Goal: Transaction & Acquisition: Purchase product/service

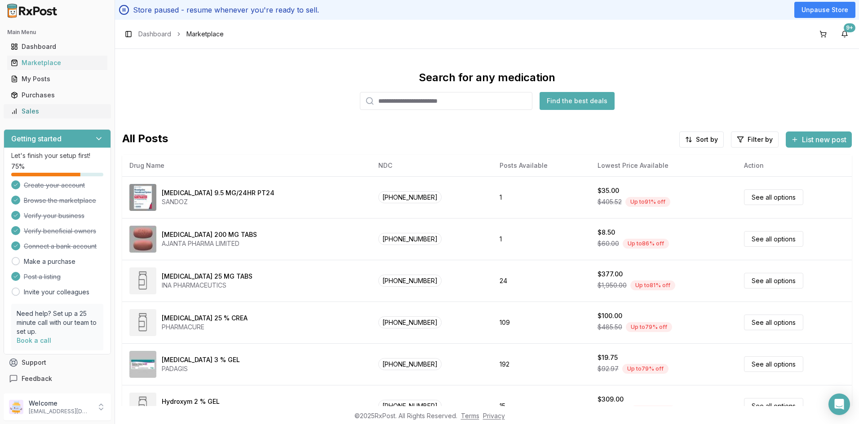
click at [35, 117] on link "Sales" at bounding box center [57, 111] width 100 height 16
click at [49, 107] on div "Sales" at bounding box center [57, 111] width 93 height 9
click at [38, 111] on div "Sales" at bounding box center [57, 111] width 93 height 9
click at [38, 79] on div "My Posts" at bounding box center [57, 79] width 93 height 9
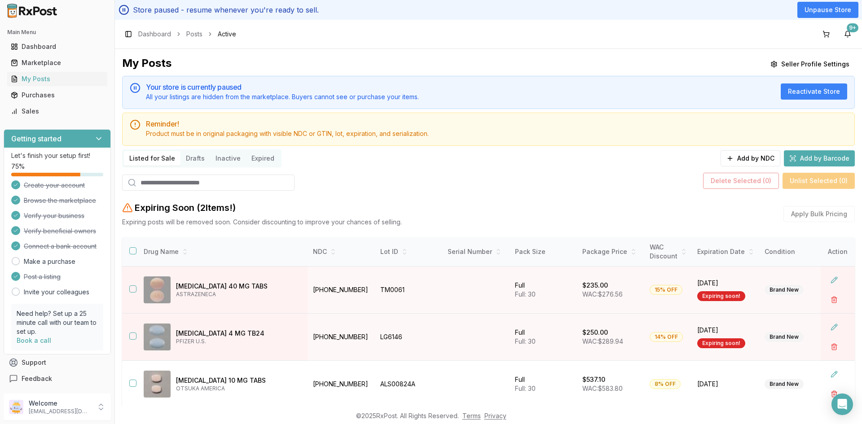
click at [162, 170] on div "My Posts Seller Profile Settings Your store is currently paused All your listin…" at bounding box center [488, 303] width 733 height 495
click at [160, 178] on input "search" at bounding box center [208, 183] width 172 height 16
paste input "******"
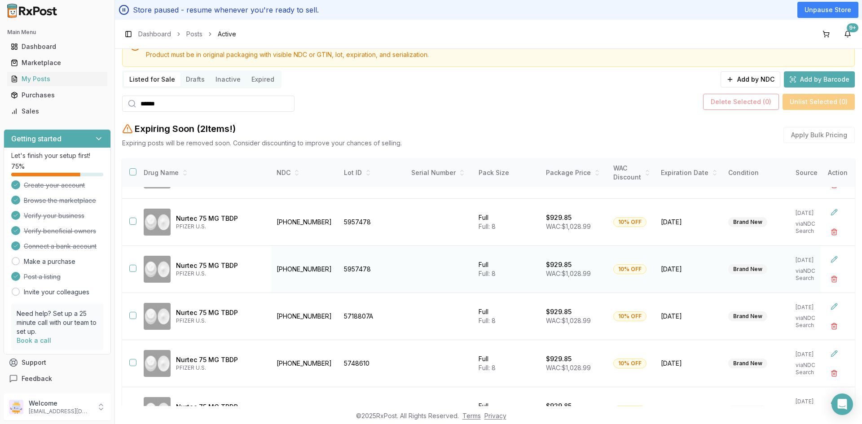
scroll to position [90, 0]
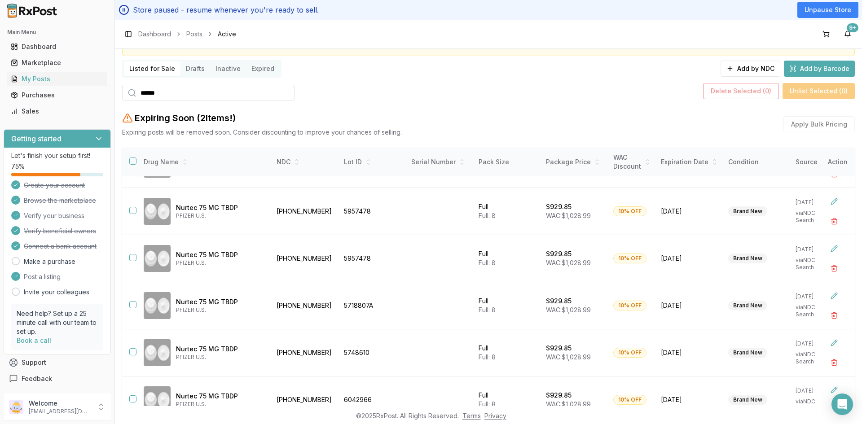
drag, startPoint x: 173, startPoint y: 96, endPoint x: 124, endPoint y: 101, distance: 49.2
click at [124, 101] on div "******" at bounding box center [208, 93] width 172 height 16
paste input "*"
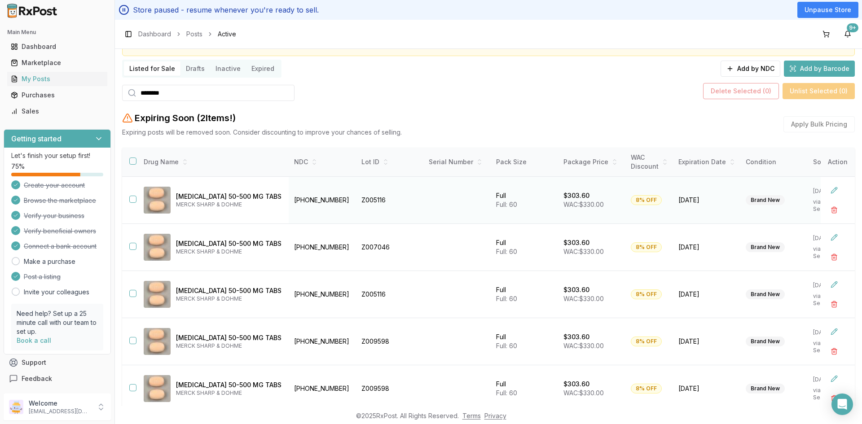
click at [133, 202] on button "button" at bounding box center [132, 199] width 7 height 7
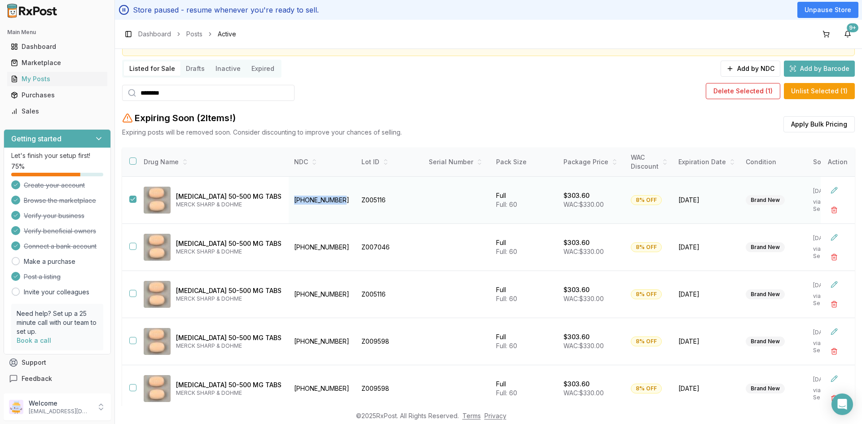
drag, startPoint x: 330, startPoint y: 201, endPoint x: 275, endPoint y: 203, distance: 55.3
click at [289, 203] on td "00006-0575-61" at bounding box center [322, 200] width 67 height 47
copy td "00006-0575-61"
click at [734, 95] on button "Delete Selected ( 1 )" at bounding box center [743, 91] width 75 height 16
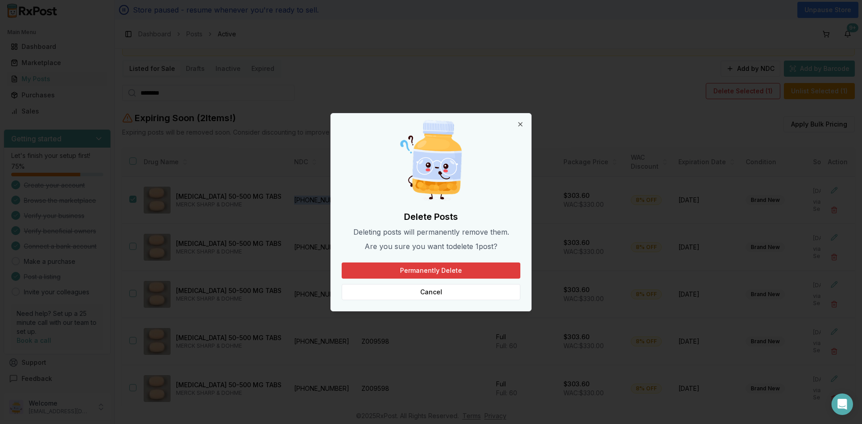
click at [444, 272] on button "Permanently Delete" at bounding box center [431, 271] width 179 height 16
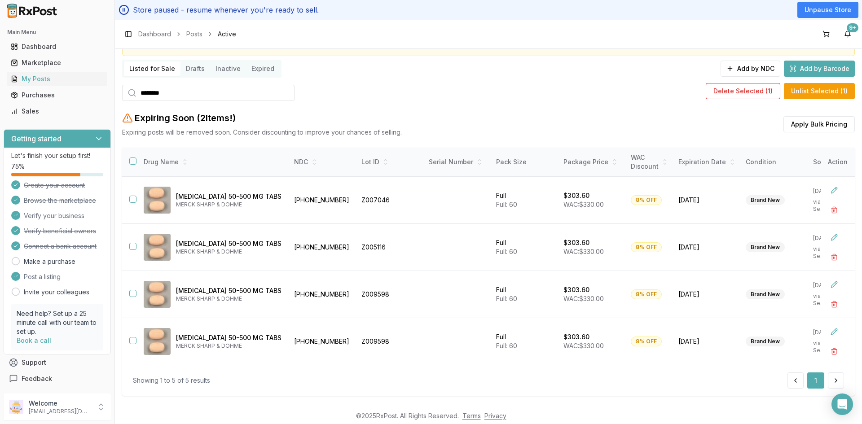
drag, startPoint x: 176, startPoint y: 91, endPoint x: 141, endPoint y: 98, distance: 36.6
click at [141, 98] on input "*******" at bounding box center [208, 93] width 172 height 16
paste input "*"
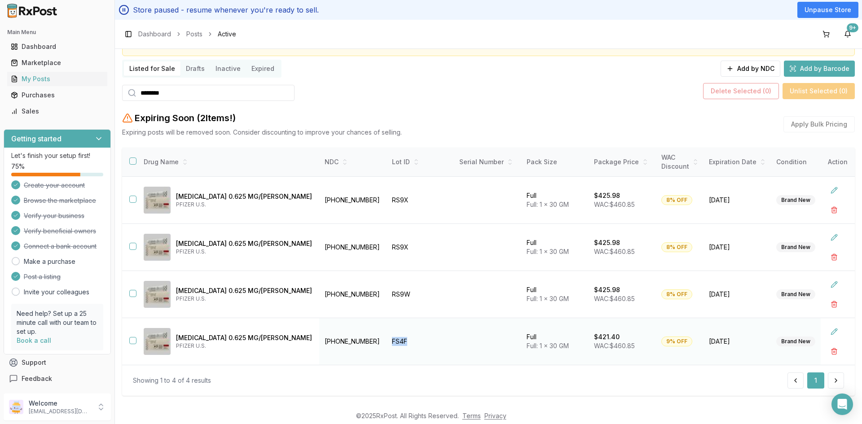
drag, startPoint x: 364, startPoint y: 342, endPoint x: 344, endPoint y: 346, distance: 21.0
click at [387, 346] on td "FS4F" at bounding box center [420, 341] width 67 height 47
copy td "FS4F"
drag, startPoint x: 132, startPoint y: 341, endPoint x: 139, endPoint y: 345, distance: 8.5
click at [132, 341] on button "button" at bounding box center [132, 340] width 7 height 7
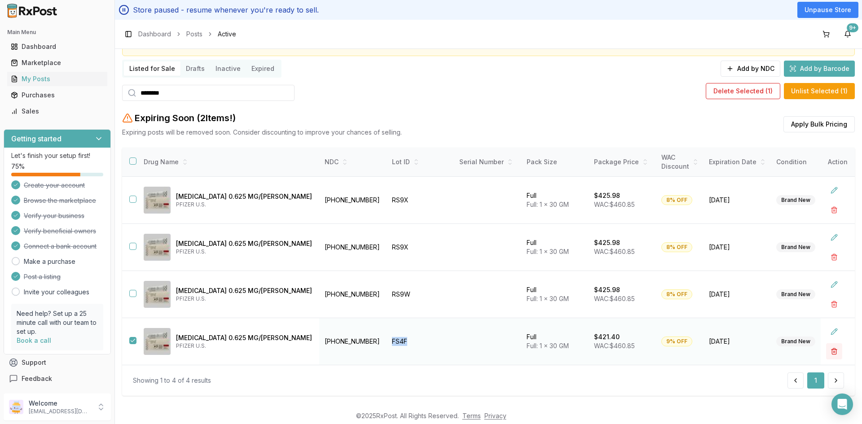
click at [829, 351] on button "button" at bounding box center [834, 352] width 16 height 16
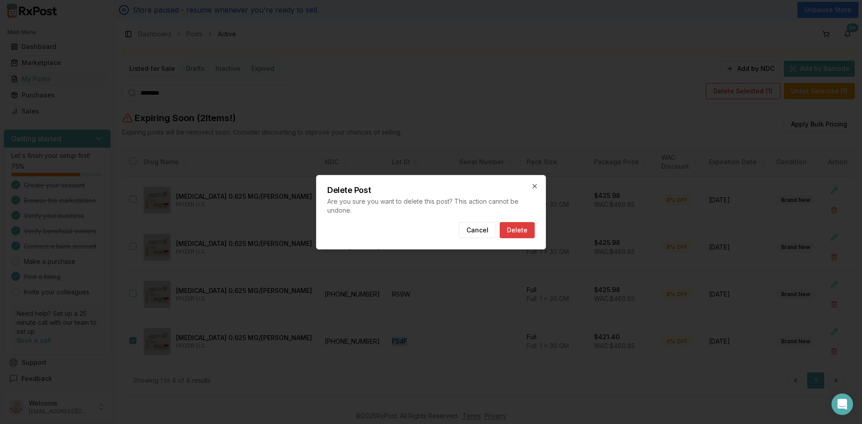
click at [518, 229] on button "Delete" at bounding box center [517, 230] width 35 height 16
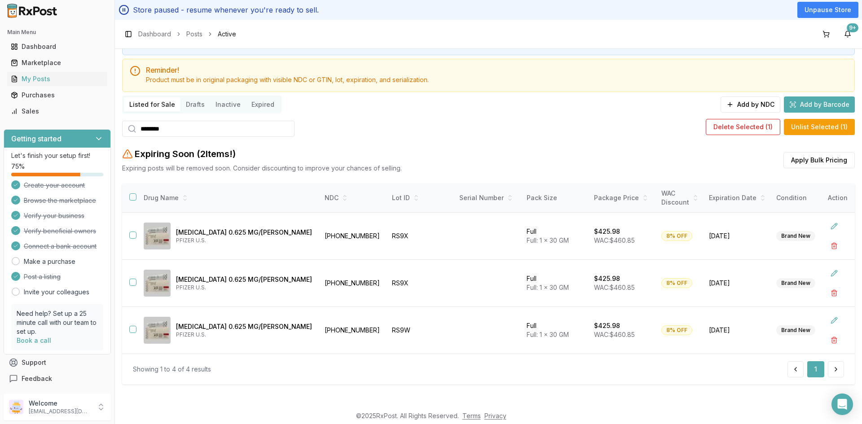
drag, startPoint x: 153, startPoint y: 128, endPoint x: 130, endPoint y: 132, distance: 23.3
click at [130, 132] on div "********" at bounding box center [208, 129] width 172 height 16
paste input "*"
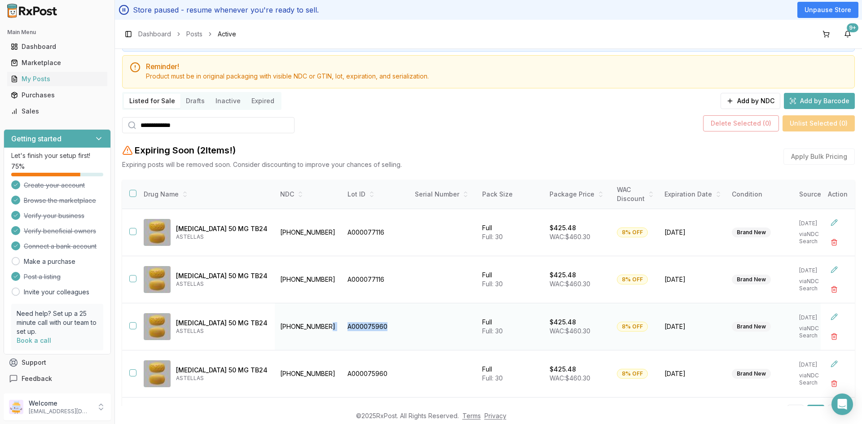
drag, startPoint x: 392, startPoint y: 329, endPoint x: 338, endPoint y: 319, distance: 54.3
click at [338, 319] on tr "Myrbetriq 50 MG TB24 ASTELLAS 00469-2602-30 A000075960 Full Full: 30 $425.48 WA…" at bounding box center [531, 327] width 818 height 47
copy tr "A000075960"
click at [131, 325] on button "button" at bounding box center [132, 325] width 7 height 7
click at [727, 121] on button "Delete Selected ( 1 )" at bounding box center [743, 123] width 75 height 16
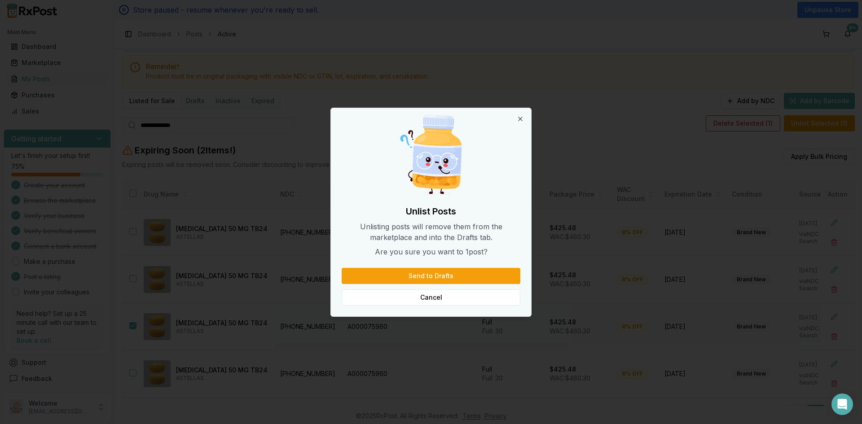
drag, startPoint x: 286, startPoint y: 341, endPoint x: 295, endPoint y: 332, distance: 13.0
click at [286, 341] on div at bounding box center [431, 212] width 862 height 424
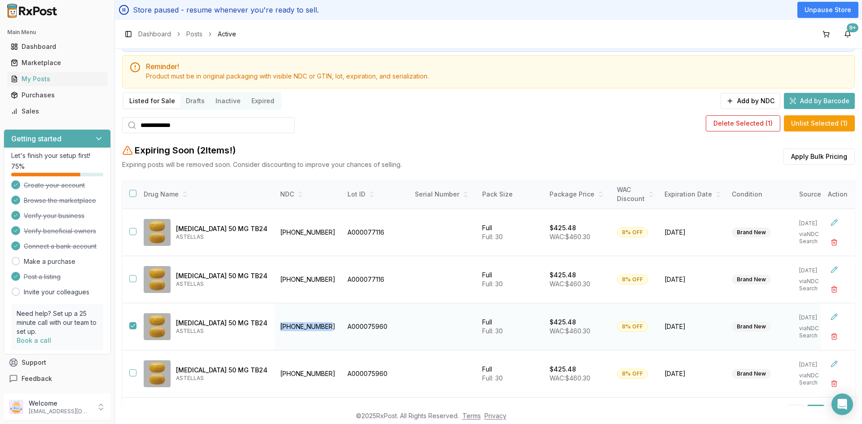
drag, startPoint x: 333, startPoint y: 329, endPoint x: 276, endPoint y: 332, distance: 57.6
click at [276, 332] on td "00469-2602-30" at bounding box center [308, 327] width 67 height 47
copy td "00469-2602-30"
click at [725, 115] on button "Delete Selected ( 1 )" at bounding box center [743, 123] width 75 height 16
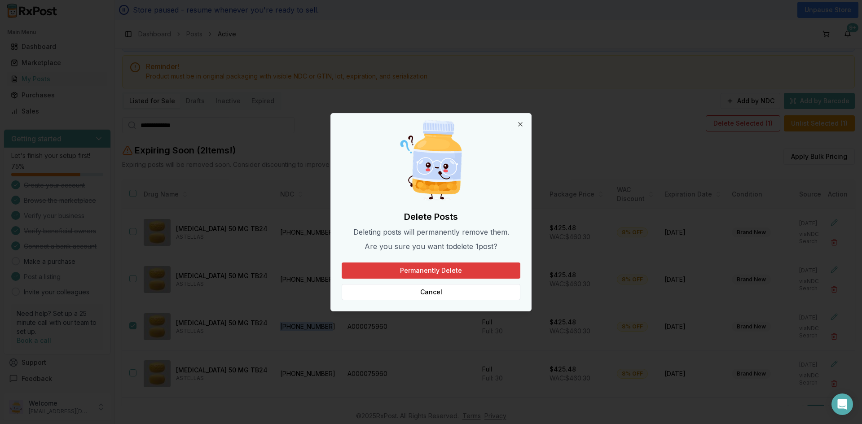
click at [448, 269] on button "Permanently Delete" at bounding box center [431, 271] width 179 height 16
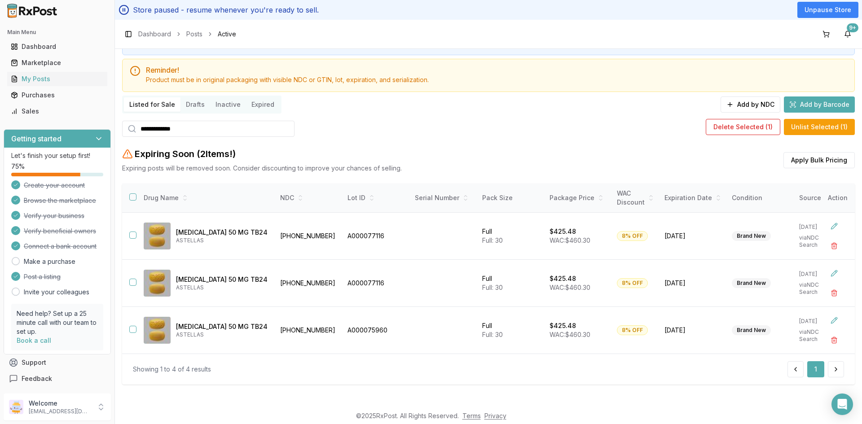
drag, startPoint x: 168, startPoint y: 124, endPoint x: 129, endPoint y: 124, distance: 39.1
click at [129, 124] on div "**********" at bounding box center [208, 129] width 172 height 16
paste input "search"
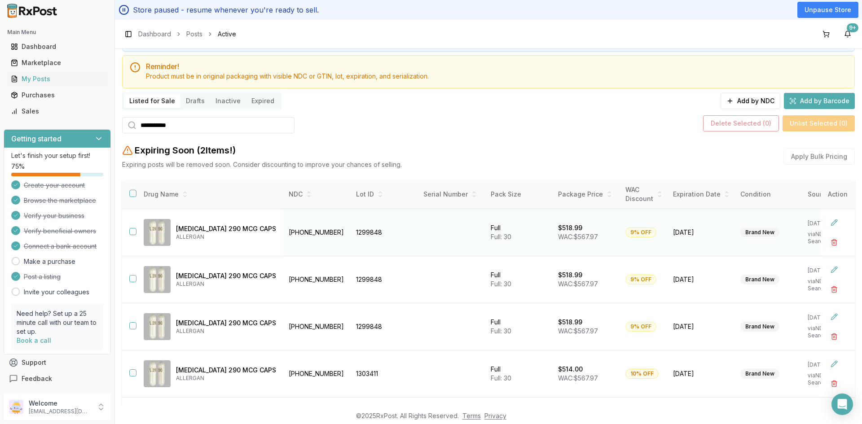
drag, startPoint x: 135, startPoint y: 231, endPoint x: 137, endPoint y: 236, distance: 5.6
click at [136, 232] on button "button" at bounding box center [132, 231] width 7 height 7
click at [745, 123] on button "Delete Selected ( 1 )" at bounding box center [743, 123] width 75 height 16
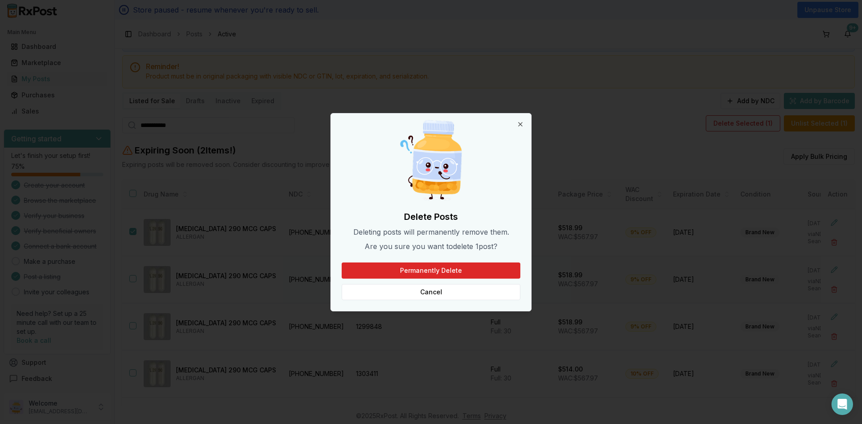
drag, startPoint x: 314, startPoint y: 308, endPoint x: 305, endPoint y: 287, distance: 22.3
click at [313, 306] on div at bounding box center [431, 212] width 862 height 424
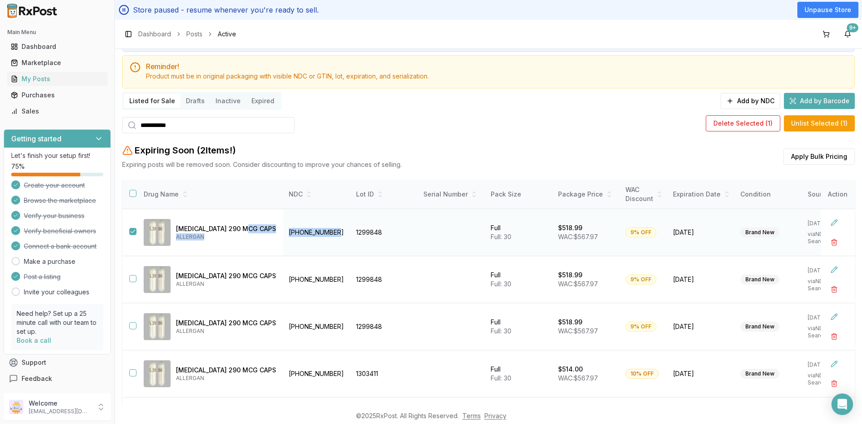
drag, startPoint x: 331, startPoint y: 237, endPoint x: 269, endPoint y: 228, distance: 62.7
click at [269, 228] on tr "Linzess 290 MCG CAPS ALLERGAN 00456-1202-30 1299848 Full Full: 30 $518.99 WAC: …" at bounding box center [535, 232] width 827 height 47
click at [264, 242] on div "Linzess 290 MCG CAPS ALLERGAN" at bounding box center [210, 232] width 132 height 27
click at [261, 251] on td "Linzess 290 MCG CAPS ALLERGAN" at bounding box center [210, 232] width 147 height 47
click at [261, 249] on td "Linzess 290 MCG CAPS ALLERGAN" at bounding box center [210, 232] width 147 height 47
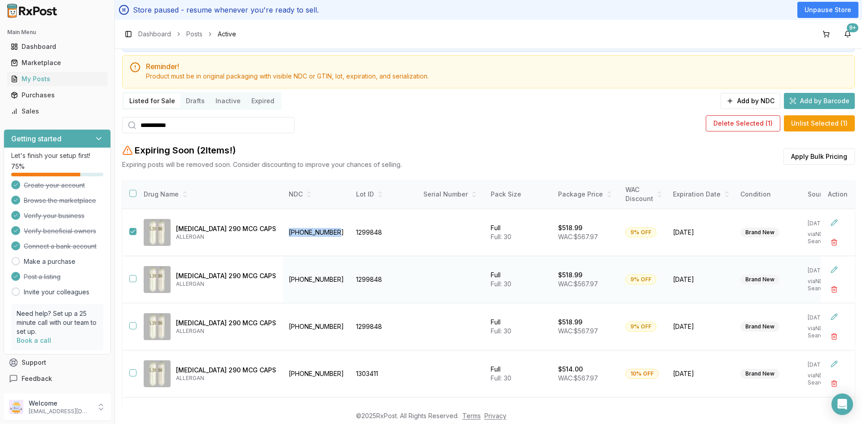
copy tr "00456-1202-30"
click at [752, 122] on button "Delete Selected ( 1 )" at bounding box center [743, 123] width 75 height 16
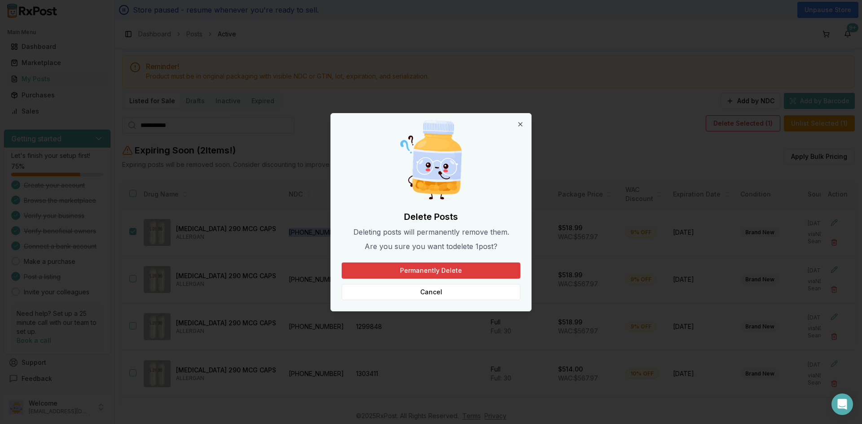
click at [446, 271] on button "Permanently Delete" at bounding box center [431, 271] width 179 height 16
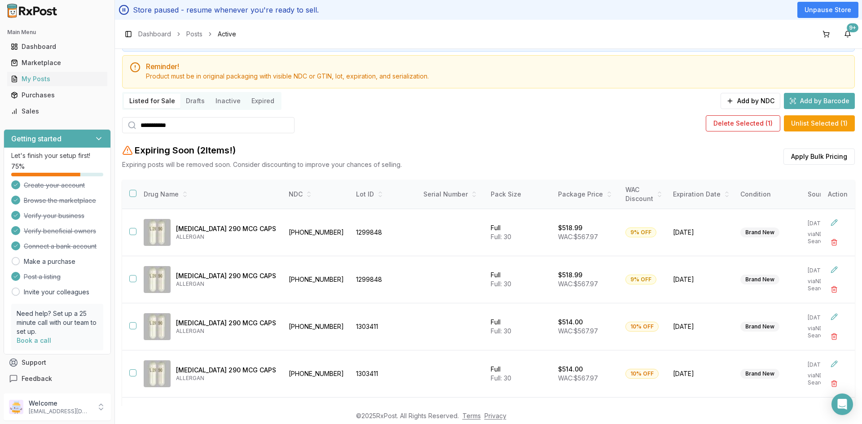
drag, startPoint x: 193, startPoint y: 127, endPoint x: 134, endPoint y: 136, distance: 59.5
click at [134, 136] on div "**********" at bounding box center [488, 246] width 733 height 495
paste input "search"
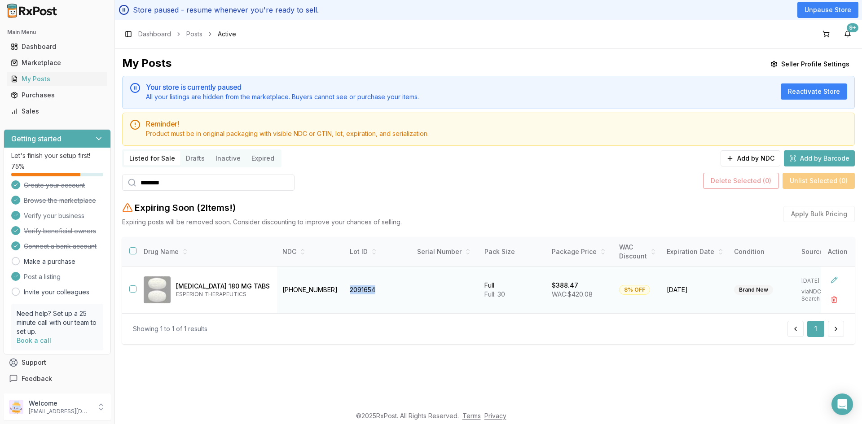
drag, startPoint x: 381, startPoint y: 290, endPoint x: 345, endPoint y: 299, distance: 37.5
click at [345, 299] on td "2091654" at bounding box center [377, 290] width 67 height 47
copy td "2091654"
drag, startPoint x: 323, startPoint y: 289, endPoint x: 277, endPoint y: 292, distance: 46.4
click at [277, 292] on td "72426-0118-03" at bounding box center [310, 290] width 67 height 47
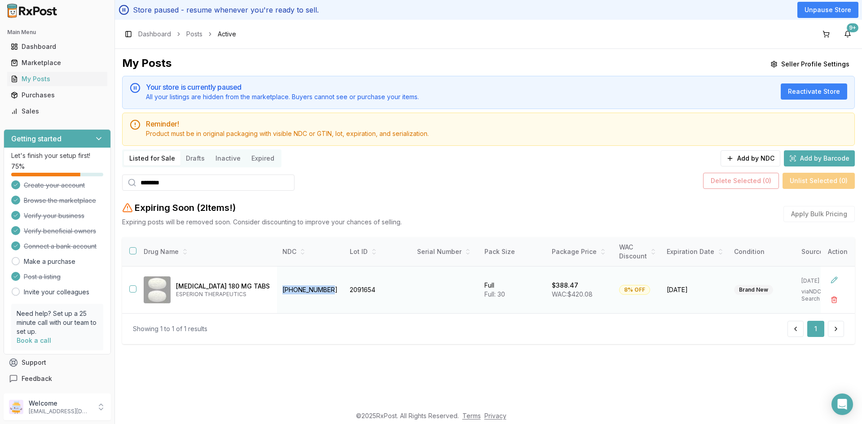
copy td "72426-0118-03"
click at [132, 289] on button "button" at bounding box center [132, 289] width 7 height 7
click at [741, 179] on button "Delete Selected ( 1 )" at bounding box center [743, 181] width 75 height 16
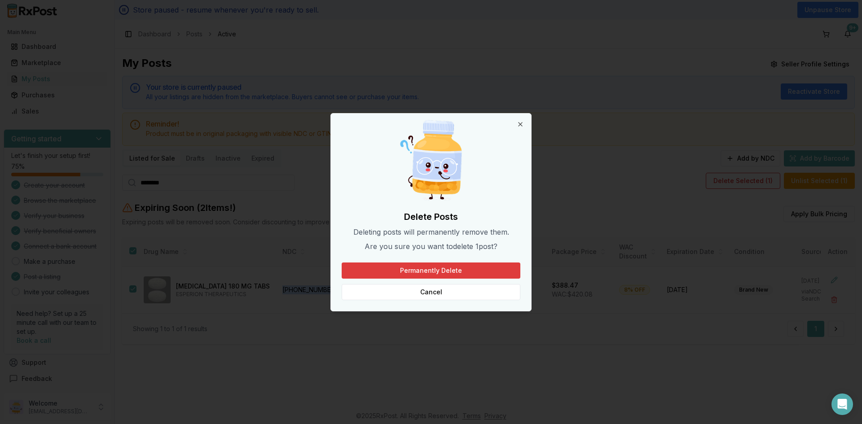
click at [469, 270] on button "Permanently Delete" at bounding box center [431, 271] width 179 height 16
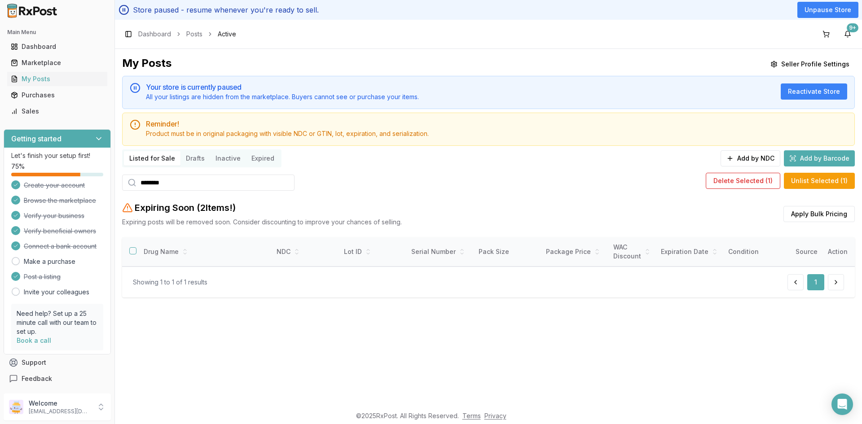
drag, startPoint x: 156, startPoint y: 184, endPoint x: 129, endPoint y: 184, distance: 26.5
click at [129, 184] on div "********" at bounding box center [208, 183] width 172 height 16
paste input "search"
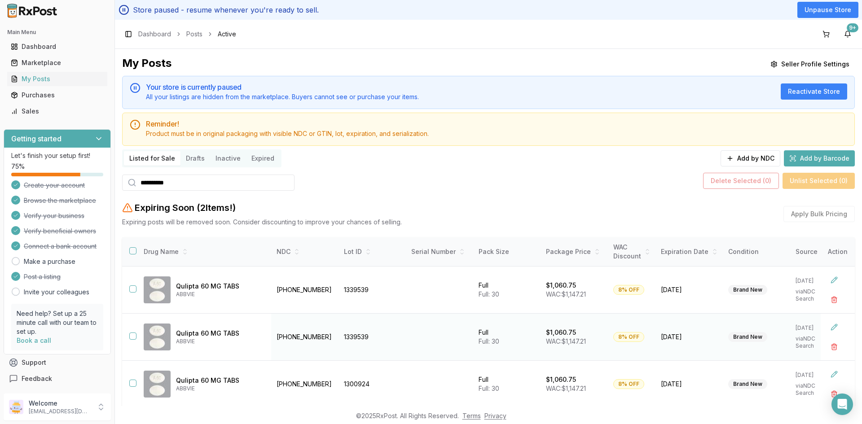
scroll to position [90, 0]
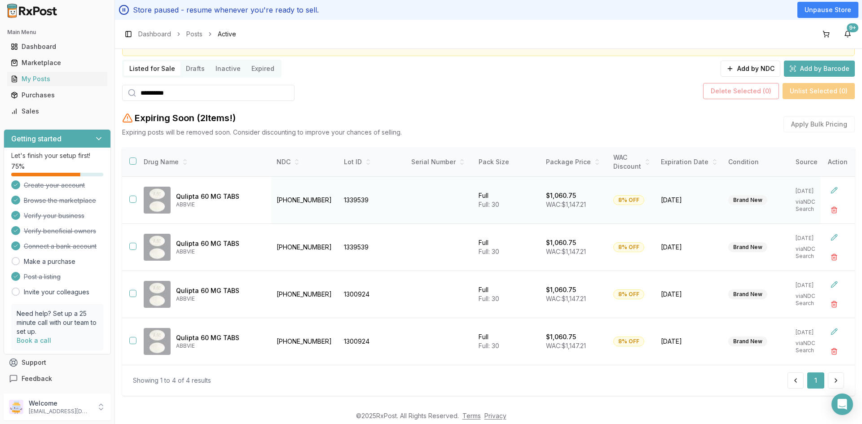
click at [133, 198] on button "button" at bounding box center [132, 199] width 7 height 7
drag, startPoint x: 381, startPoint y: 199, endPoint x: 343, endPoint y: 203, distance: 38.7
click at [343, 203] on td "1339539" at bounding box center [372, 200] width 67 height 47
copy td "1339539"
click at [830, 206] on button "button" at bounding box center [834, 210] width 16 height 16
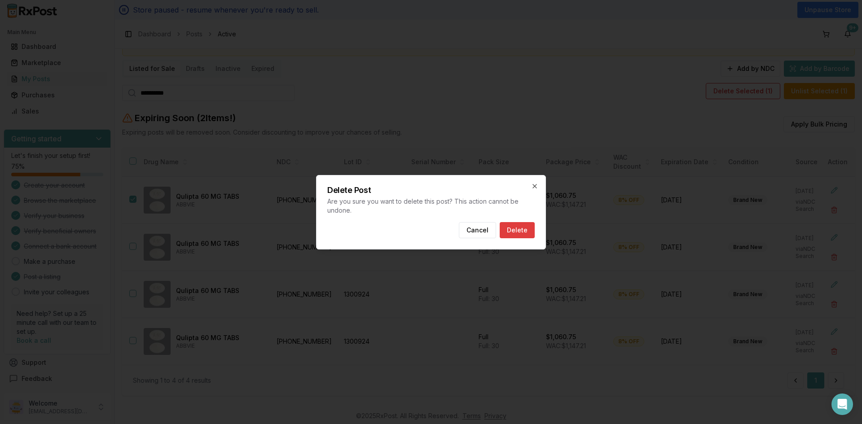
click at [520, 227] on button "Delete" at bounding box center [517, 230] width 35 height 16
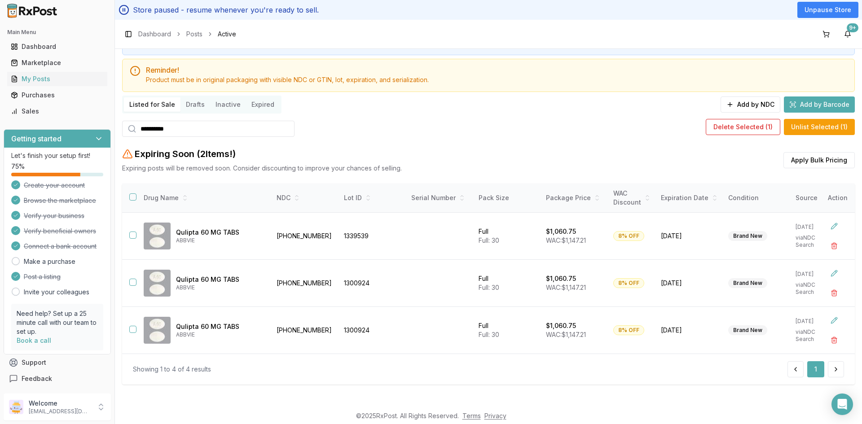
drag, startPoint x: 189, startPoint y: 127, endPoint x: 123, endPoint y: 134, distance: 66.0
click at [123, 134] on div "**********" at bounding box center [488, 197] width 733 height 390
paste input "search"
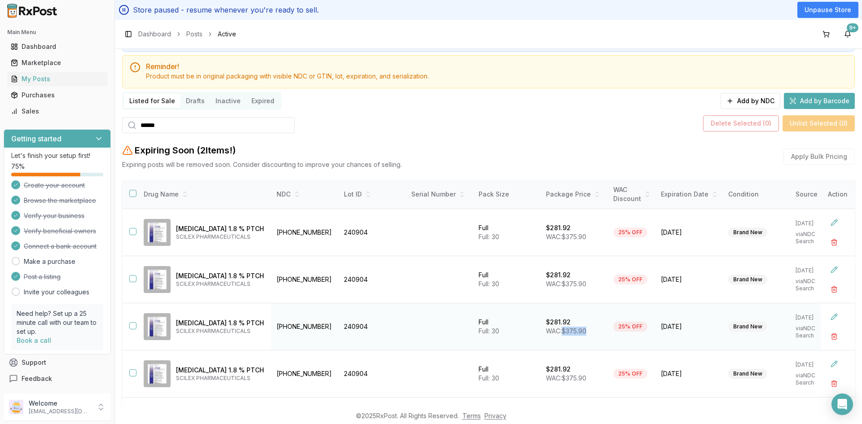
drag, startPoint x: 591, startPoint y: 333, endPoint x: 564, endPoint y: 336, distance: 27.1
click at [564, 336] on td "$281.92 WAC: $375.90" at bounding box center [574, 327] width 67 height 47
copy span "$375.90"
drag, startPoint x: 135, startPoint y: 231, endPoint x: 134, endPoint y: 247, distance: 16.2
click at [135, 232] on button "button" at bounding box center [132, 231] width 7 height 7
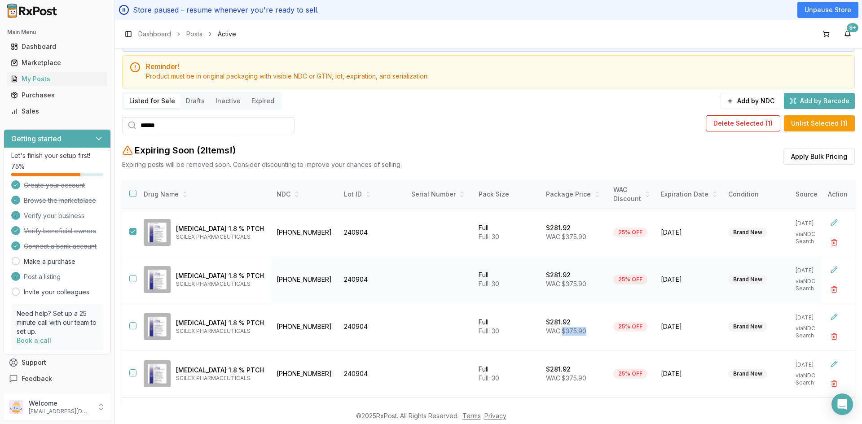
drag, startPoint x: 132, startPoint y: 278, endPoint x: 134, endPoint y: 294, distance: 16.3
click at [132, 279] on button "button" at bounding box center [132, 278] width 7 height 7
click at [135, 329] on button "button" at bounding box center [132, 325] width 7 height 7
click at [132, 371] on button "button" at bounding box center [132, 373] width 7 height 7
drag, startPoint x: 321, startPoint y: 232, endPoint x: 273, endPoint y: 241, distance: 49.3
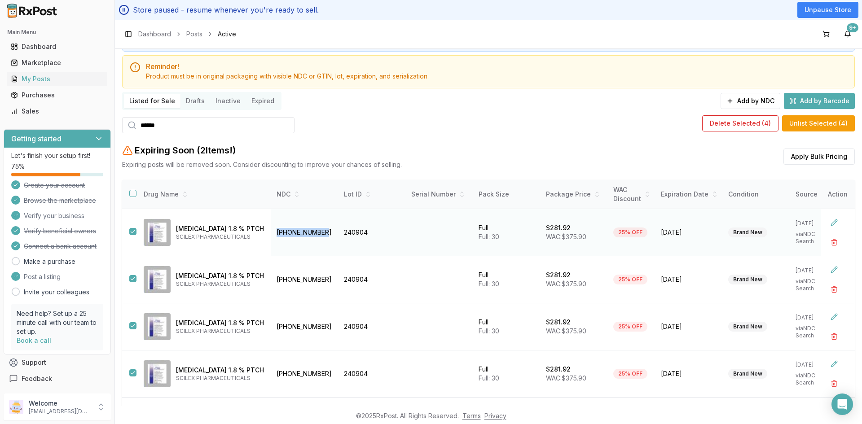
click at [273, 241] on td "69557-0111-30" at bounding box center [304, 232] width 67 height 47
copy td "69557-0111-30"
drag, startPoint x: 256, startPoint y: 242, endPoint x: 271, endPoint y: 241, distance: 15.7
click at [256, 241] on div "ZTlido 1.8 % PTCH SCILEX PHARMACEUTICALS" at bounding box center [204, 232] width 120 height 27
drag, startPoint x: 313, startPoint y: 231, endPoint x: 276, endPoint y: 234, distance: 37.3
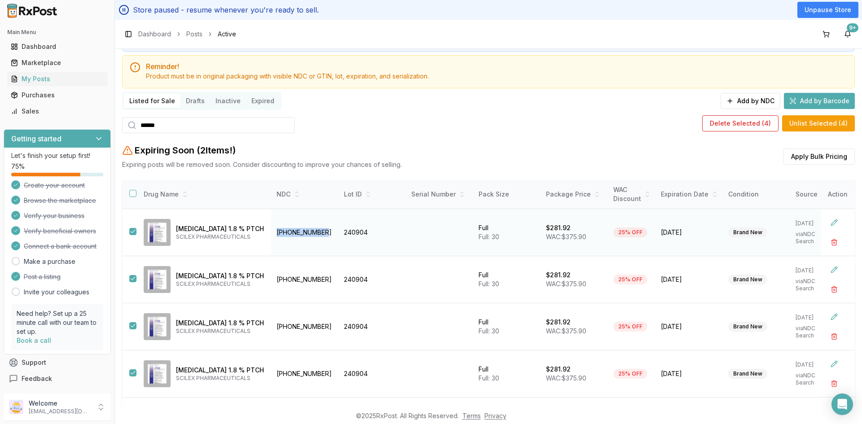
click at [276, 234] on td "69557-0111-30" at bounding box center [304, 232] width 67 height 47
click at [747, 123] on button "Delete Selected ( 4 )" at bounding box center [740, 123] width 76 height 16
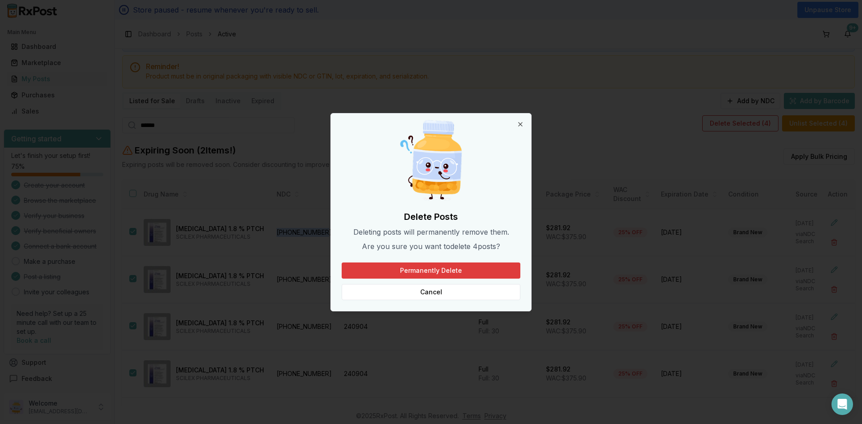
click at [439, 271] on button "Permanently Delete" at bounding box center [431, 271] width 179 height 16
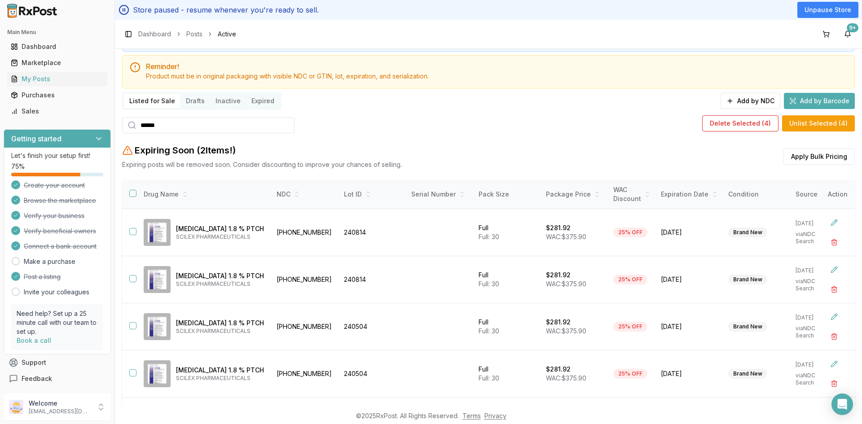
drag, startPoint x: 182, startPoint y: 116, endPoint x: 108, endPoint y: 124, distance: 74.5
click at [108, 124] on div "Main Menu Dashboard Marketplace My Posts Purchases Sales Getting started Let's …" at bounding box center [431, 212] width 862 height 424
paste input "*"
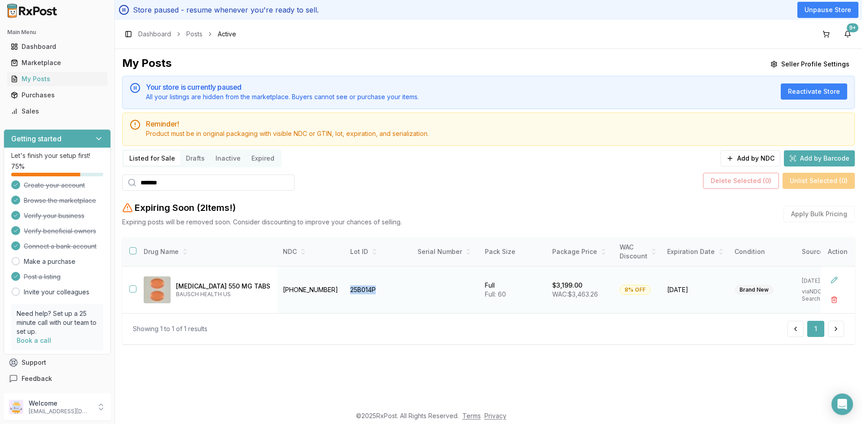
drag, startPoint x: 372, startPoint y: 290, endPoint x: 342, endPoint y: 298, distance: 31.0
click at [345, 296] on td "25B014P" at bounding box center [378, 290] width 67 height 47
click at [330, 337] on div "Showing 1 to 1 of 1 results 1" at bounding box center [488, 329] width 711 height 16
drag, startPoint x: 328, startPoint y: 289, endPoint x: 275, endPoint y: 298, distance: 54.1
click at [278, 296] on td "65649-0303-02" at bounding box center [311, 290] width 67 height 47
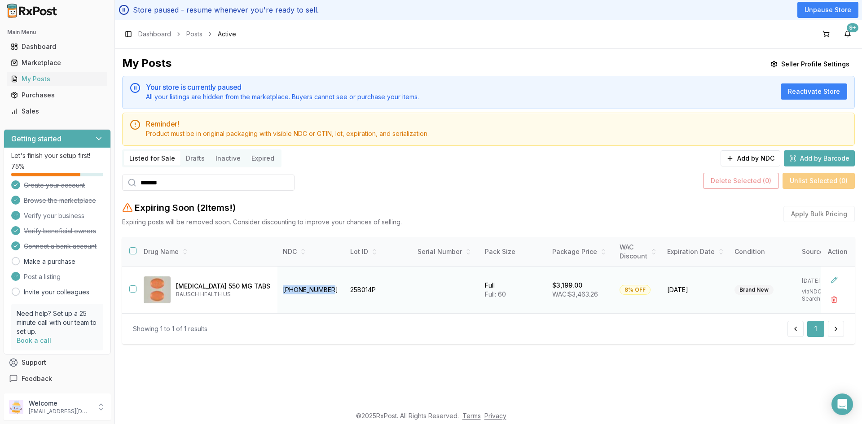
drag, startPoint x: 133, startPoint y: 290, endPoint x: 134, endPoint y: 304, distance: 14.8
click at [134, 301] on td at bounding box center [129, 290] width 14 height 47
drag, startPoint x: 134, startPoint y: 288, endPoint x: 141, endPoint y: 305, distance: 18.7
click at [134, 295] on td at bounding box center [129, 290] width 14 height 47
click at [132, 291] on button "button" at bounding box center [132, 289] width 7 height 7
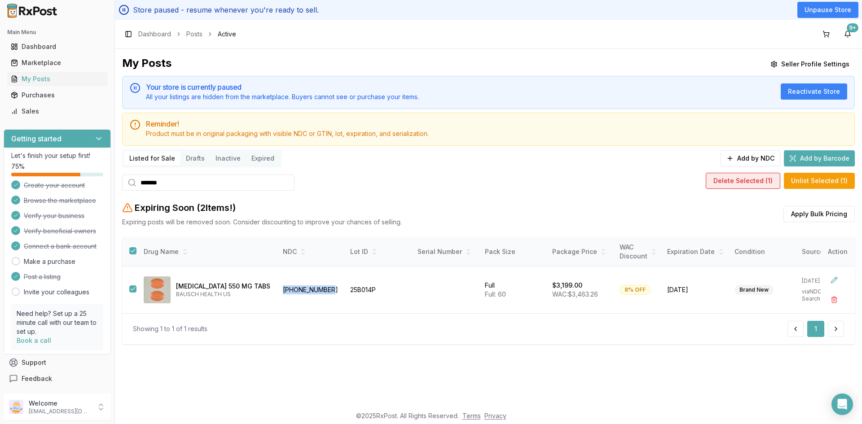
click at [751, 184] on button "Delete Selected ( 1 )" at bounding box center [743, 181] width 75 height 16
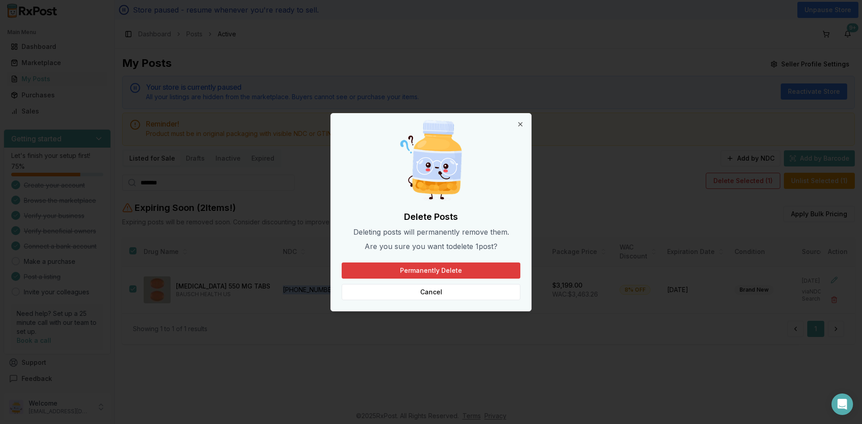
click at [413, 271] on button "Permanently Delete" at bounding box center [431, 271] width 179 height 16
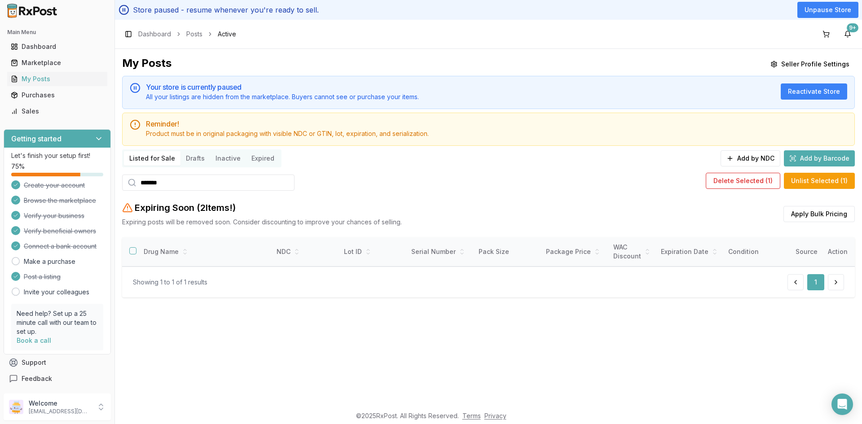
drag, startPoint x: 175, startPoint y: 184, endPoint x: 126, endPoint y: 190, distance: 49.7
click at [126, 190] on div "*******" at bounding box center [208, 183] width 172 height 16
paste input "*"
drag, startPoint x: 185, startPoint y: 176, endPoint x: 132, endPoint y: 180, distance: 53.6
click at [132, 180] on div "********" at bounding box center [208, 183] width 172 height 16
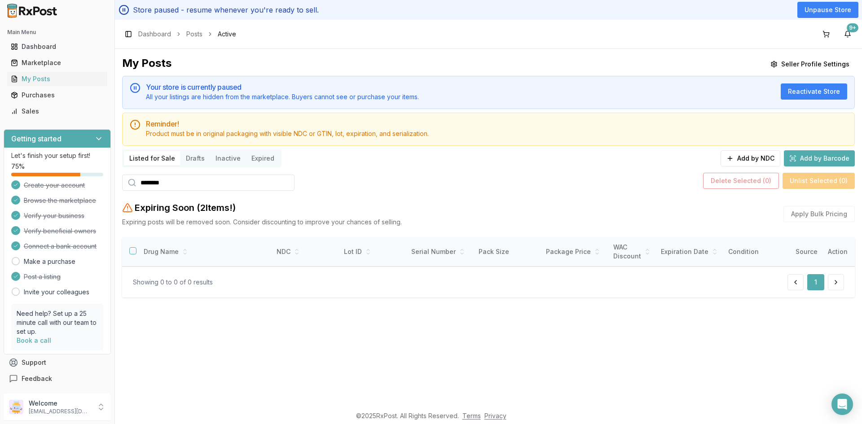
paste input "**"
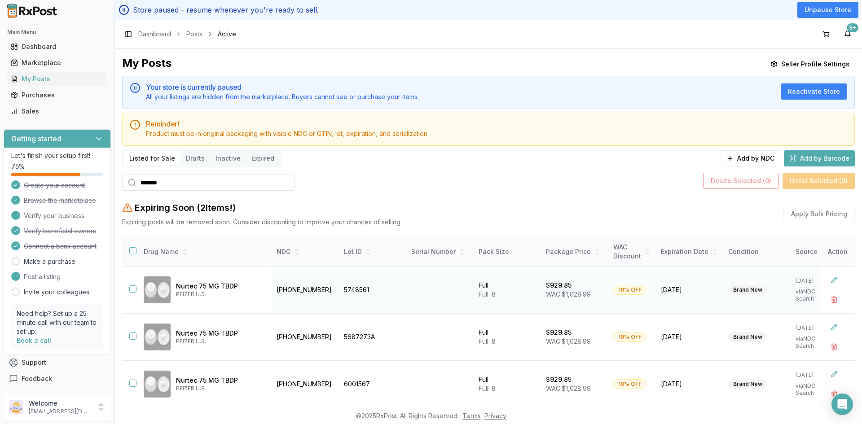
type input "******"
drag, startPoint x: 328, startPoint y: 286, endPoint x: 275, endPoint y: 287, distance: 53.5
click at [275, 287] on td "72618-3000-02" at bounding box center [304, 290] width 67 height 47
click at [766, 157] on button "Add by NDC" at bounding box center [751, 158] width 60 height 16
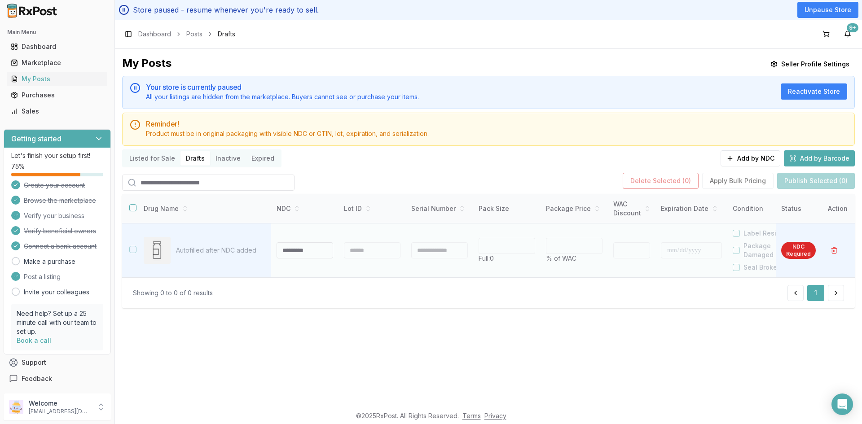
click at [299, 253] on input at bounding box center [305, 250] width 57 height 16
type input "**********"
drag, startPoint x: 372, startPoint y: 246, endPoint x: 367, endPoint y: 244, distance: 5.3
click at [372, 245] on div at bounding box center [372, 250] width 57 height 16
type input "**"
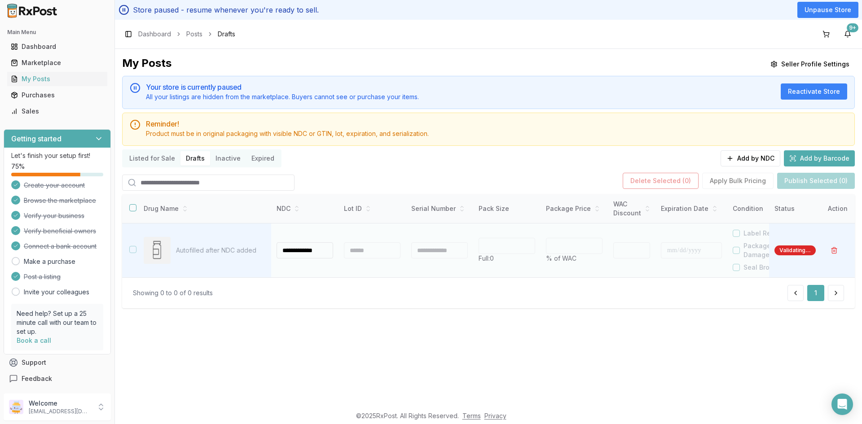
type input "*"
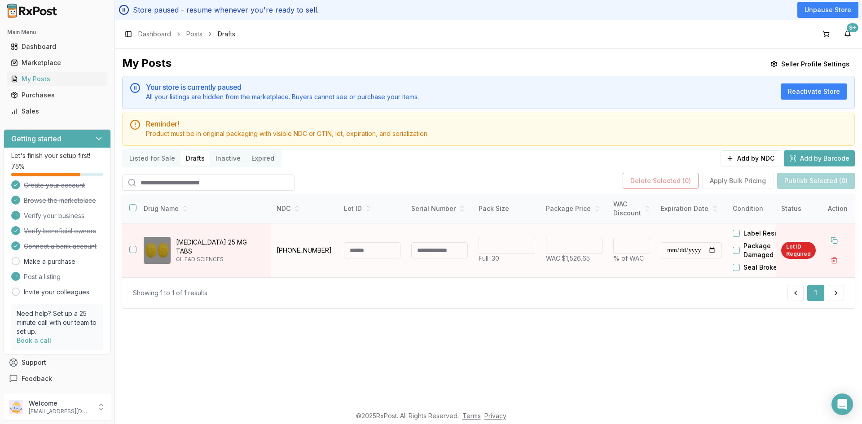
click at [366, 249] on input at bounding box center [372, 250] width 57 height 16
click at [153, 151] on div "Listed for Sale Drafts Inactive Expired" at bounding box center [201, 159] width 159 height 18
click at [151, 156] on button "Listed for Sale" at bounding box center [152, 158] width 57 height 14
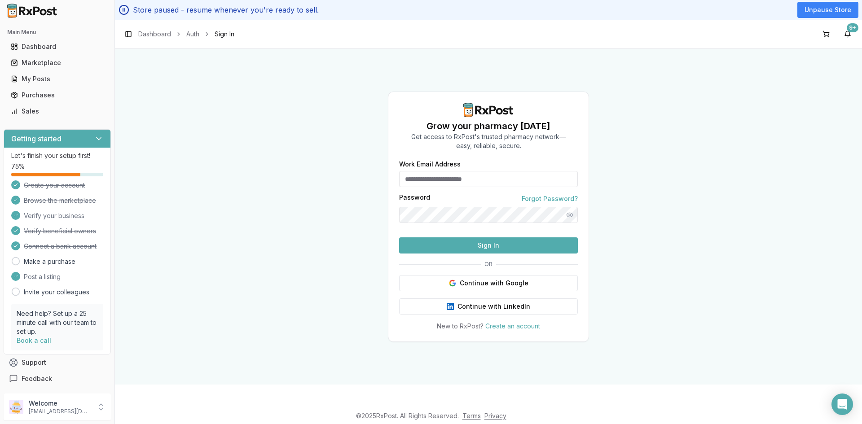
type input "**********"
click at [497, 254] on button "Sign In" at bounding box center [488, 246] width 179 height 16
click at [482, 254] on button "Sign In" at bounding box center [488, 246] width 179 height 16
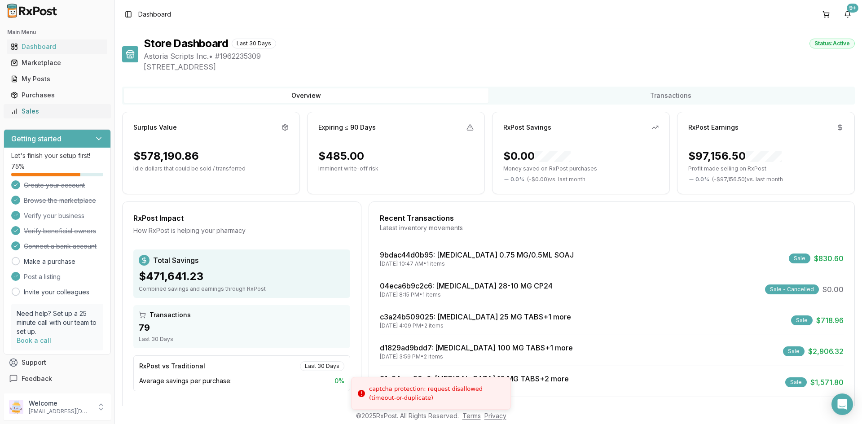
click at [34, 107] on div "Sales" at bounding box center [57, 111] width 93 height 9
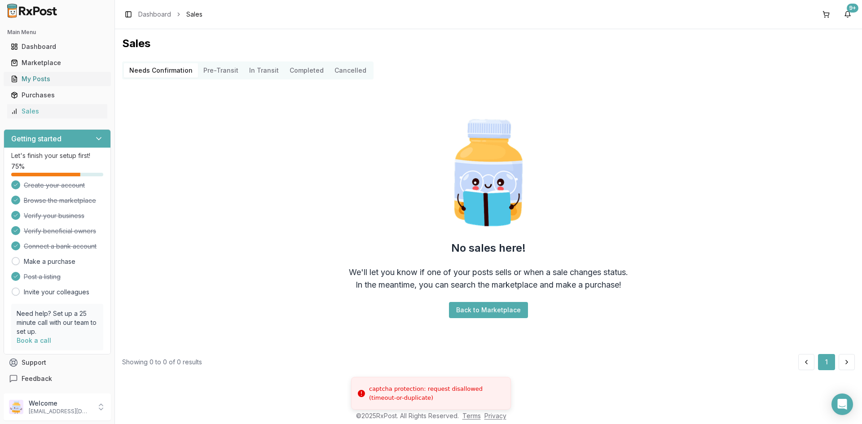
click at [39, 75] on link "My Posts" at bounding box center [57, 79] width 100 height 16
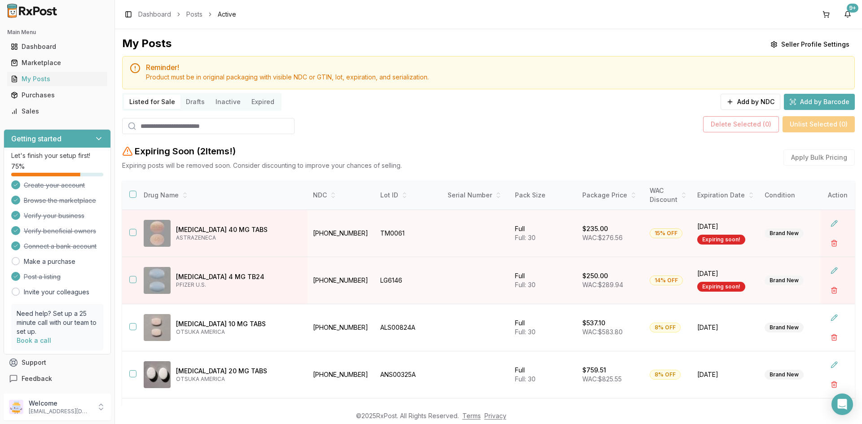
click at [149, 126] on input "search" at bounding box center [208, 126] width 172 height 16
paste input "**********"
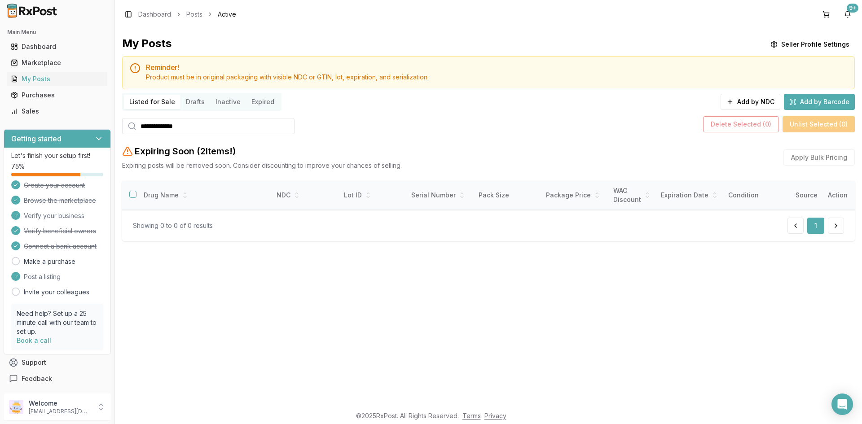
click at [189, 128] on input "**********" at bounding box center [208, 126] width 172 height 16
drag, startPoint x: 165, startPoint y: 126, endPoint x: 117, endPoint y: 128, distance: 48.1
click at [117, 128] on div "My Posts Seller Profile Settings Reminder! Product must be in original packagin…" at bounding box center [488, 217] width 747 height 377
paste input "search"
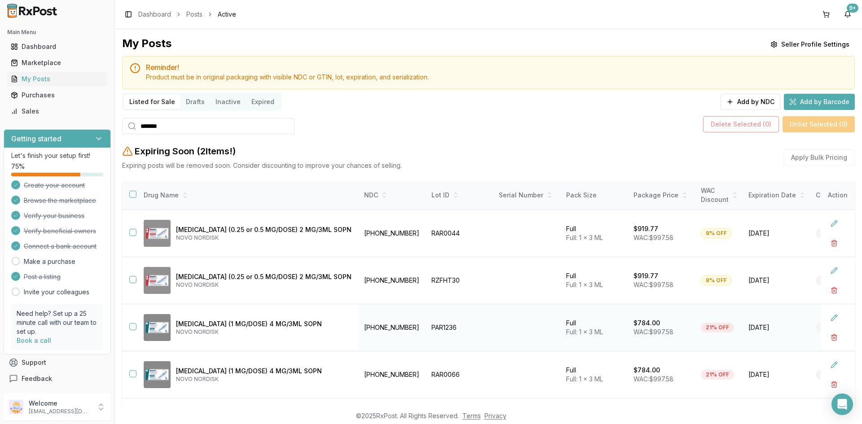
drag, startPoint x: 132, startPoint y: 327, endPoint x: 133, endPoint y: 332, distance: 5.4
click at [132, 326] on button "button" at bounding box center [132, 326] width 7 height 7
drag, startPoint x: 447, startPoint y: 328, endPoint x: 406, endPoint y: 331, distance: 41.4
click at [426, 331] on td "PAR1236" at bounding box center [459, 327] width 67 height 47
click at [834, 335] on button "button" at bounding box center [834, 338] width 16 height 16
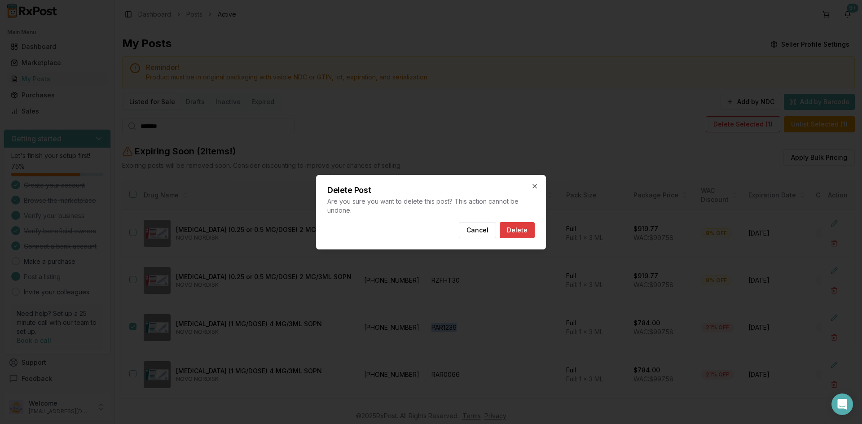
click at [525, 232] on button "Delete" at bounding box center [517, 230] width 35 height 16
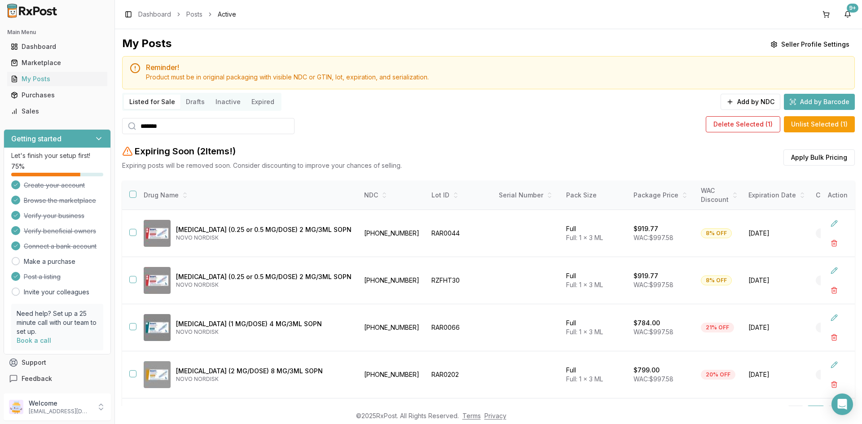
drag, startPoint x: 172, startPoint y: 124, endPoint x: 141, endPoint y: 126, distance: 30.6
click at [141, 126] on input "*******" at bounding box center [208, 126] width 172 height 16
paste input "search"
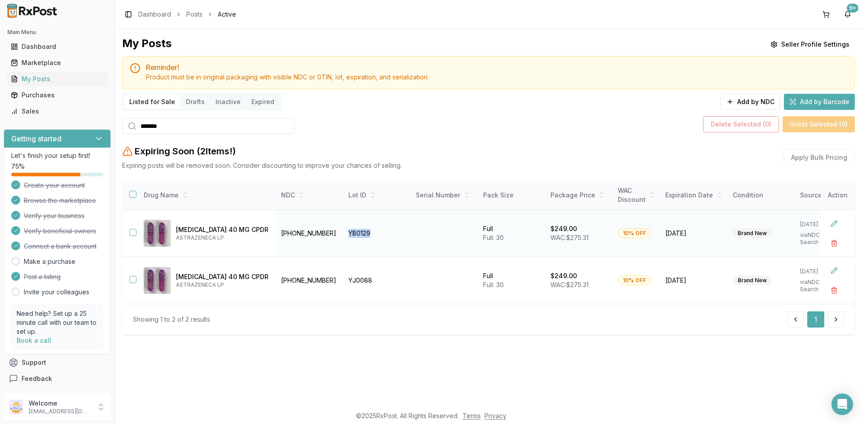
drag, startPoint x: 369, startPoint y: 233, endPoint x: 346, endPoint y: 236, distance: 23.5
click at [346, 235] on td "YB0129" at bounding box center [376, 233] width 67 height 47
click at [367, 243] on td "YB0129" at bounding box center [376, 233] width 67 height 47
click at [376, 235] on td "YB0129" at bounding box center [376, 233] width 67 height 47
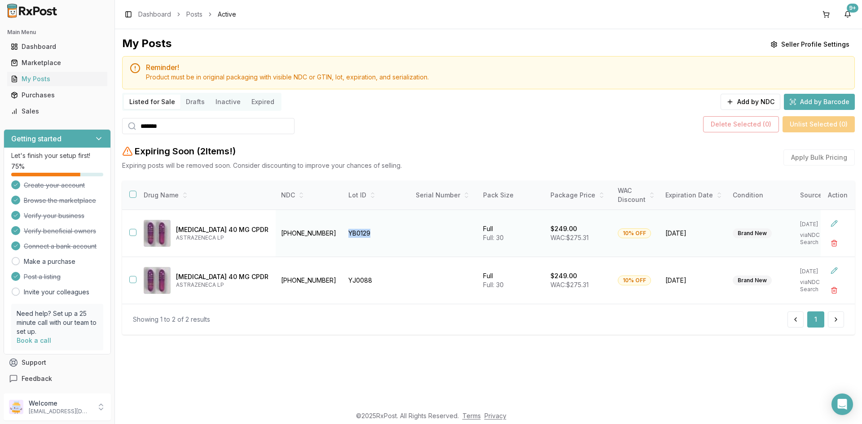
drag, startPoint x: 376, startPoint y: 231, endPoint x: 351, endPoint y: 232, distance: 25.2
click at [351, 232] on td "YB0129" at bounding box center [376, 233] width 67 height 47
drag, startPoint x: 369, startPoint y: 282, endPoint x: 343, endPoint y: 284, distance: 25.7
click at [343, 284] on td "YJ0088" at bounding box center [376, 280] width 67 height 47
click at [134, 196] on button "button" at bounding box center [132, 194] width 7 height 7
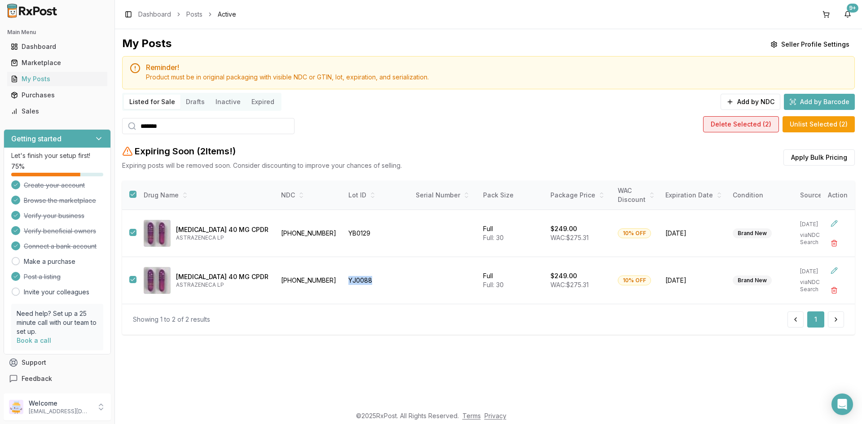
click at [757, 123] on button "Delete Selected ( 2 )" at bounding box center [741, 124] width 76 height 16
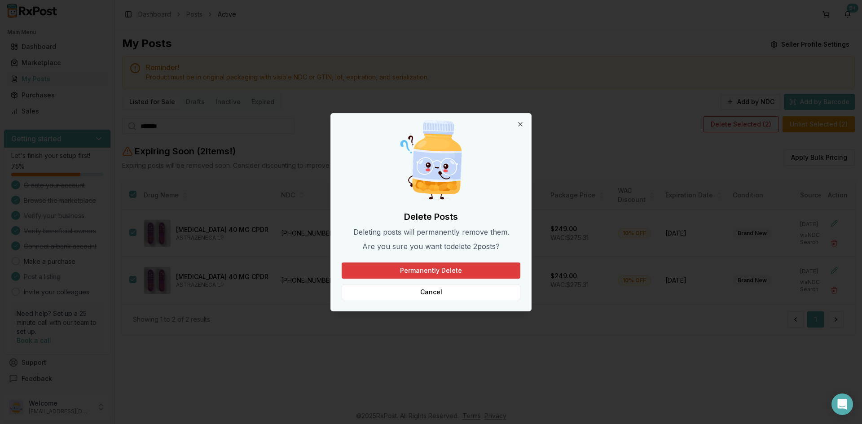
click at [450, 273] on button "Permanently Delete" at bounding box center [431, 271] width 179 height 16
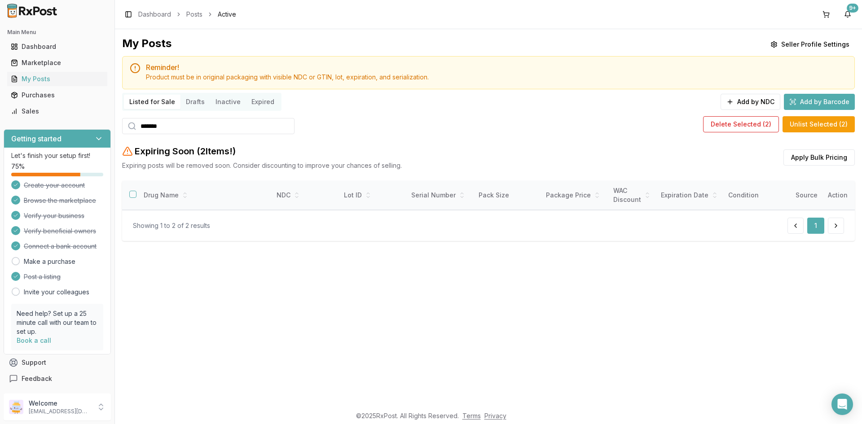
drag, startPoint x: 173, startPoint y: 123, endPoint x: 140, endPoint y: 128, distance: 33.5
click at [140, 128] on input "******" at bounding box center [208, 126] width 172 height 16
paste input "search"
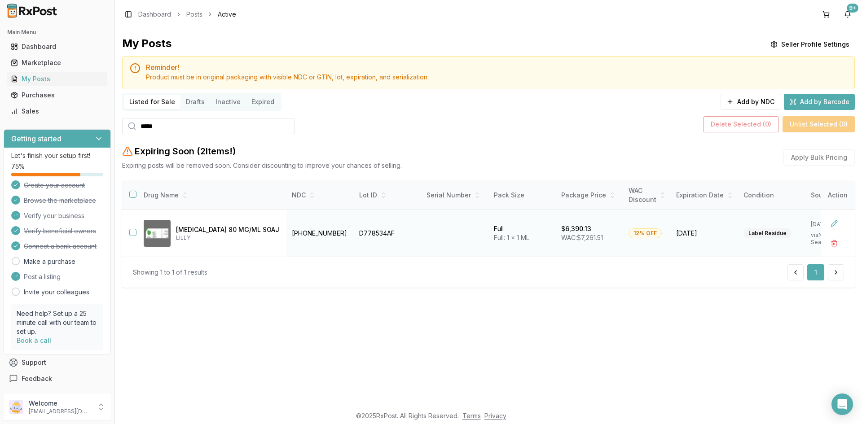
type input "*****"
drag, startPoint x: 134, startPoint y: 232, endPoint x: 135, endPoint y: 239, distance: 7.3
click at [134, 233] on button "button" at bounding box center [132, 232] width 7 height 7
drag, startPoint x: 379, startPoint y: 233, endPoint x: 340, endPoint y: 238, distance: 39.8
click at [354, 238] on td "D778534AF" at bounding box center [387, 233] width 67 height 47
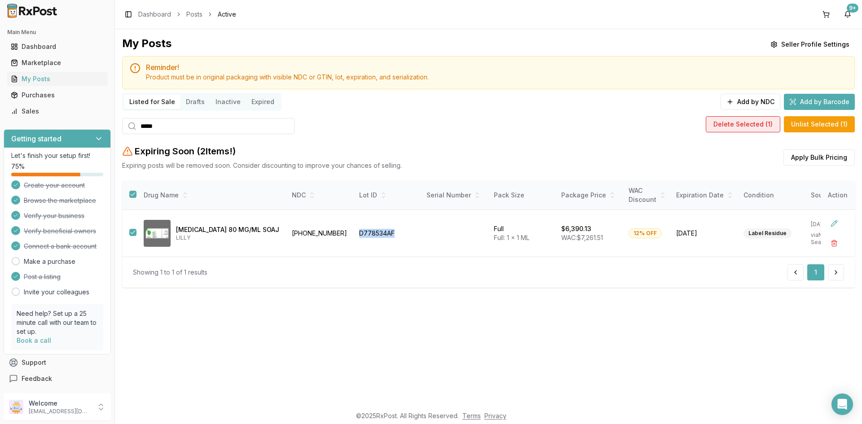
click at [742, 123] on button "Delete Selected ( 1 )" at bounding box center [743, 124] width 75 height 16
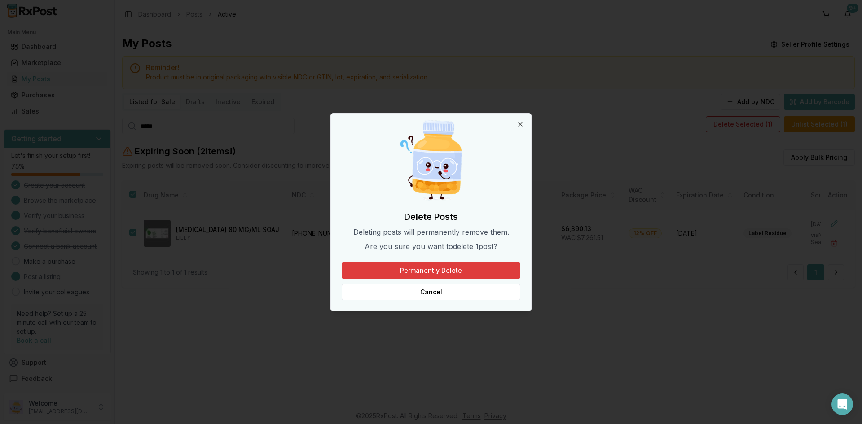
click at [454, 265] on button "Permanently Delete" at bounding box center [431, 271] width 179 height 16
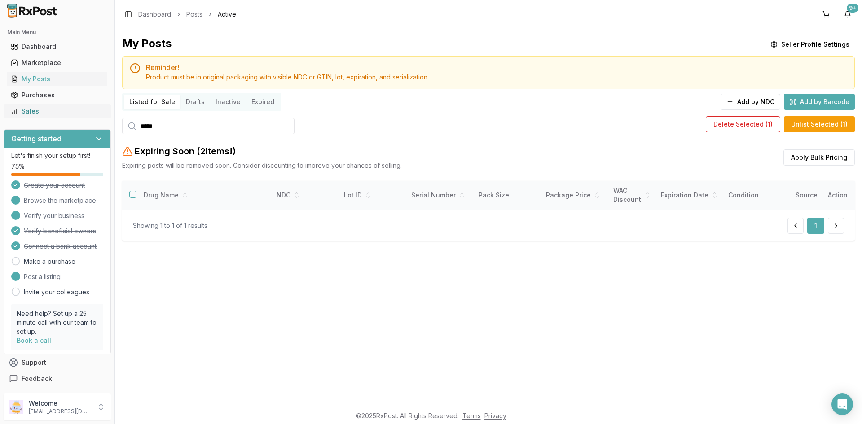
click at [49, 111] on div "Sales" at bounding box center [57, 111] width 93 height 9
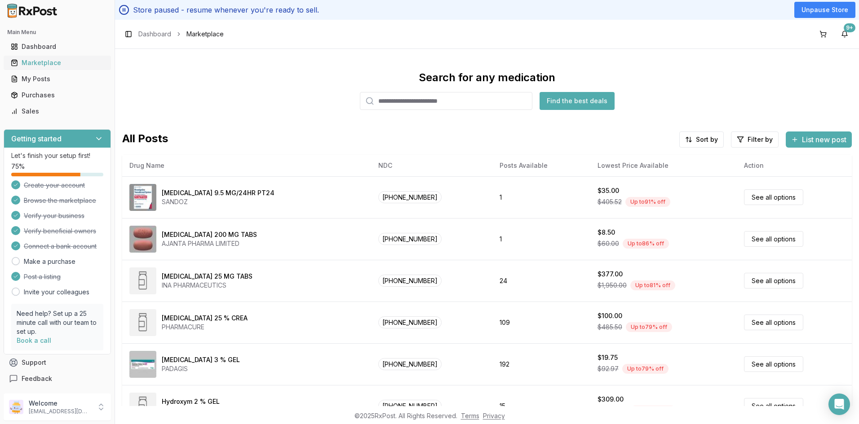
click at [30, 62] on div "Marketplace" at bounding box center [57, 62] width 93 height 9
click at [404, 103] on input "search" at bounding box center [446, 101] width 172 height 18
paste input "**********"
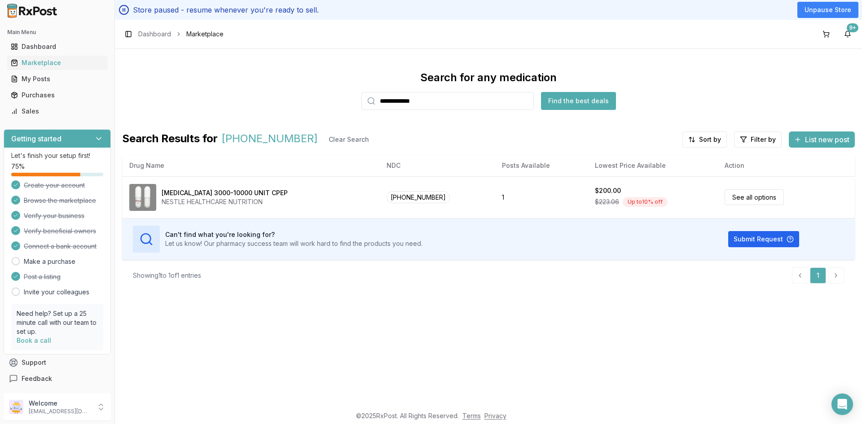
drag, startPoint x: 430, startPoint y: 99, endPoint x: 382, endPoint y: 101, distance: 48.1
click at [382, 101] on input "**********" at bounding box center [448, 101] width 172 height 18
click at [445, 103] on input "**********" at bounding box center [448, 101] width 172 height 18
type input "**********"
click at [566, 99] on button "Find the best deals" at bounding box center [578, 101] width 75 height 18
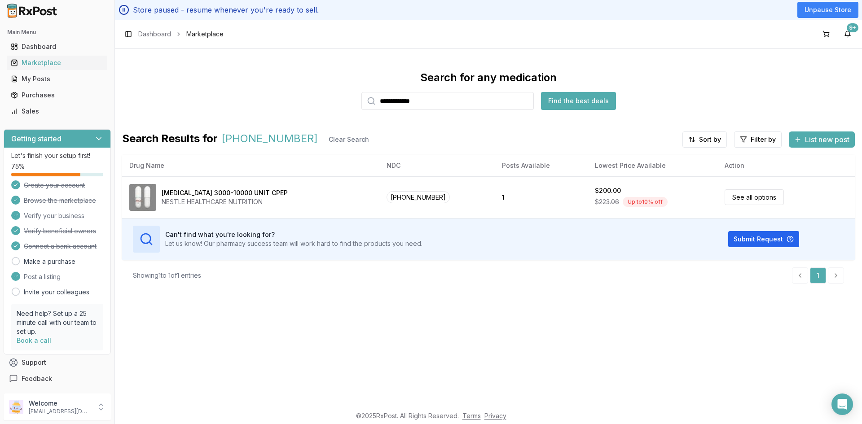
click at [569, 98] on button "Find the best deals" at bounding box center [578, 101] width 75 height 18
click at [200, 34] on span "Marketplace" at bounding box center [204, 34] width 37 height 9
drag, startPoint x: 434, startPoint y: 104, endPoint x: 472, endPoint y: 98, distance: 38.5
click at [408, 105] on input "**********" at bounding box center [448, 101] width 172 height 18
click at [527, 102] on input "**********" at bounding box center [448, 101] width 172 height 18
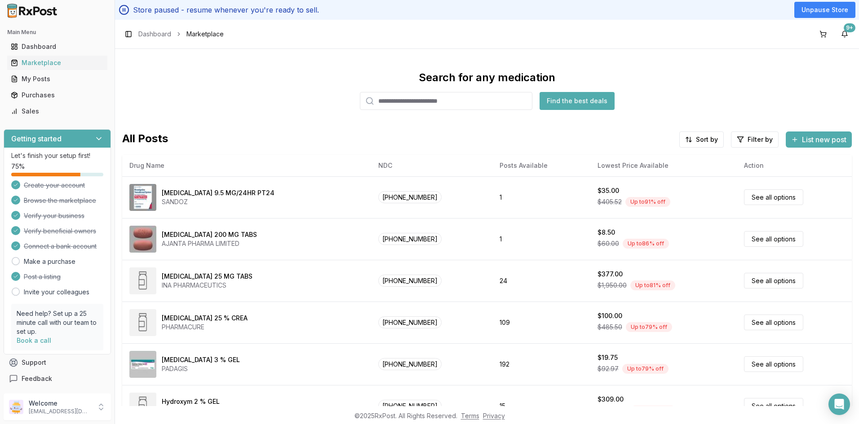
click at [377, 97] on input "search" at bounding box center [446, 101] width 172 height 18
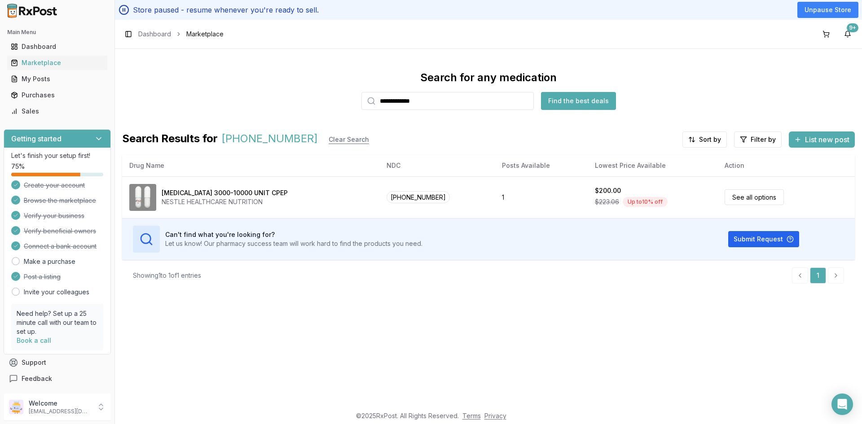
click at [331, 140] on button "Clear Search" at bounding box center [349, 140] width 55 height 16
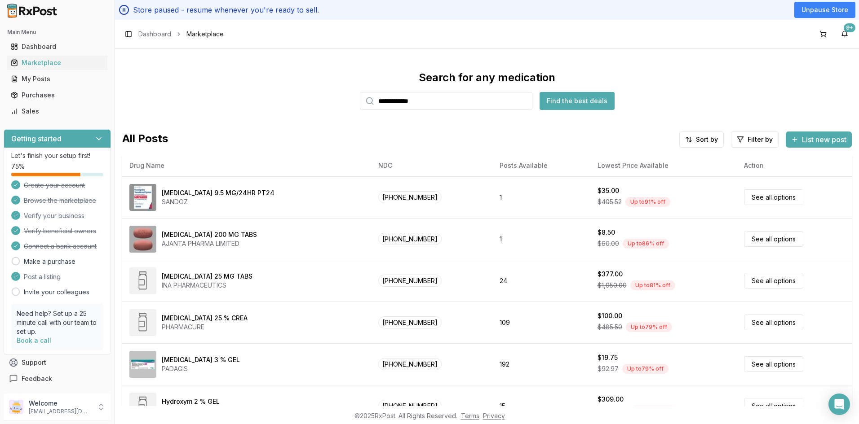
click at [428, 105] on input "**********" at bounding box center [446, 101] width 172 height 18
click at [568, 100] on button "Find the best deals" at bounding box center [576, 101] width 75 height 18
click at [567, 100] on button "Find the best deals" at bounding box center [576, 101] width 75 height 18
click at [430, 100] on input "**********" at bounding box center [446, 101] width 172 height 18
click at [566, 103] on button "Find the best deals" at bounding box center [578, 101] width 75 height 18
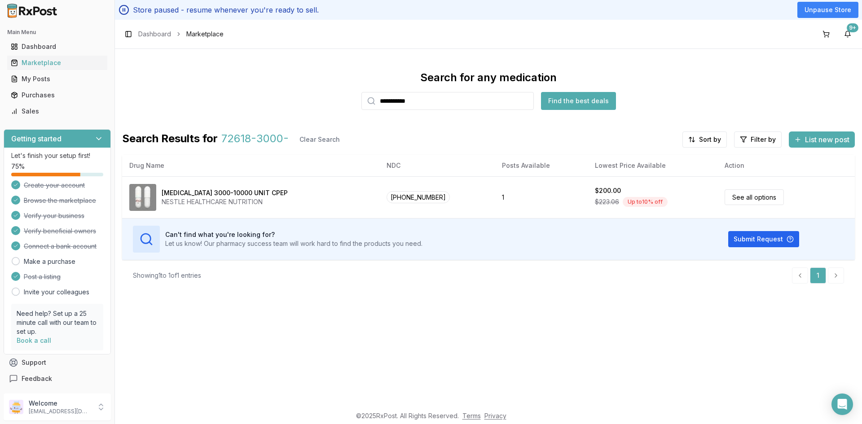
click at [428, 105] on input "**********" at bounding box center [448, 101] width 172 height 18
type input "**********"
click at [557, 104] on button "Find the best deals" at bounding box center [578, 101] width 75 height 18
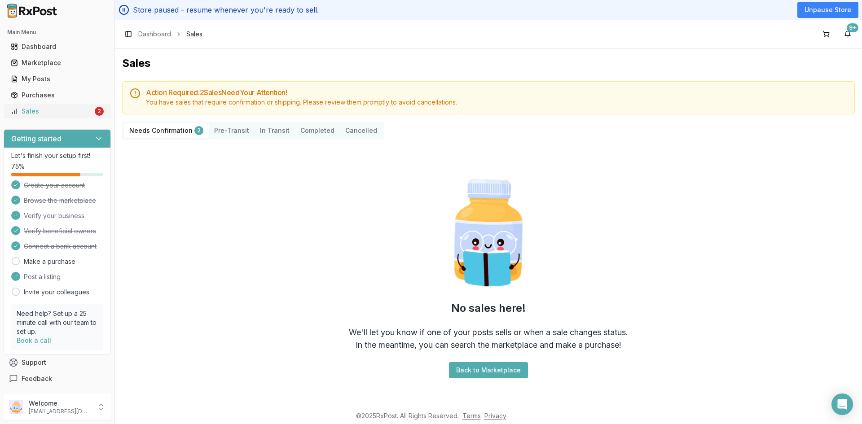
click at [37, 112] on div "Sales" at bounding box center [52, 111] width 82 height 9
click at [36, 109] on div "Sales" at bounding box center [52, 111] width 82 height 9
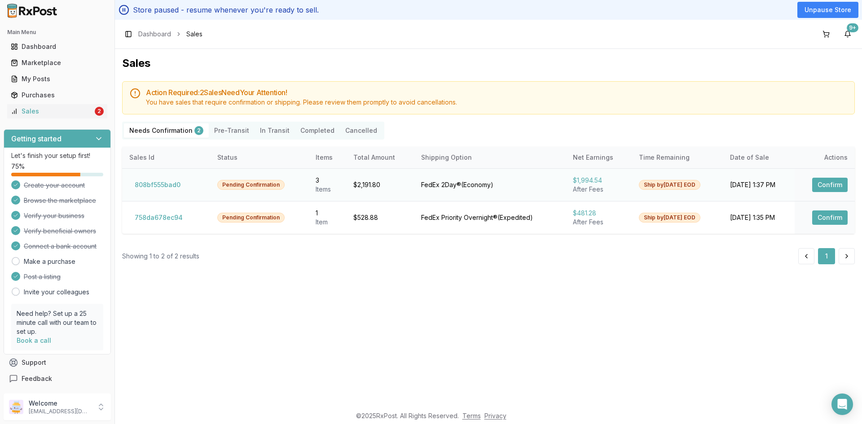
click at [831, 184] on button "Confirm" at bounding box center [829, 185] width 35 height 14
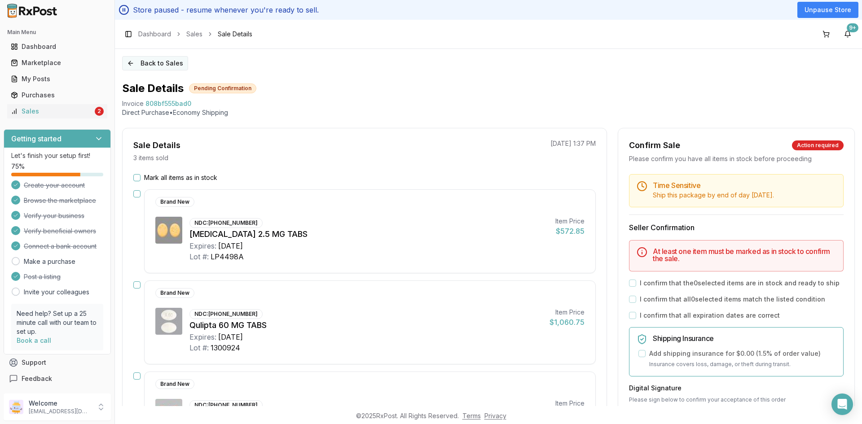
click at [150, 66] on button "Back to Sales" at bounding box center [155, 63] width 66 height 14
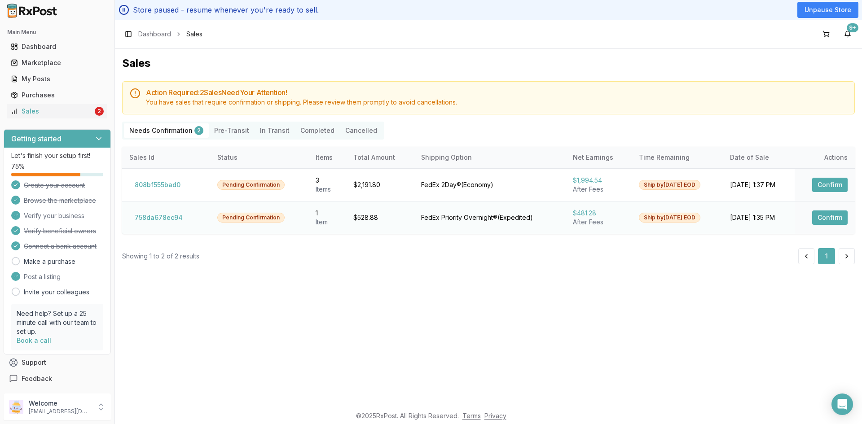
click at [826, 220] on button "Confirm" at bounding box center [829, 218] width 35 height 14
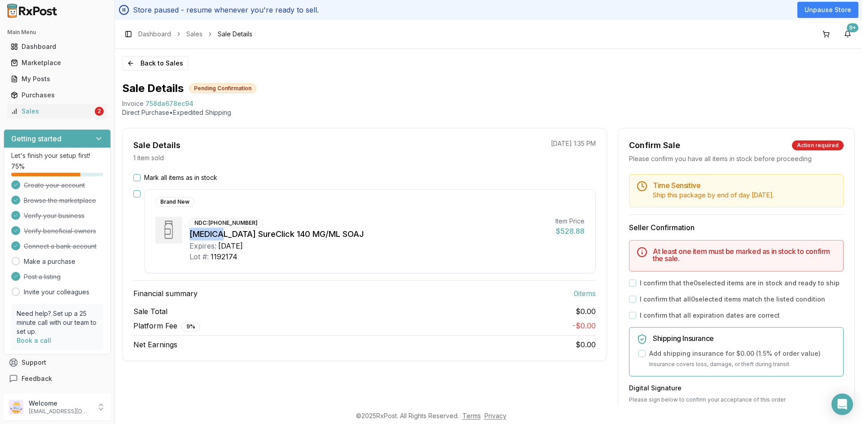
drag, startPoint x: 221, startPoint y: 236, endPoint x: 189, endPoint y: 240, distance: 32.1
click at [189, 239] on div "NDC: [PHONE_NUMBER] [MEDICAL_DATA] SureClick 140 MG/ML SOAJ Expires: [DATE] Lot…" at bounding box center [369, 239] width 429 height 45
copy div "[MEDICAL_DATA]"
drag, startPoint x: 210, startPoint y: 223, endPoint x: 252, endPoint y: 221, distance: 42.2
click at [252, 221] on div "NDC: [PHONE_NUMBER]" at bounding box center [226, 223] width 73 height 10
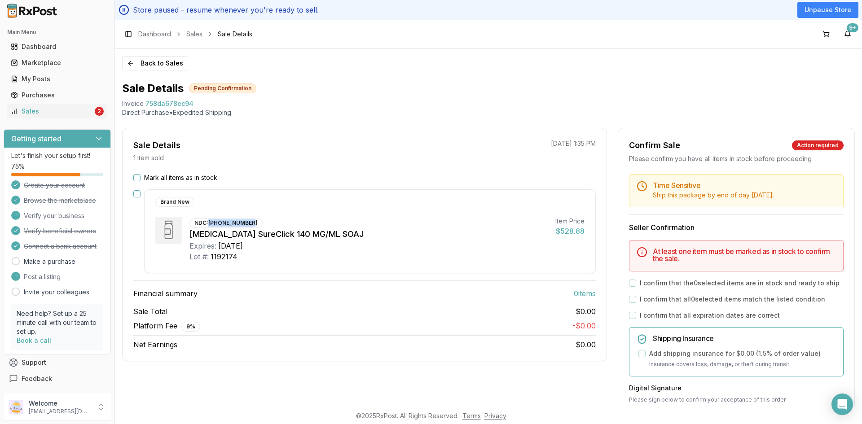
copy div "[PHONE_NUMBER]"
click at [137, 180] on button "Mark all items as in stock" at bounding box center [136, 177] width 7 height 7
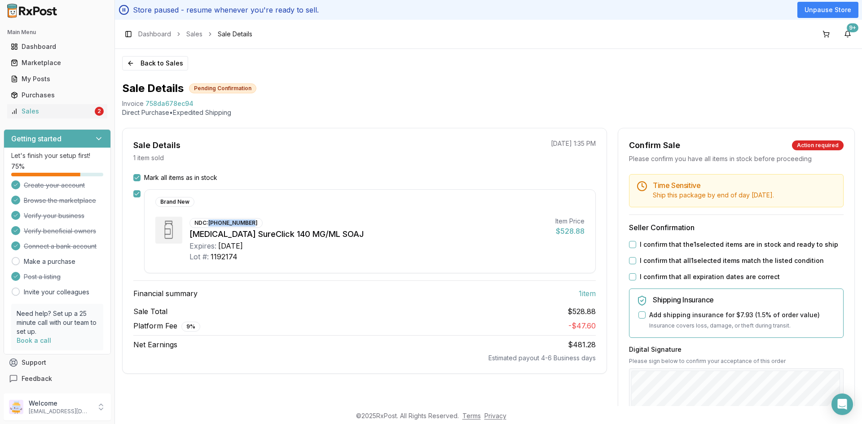
drag, startPoint x: 633, startPoint y: 244, endPoint x: 632, endPoint y: 253, distance: 9.0
click at [633, 245] on button "I confirm that the 1 selected items are in stock and ready to ship" at bounding box center [632, 244] width 7 height 7
click at [632, 258] on button "I confirm that all 1 selected items match the listed condition" at bounding box center [632, 260] width 7 height 7
click at [631, 274] on div "I confirm that all expiration dates are correct" at bounding box center [736, 277] width 215 height 9
click at [631, 278] on button "I confirm that all expiration dates are correct" at bounding box center [632, 276] width 7 height 7
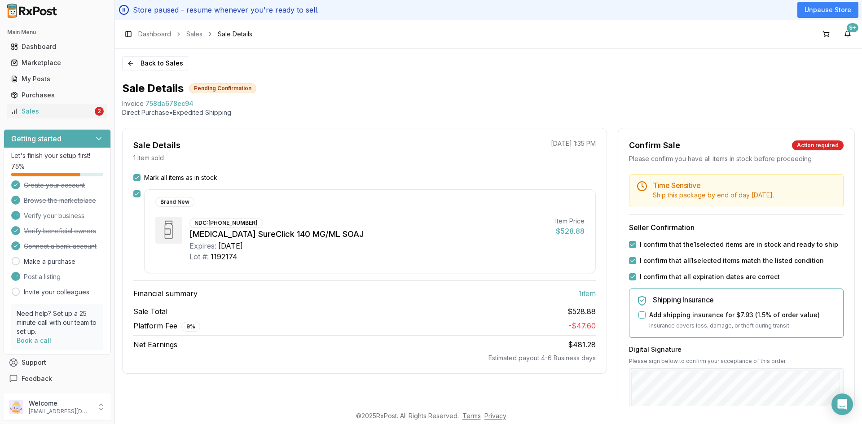
scroll to position [90, 0]
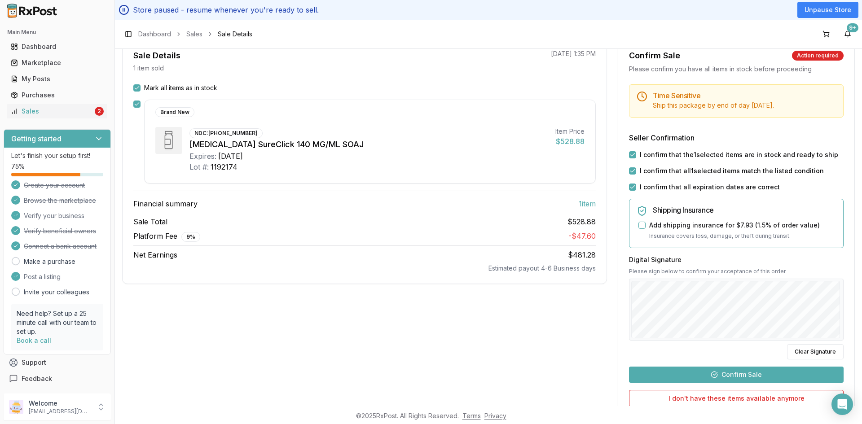
click at [741, 376] on button "Confirm Sale" at bounding box center [736, 375] width 215 height 16
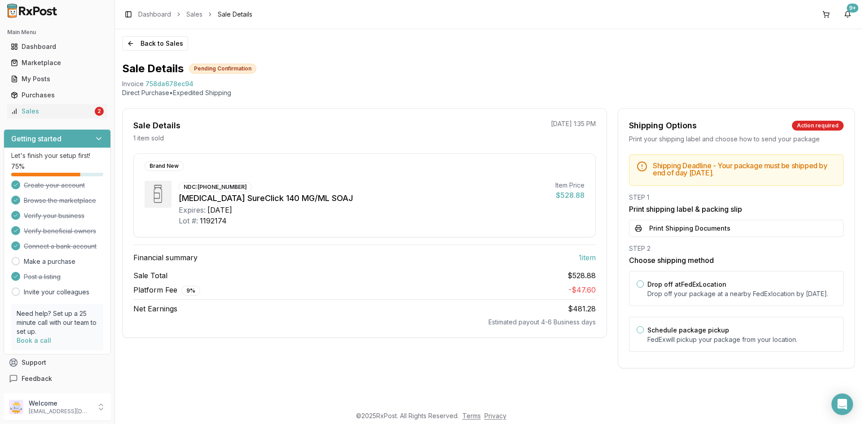
scroll to position [0, 0]
click at [680, 228] on button "Print Shipping Documents" at bounding box center [736, 228] width 215 height 17
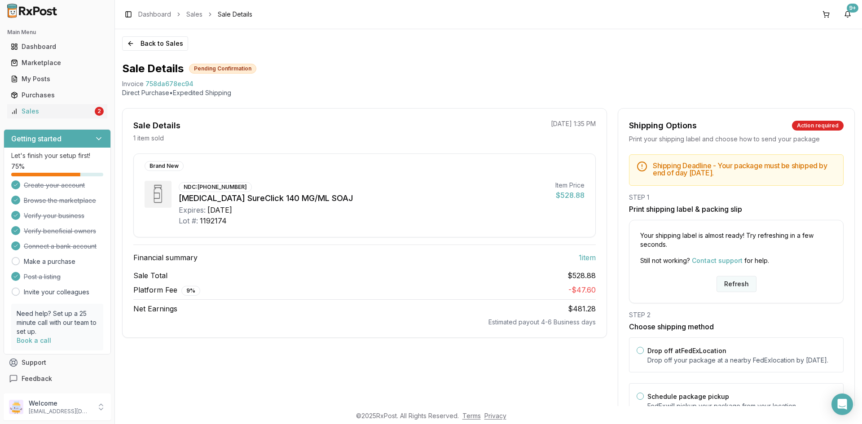
click at [719, 283] on button "Refresh" at bounding box center [737, 284] width 40 height 16
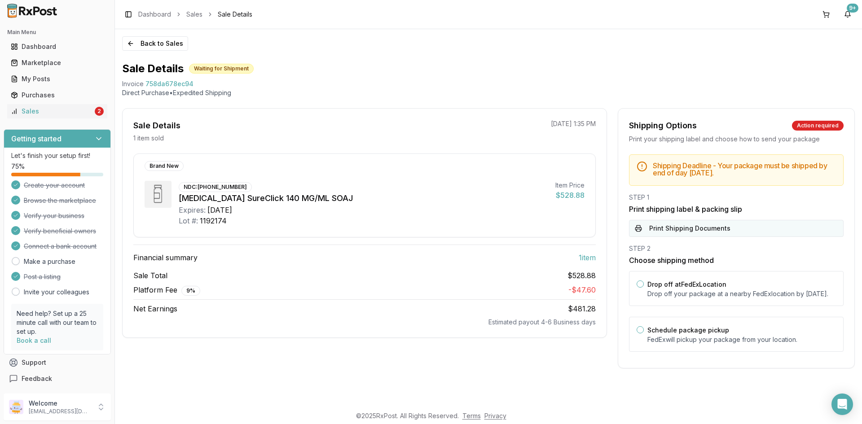
click at [682, 229] on button "Print Shipping Documents" at bounding box center [736, 228] width 215 height 17
click at [160, 42] on button "Back to Sales" at bounding box center [155, 43] width 66 height 14
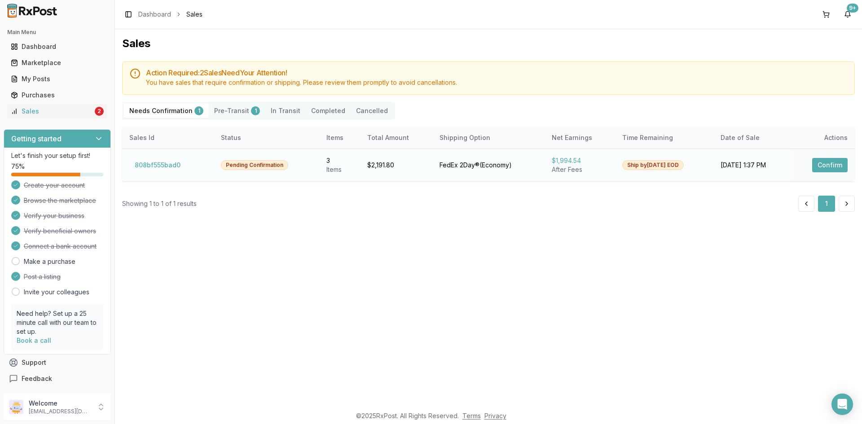
click at [828, 164] on button "Confirm" at bounding box center [829, 165] width 35 height 14
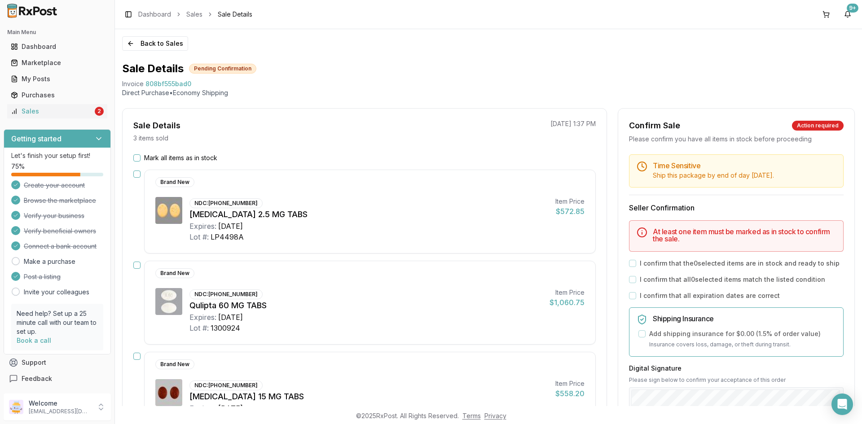
scroll to position [90, 0]
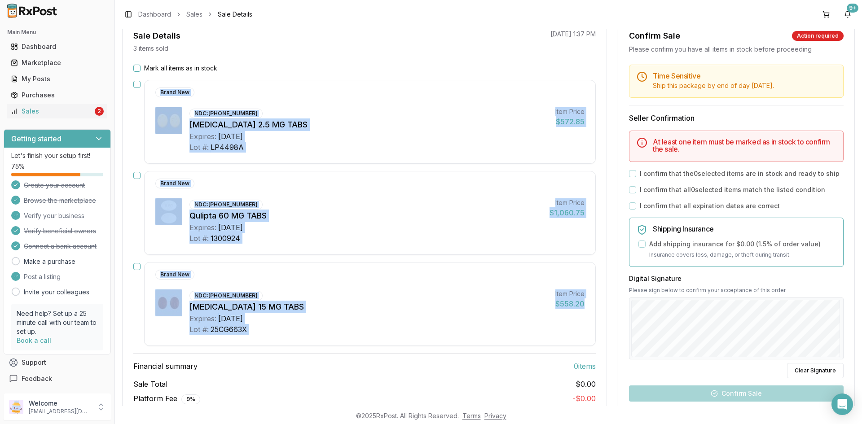
drag, startPoint x: 148, startPoint y: 86, endPoint x: 262, endPoint y: 339, distance: 277.2
click at [253, 346] on div "Mark all items as in stock Brand New NDC: [PHONE_NUMBER] [MEDICAL_DATA] 2.5 MG …" at bounding box center [365, 243] width 484 height 359
click at [445, 84] on div "Brand New NDC: [PHONE_NUMBER] [MEDICAL_DATA] 2.5 MG TABS Expires: [DATE] Lot #:…" at bounding box center [370, 122] width 452 height 84
click at [398, 88] on div "Brand New" at bounding box center [362, 93] width 415 height 10
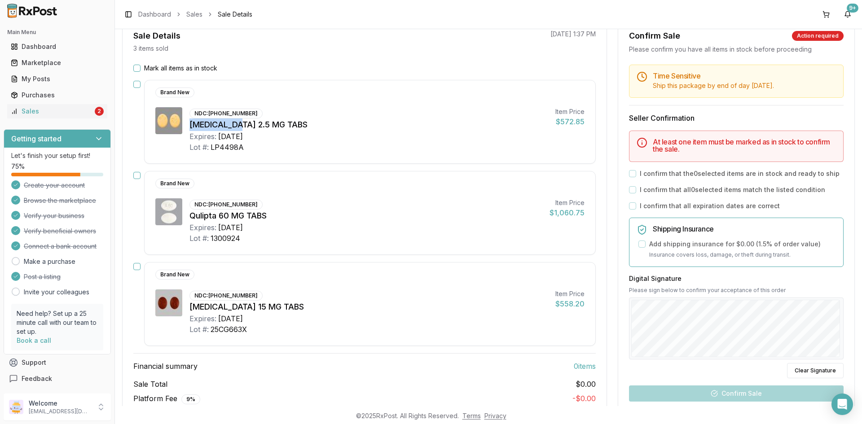
drag, startPoint x: 229, startPoint y: 125, endPoint x: 190, endPoint y: 127, distance: 39.1
click at [190, 127] on div "[MEDICAL_DATA] 2.5 MG TABS" at bounding box center [369, 125] width 359 height 13
copy div "[MEDICAL_DATA] 2.5"
drag, startPoint x: 229, startPoint y: 215, endPoint x: 189, endPoint y: 216, distance: 39.5
click at [189, 216] on div "NDC: [PHONE_NUMBER] Qulipta 60 MG TABS Expires: [DATE] Lot #: 1300924 Item Pric…" at bounding box center [369, 220] width 429 height 45
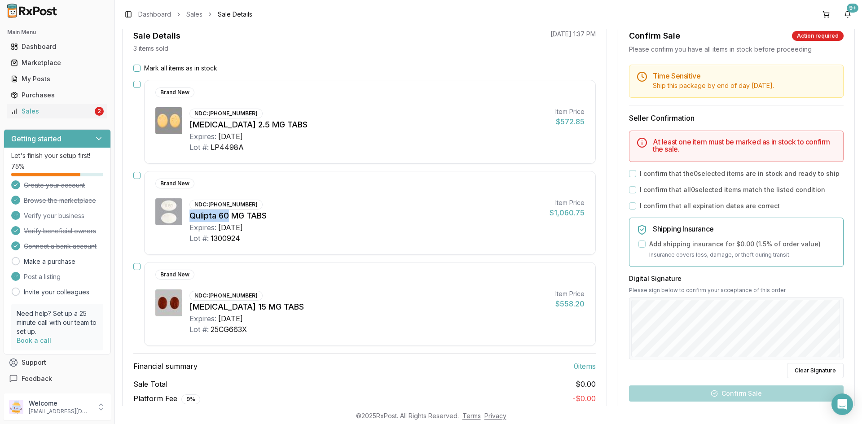
copy div "Qulipta 60"
drag, startPoint x: 227, startPoint y: 309, endPoint x: 191, endPoint y: 308, distance: 35.5
click at [191, 308] on div "[MEDICAL_DATA] 15 MG TABS" at bounding box center [369, 307] width 359 height 13
copy div "Xarelto 15"
drag, startPoint x: 209, startPoint y: 111, endPoint x: 253, endPoint y: 114, distance: 44.1
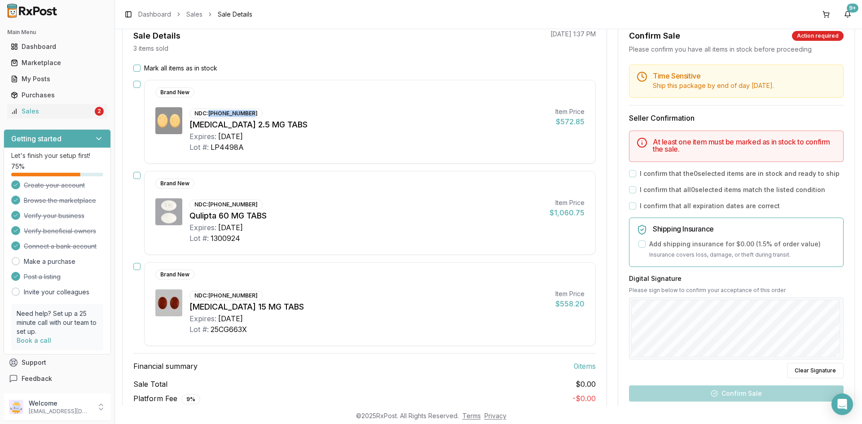
click at [253, 114] on div "NDC: [PHONE_NUMBER]" at bounding box center [226, 114] width 73 height 10
copy div "[PHONE_NUMBER]"
drag, startPoint x: 210, startPoint y: 205, endPoint x: 256, endPoint y: 200, distance: 46.1
click at [256, 200] on div "NDC: 00074-7094-30 Qulipta 60 MG TABS Expires: 2028-01-31 Lot #: 1300924" at bounding box center [366, 220] width 353 height 45
copy div "[PHONE_NUMBER]"
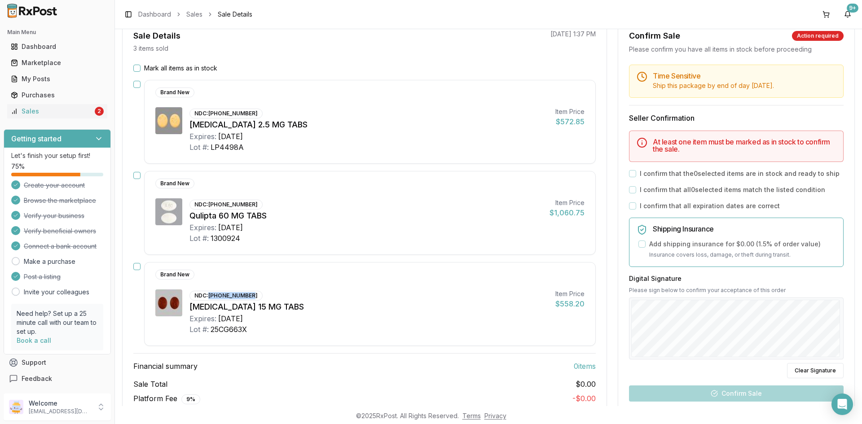
drag, startPoint x: 208, startPoint y: 298, endPoint x: 251, endPoint y: 291, distance: 42.7
click at [251, 291] on div "NDC: 50458-0578-30" at bounding box center [226, 296] width 73 height 10
click at [340, 313] on div "[MEDICAL_DATA] 15 MG TABS" at bounding box center [369, 307] width 359 height 13
drag, startPoint x: 227, startPoint y: 306, endPoint x: 217, endPoint y: 317, distance: 15.6
click at [185, 306] on div "NDC: 50458-0578-30 Xarelto 15 MG TABS Expires: 2027-08-31 Lot #: 25CG663X Item …" at bounding box center [369, 312] width 429 height 45
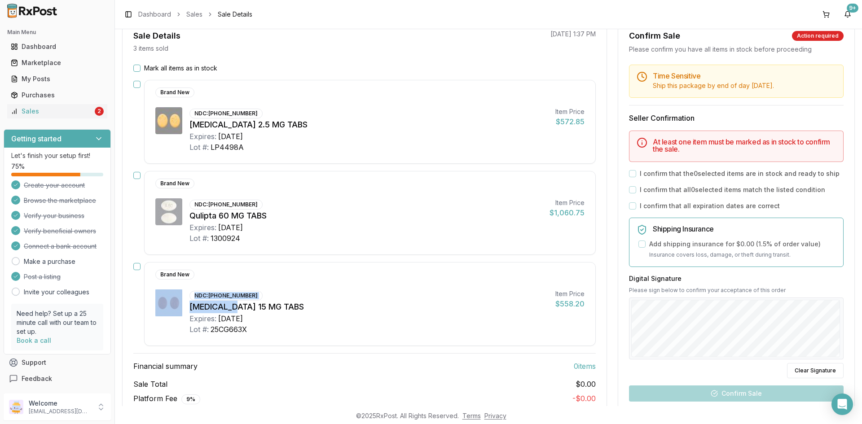
copy div "NDC: 50458-0578-30 Xarelto 15"
click at [293, 296] on div "NDC: [PHONE_NUMBER] [MEDICAL_DATA] 15 MG TABS Expires: [DATE] Lot #: 25CG663X" at bounding box center [369, 312] width 359 height 45
click at [213, 278] on div "Brand New" at bounding box center [362, 275] width 415 height 10
drag, startPoint x: 210, startPoint y: 296, endPoint x: 253, endPoint y: 296, distance: 43.1
click at [251, 293] on div "NDC: 50458-0578-30" at bounding box center [226, 296] width 73 height 10
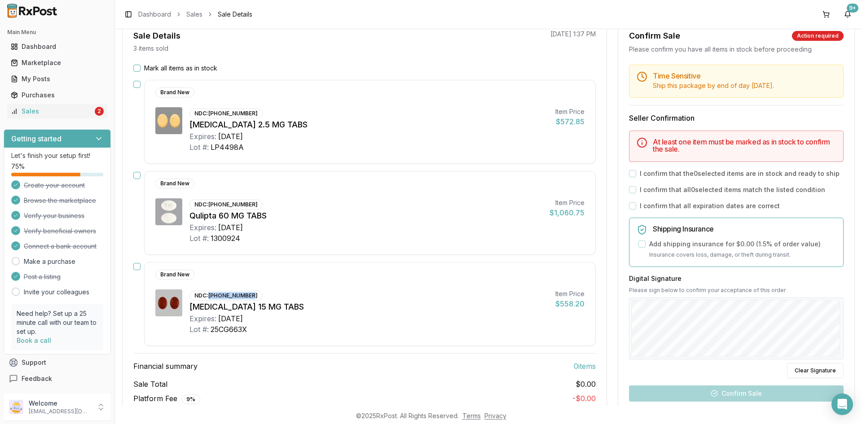
copy div "[PHONE_NUMBER]"
click at [137, 84] on button "button" at bounding box center [136, 84] width 7 height 7
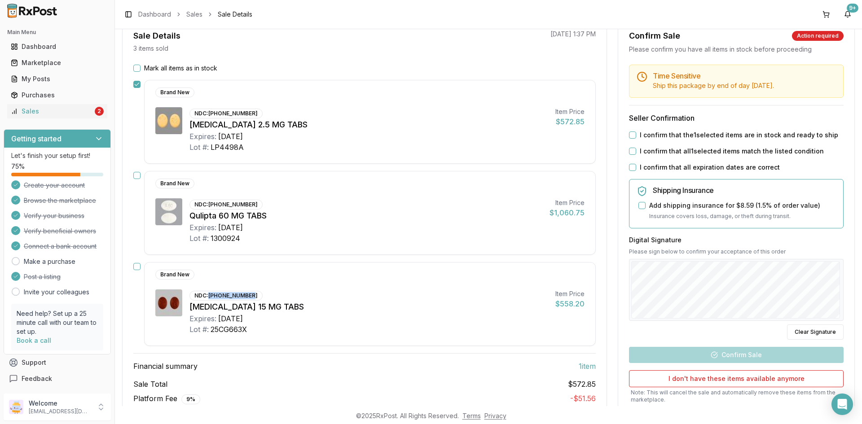
click at [139, 176] on button "button" at bounding box center [136, 175] width 7 height 7
click at [136, 268] on button "button" at bounding box center [136, 266] width 7 height 7
click at [633, 137] on button "I confirm that the 3 selected items are in stock and ready to ship" at bounding box center [632, 135] width 7 height 7
click at [632, 149] on button "I confirm that all 3 selected items match the listed condition" at bounding box center [632, 151] width 7 height 7
click at [631, 162] on div "Time Sensitive Ship this package by end of day Thursday, October 16th . Seller …" at bounding box center [736, 254] width 236 height 379
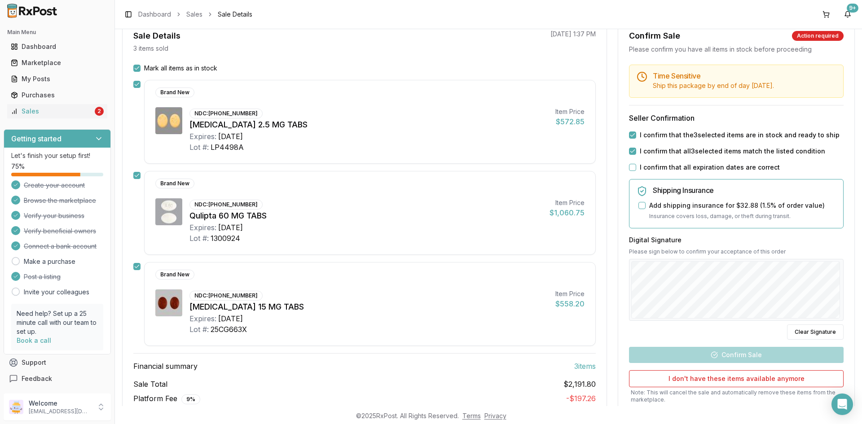
drag, startPoint x: 630, startPoint y: 165, endPoint x: 634, endPoint y: 172, distance: 7.2
click at [630, 166] on button "I confirm that all expiration dates are correct" at bounding box center [632, 167] width 7 height 7
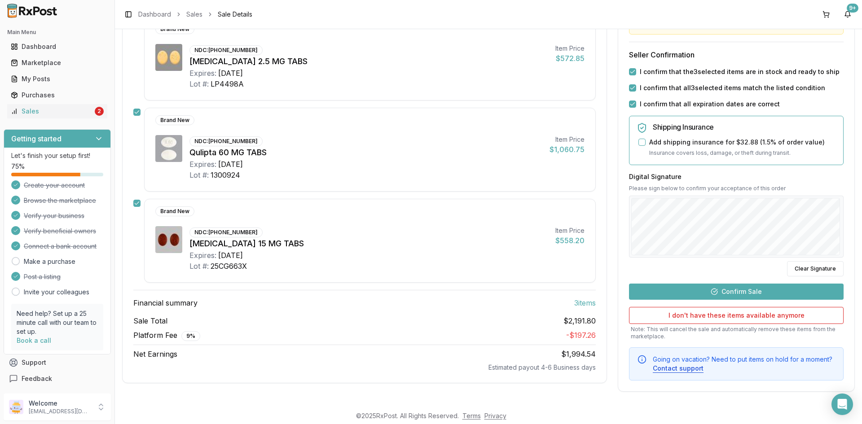
click at [741, 290] on button "Confirm Sale" at bounding box center [736, 292] width 215 height 16
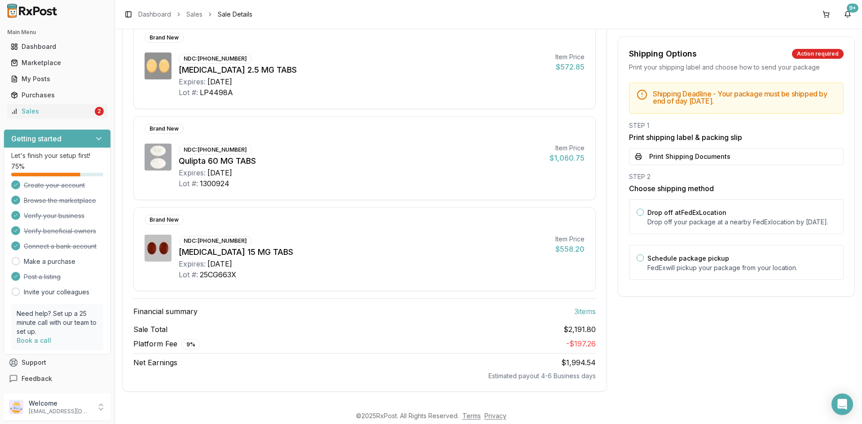
scroll to position [128, 0]
click at [645, 157] on button "Print Shipping Documents" at bounding box center [736, 156] width 215 height 17
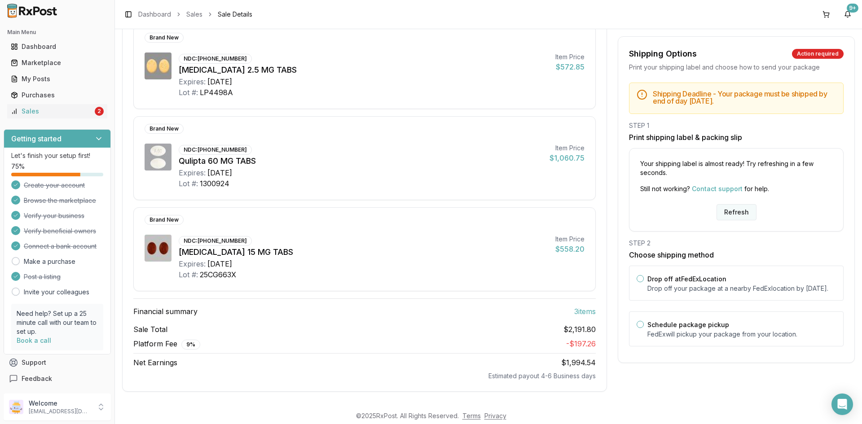
click at [724, 212] on button "Refresh" at bounding box center [737, 212] width 40 height 16
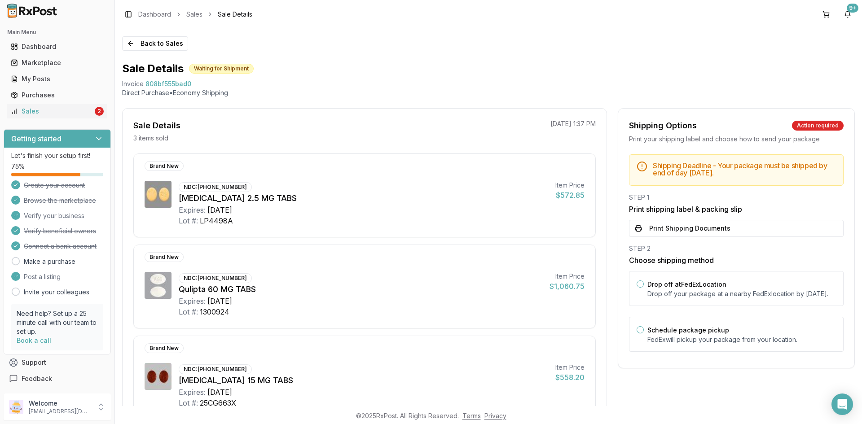
click at [682, 225] on button "Print Shipping Documents" at bounding box center [736, 228] width 215 height 17
drag, startPoint x: 198, startPoint y: 186, endPoint x: 239, endPoint y: 185, distance: 41.3
click at [239, 185] on div "NDC: [PHONE_NUMBER]" at bounding box center [215, 187] width 73 height 10
click at [245, 185] on div "NDC: 00003-0893-21" at bounding box center [215, 187] width 73 height 10
drag, startPoint x: 243, startPoint y: 185, endPoint x: 197, endPoint y: 190, distance: 46.6
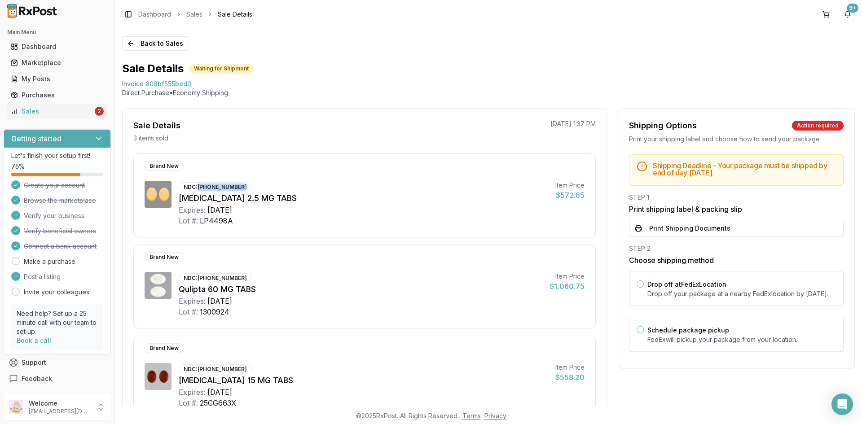
click at [197, 190] on div "NDC: 00003-0893-21" at bounding box center [215, 187] width 73 height 10
copy div "00003-0893-21"
drag, startPoint x: 198, startPoint y: 277, endPoint x: 244, endPoint y: 281, distance: 46.9
click at [244, 281] on div "NDC: 00074-7094-30" at bounding box center [215, 278] width 73 height 10
copy div "00074-7094-30"
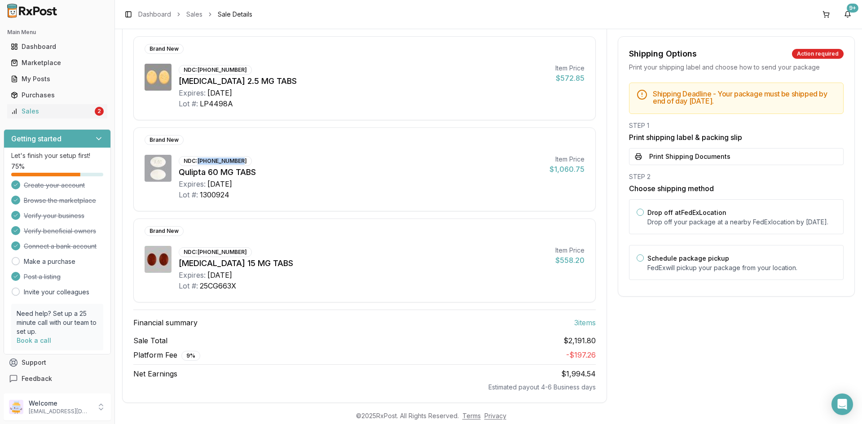
scroll to position [128, 0]
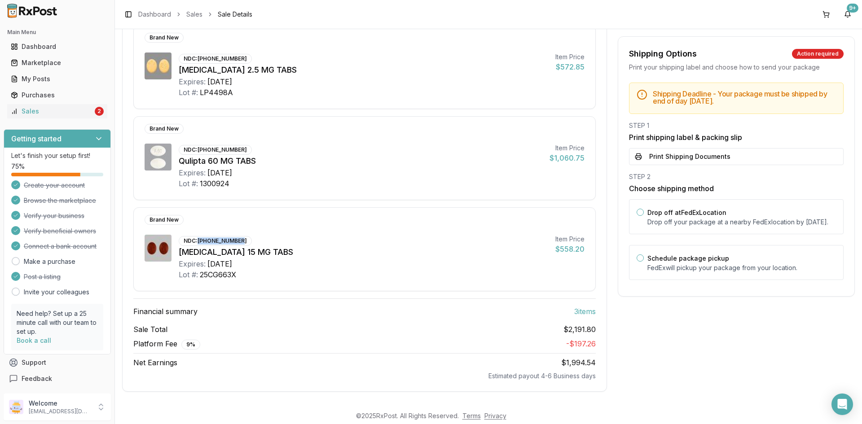
drag, startPoint x: 198, startPoint y: 242, endPoint x: 247, endPoint y: 242, distance: 49.0
click at [247, 242] on div "NDC: 50458-0578-30 Xarelto 15 MG TABS Expires: 2027-08-31 Lot #: 25CG663X" at bounding box center [364, 257] width 370 height 45
copy div "50458-0578-30"
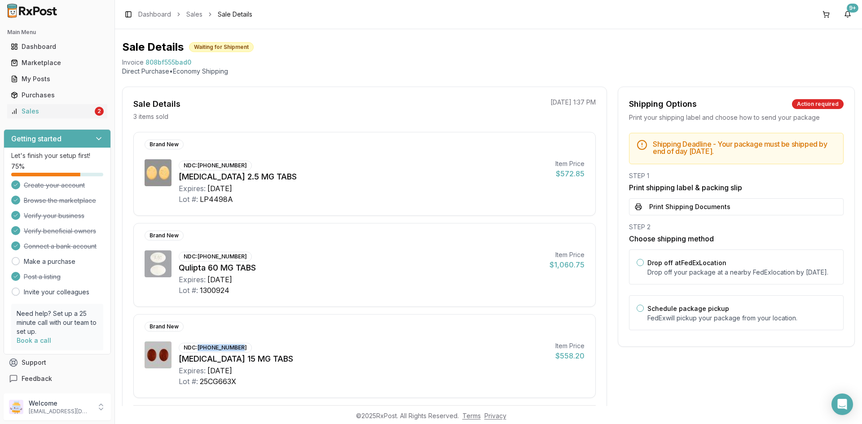
scroll to position [0, 0]
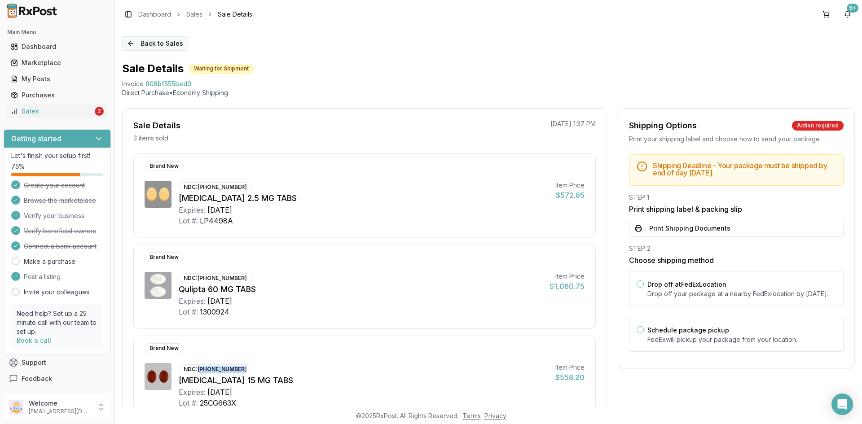
click at [150, 44] on button "Back to Sales" at bounding box center [155, 43] width 66 height 14
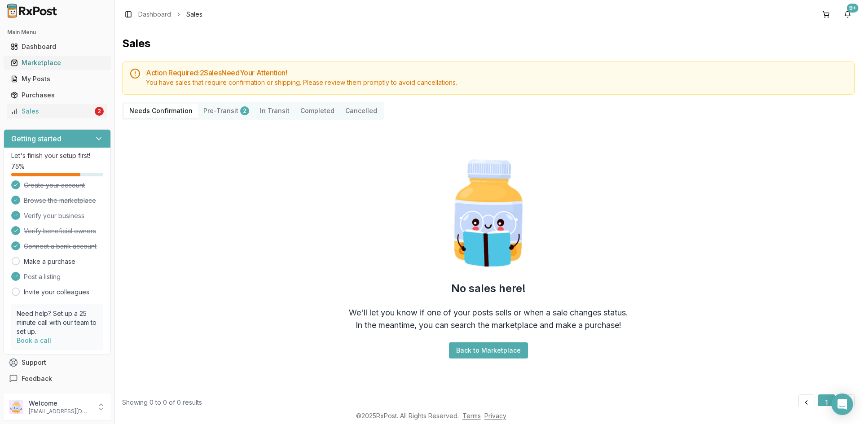
click at [51, 66] on div "Marketplace" at bounding box center [57, 62] width 93 height 9
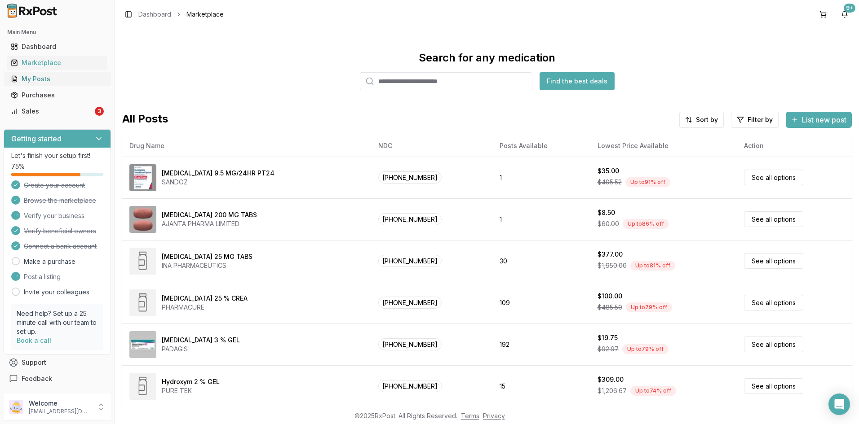
click at [39, 81] on div "My Posts" at bounding box center [57, 79] width 93 height 9
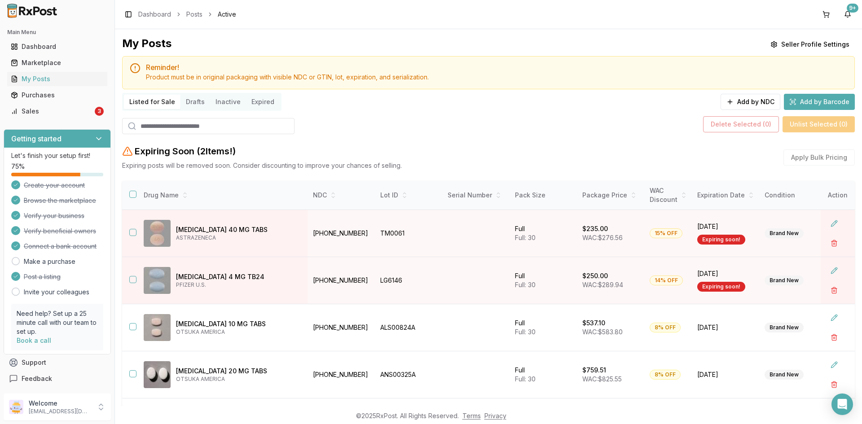
click at [154, 129] on input "search" at bounding box center [208, 126] width 172 height 16
paste input "*****"
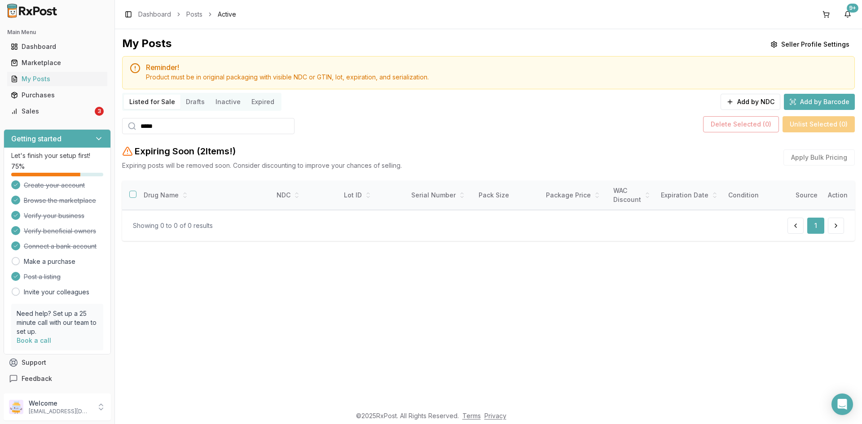
type input "*****"
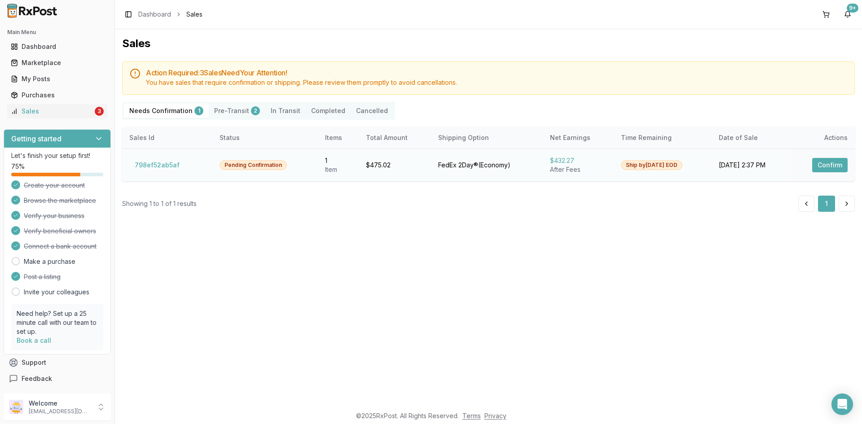
click at [833, 162] on button "Confirm" at bounding box center [829, 165] width 35 height 14
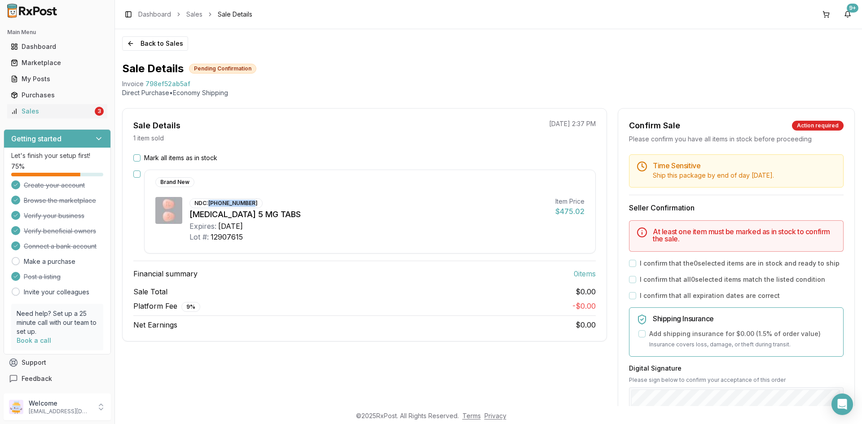
drag, startPoint x: 209, startPoint y: 203, endPoint x: 259, endPoint y: 203, distance: 49.9
click at [259, 203] on div "NDC: [PHONE_NUMBER] [MEDICAL_DATA] 5 MG TABS Expires: [DATE] Lot #: 12907615" at bounding box center [369, 219] width 359 height 45
copy div "[PHONE_NUMBER]"
click at [136, 159] on button "Mark all items as in stock" at bounding box center [136, 157] width 7 height 7
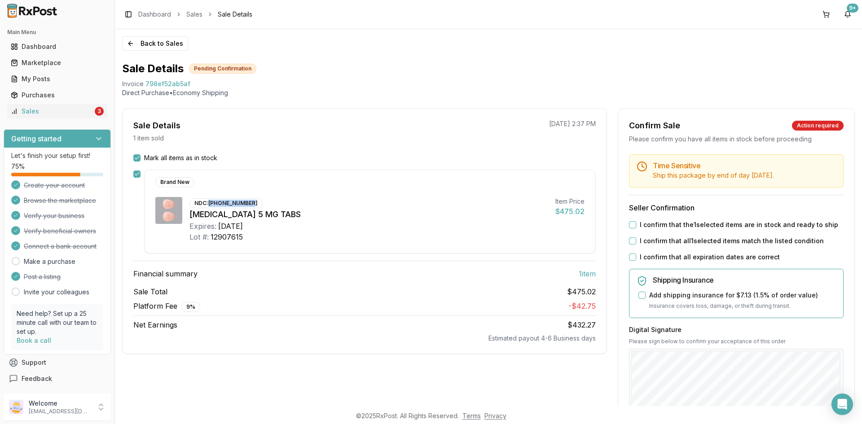
drag, startPoint x: 629, startPoint y: 226, endPoint x: 630, endPoint y: 236, distance: 9.9
click at [629, 231] on div "Time Sensitive Ship this package by end of day [DATE] . Seller Confirmation I c…" at bounding box center [736, 343] width 236 height 379
click at [631, 241] on button "I confirm that all 1 selected items match the listed condition" at bounding box center [632, 241] width 7 height 7
drag, startPoint x: 630, startPoint y: 226, endPoint x: 630, endPoint y: 234, distance: 8.1
click at [630, 227] on button "I confirm that the 1 selected items are in stock and ready to ship" at bounding box center [632, 224] width 7 height 7
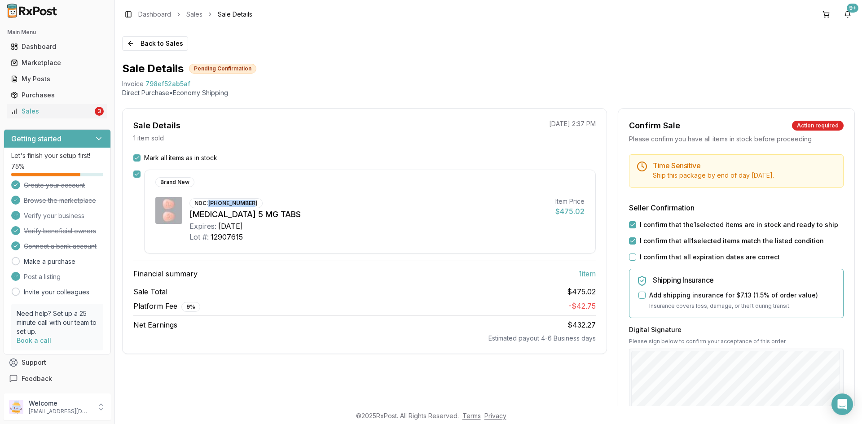
click at [632, 256] on button "I confirm that all expiration dates are correct" at bounding box center [632, 257] width 7 height 7
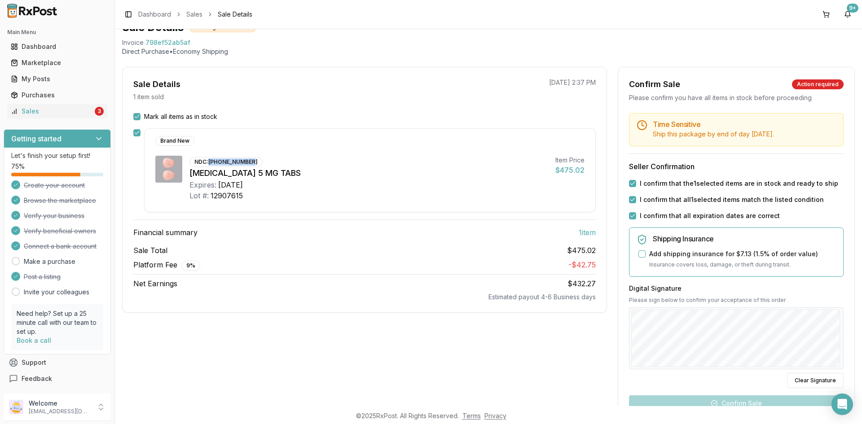
scroll to position [90, 0]
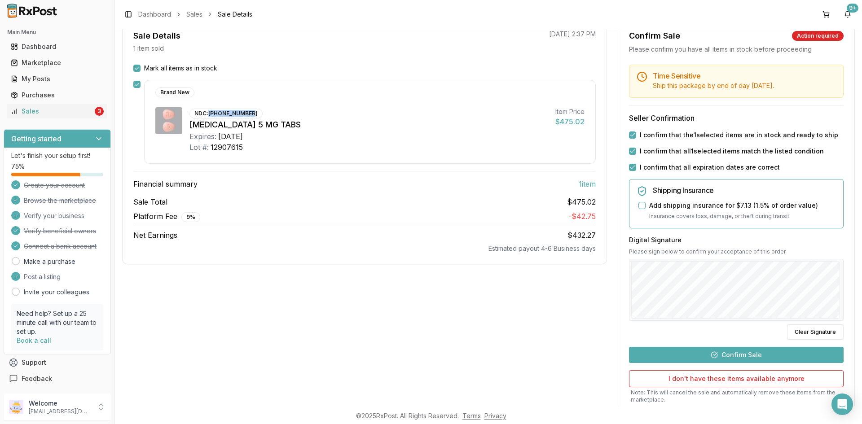
click at [736, 356] on button "Confirm Sale" at bounding box center [736, 355] width 215 height 16
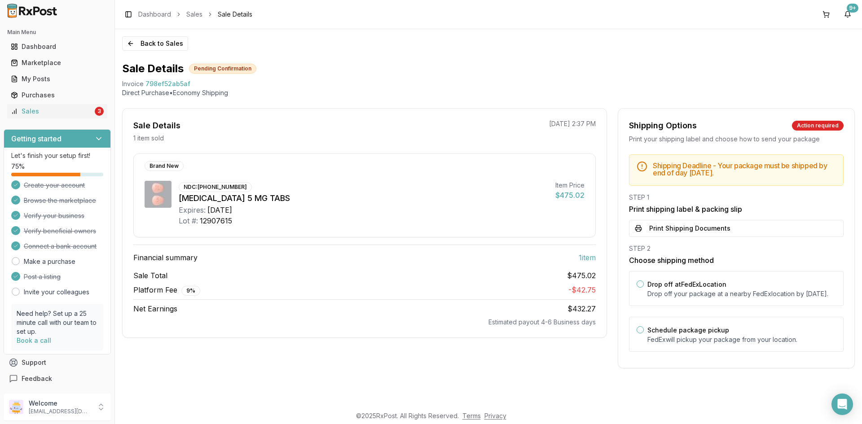
scroll to position [0, 0]
click at [668, 228] on button "Print Shipping Documents" at bounding box center [736, 228] width 215 height 17
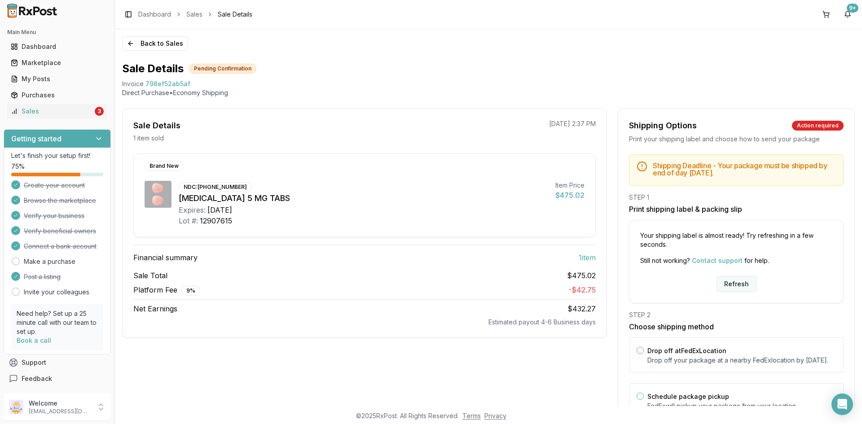
click at [728, 286] on button "Refresh" at bounding box center [737, 284] width 40 height 16
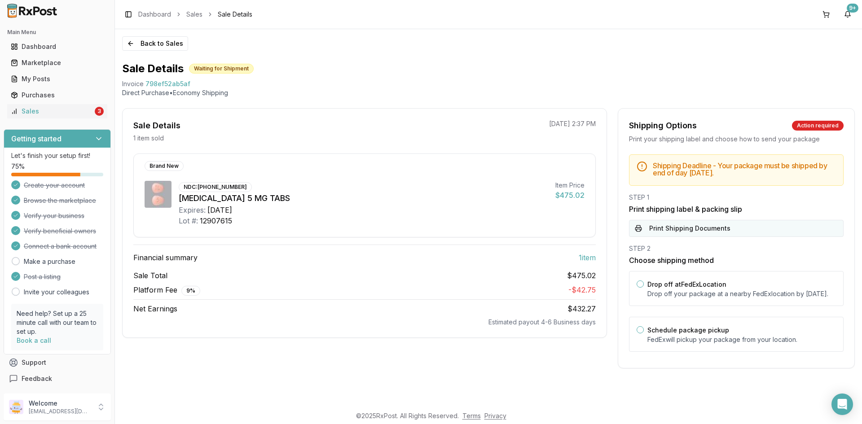
click at [703, 230] on button "Print Shipping Documents" at bounding box center [736, 228] width 215 height 17
click at [159, 44] on button "Back to Sales" at bounding box center [155, 43] width 66 height 14
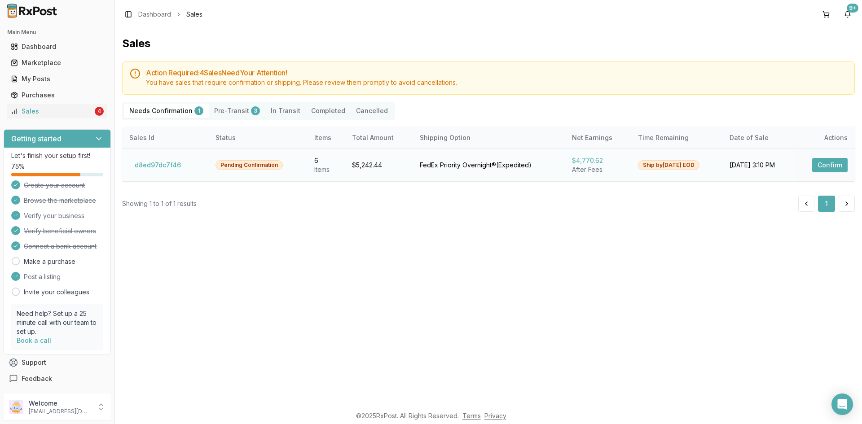
click at [832, 167] on button "Confirm" at bounding box center [829, 165] width 35 height 14
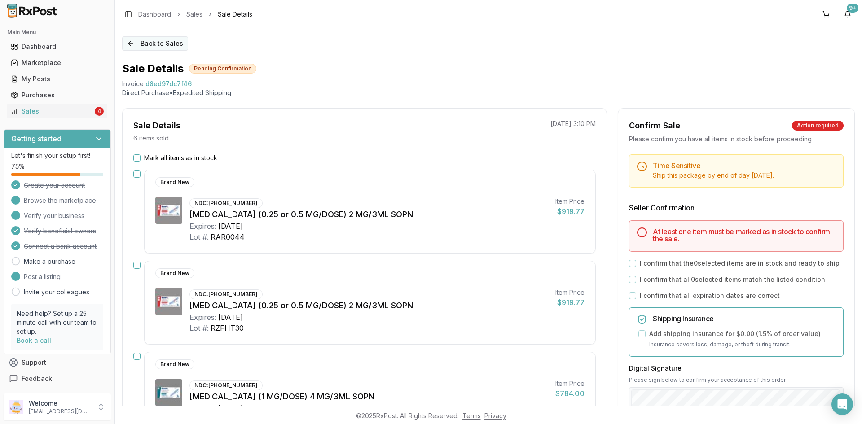
click at [151, 38] on button "Back to Sales" at bounding box center [155, 43] width 66 height 14
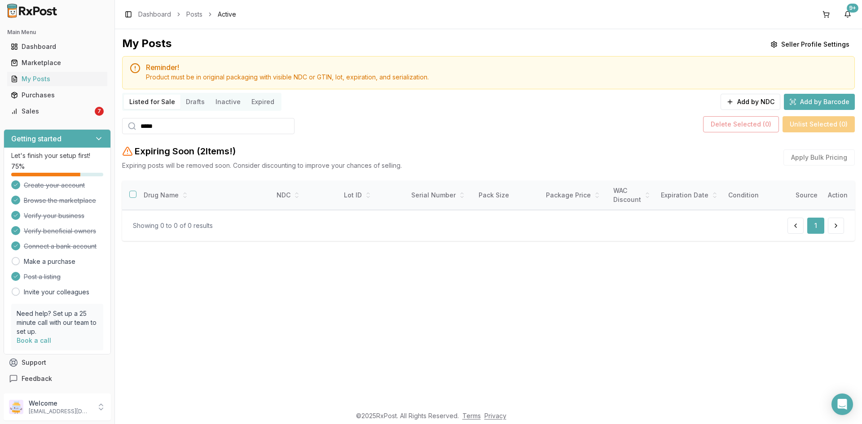
drag, startPoint x: 170, startPoint y: 119, endPoint x: 145, endPoint y: 123, distance: 26.0
click at [145, 123] on input "*****" at bounding box center [208, 126] width 172 height 16
click at [167, 128] on input "*****" at bounding box center [208, 126] width 172 height 16
drag, startPoint x: 150, startPoint y: 130, endPoint x: 136, endPoint y: 132, distance: 13.6
click at [136, 132] on div "*****" at bounding box center [208, 126] width 172 height 16
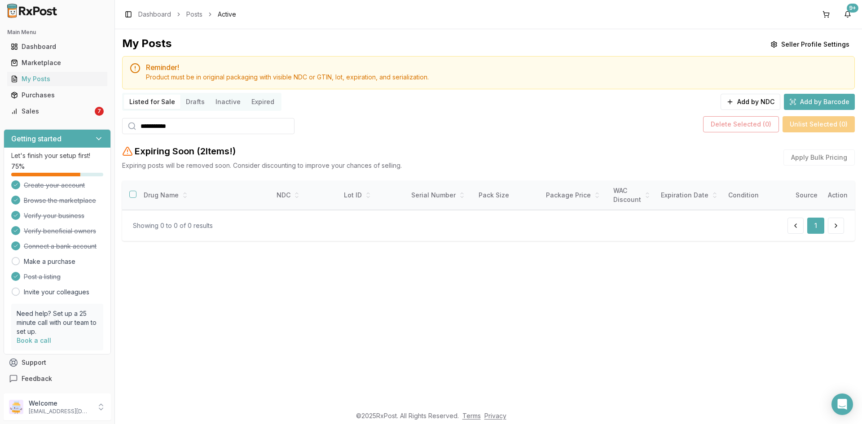
type input "**********"
click at [749, 102] on button "Add by NDC" at bounding box center [751, 102] width 60 height 16
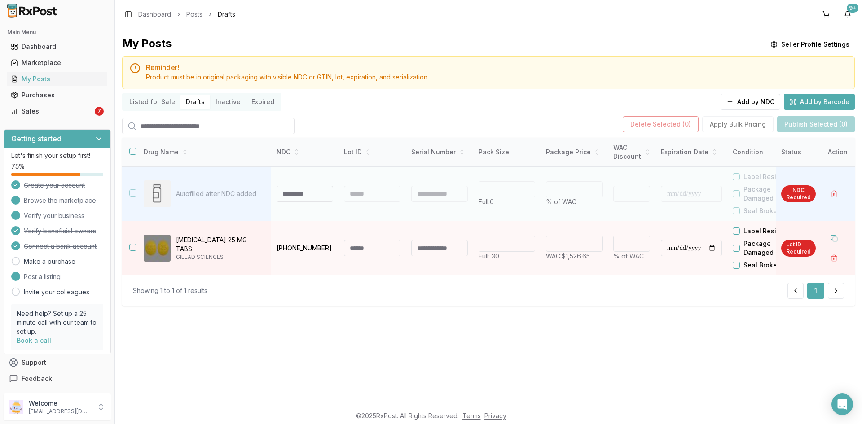
click at [286, 195] on input at bounding box center [305, 194] width 57 height 16
click at [357, 197] on div at bounding box center [372, 194] width 57 height 16
type input "**********"
type input "**"
type input "*"
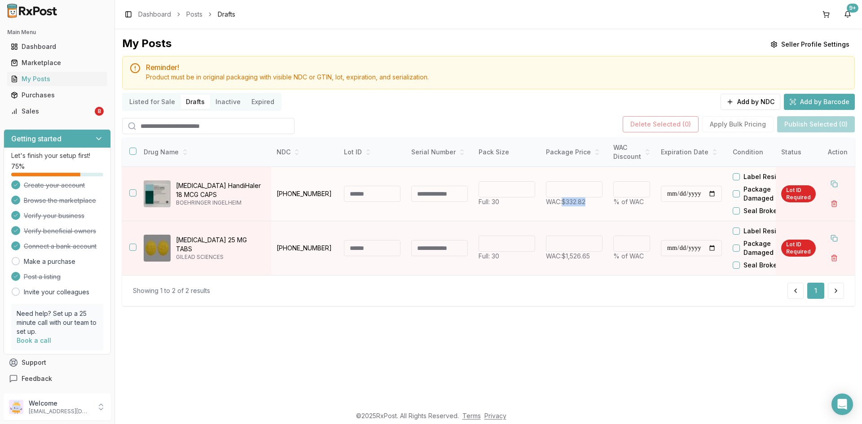
drag, startPoint x: 590, startPoint y: 205, endPoint x: 565, endPoint y: 208, distance: 25.0
click at [565, 208] on td "****** WAC: $332.82" at bounding box center [574, 194] width 67 height 54
copy span "$332.82"
click at [132, 150] on button "button" at bounding box center [132, 151] width 7 height 7
click at [639, 125] on button "Delete Selected ( 2 )" at bounding box center [661, 124] width 76 height 16
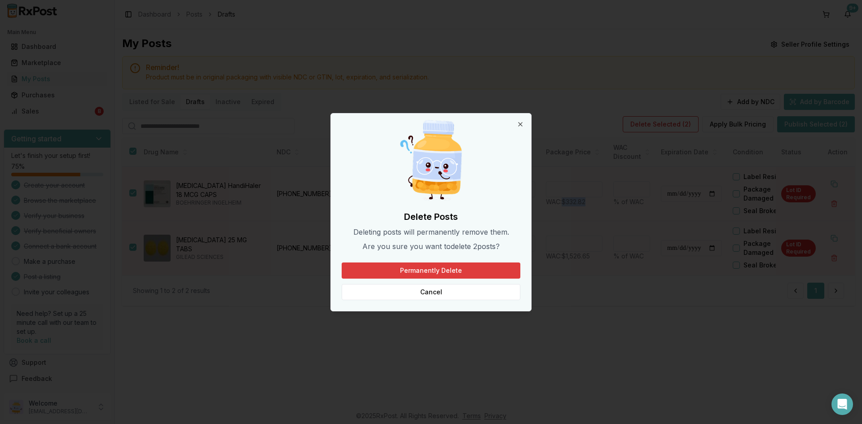
click at [443, 273] on button "Permanently Delete" at bounding box center [431, 271] width 179 height 16
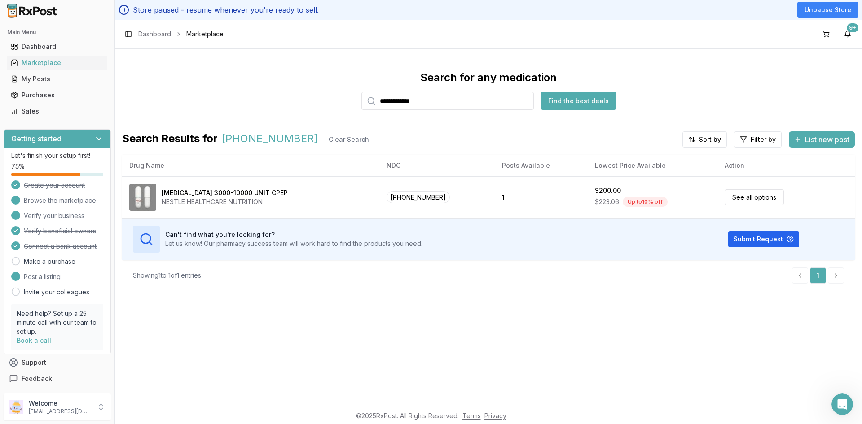
drag, startPoint x: 398, startPoint y: 103, endPoint x: 355, endPoint y: 115, distance: 45.2
click at [355, 115] on div "**********" at bounding box center [488, 181] width 733 height 220
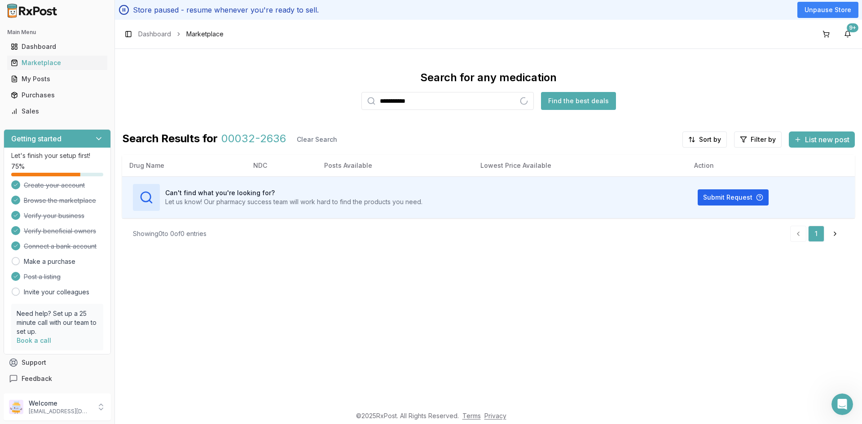
type input "**********"
drag, startPoint x: 438, startPoint y: 102, endPoint x: 382, endPoint y: 106, distance: 56.7
click at [382, 106] on input "**********" at bounding box center [448, 101] width 172 height 18
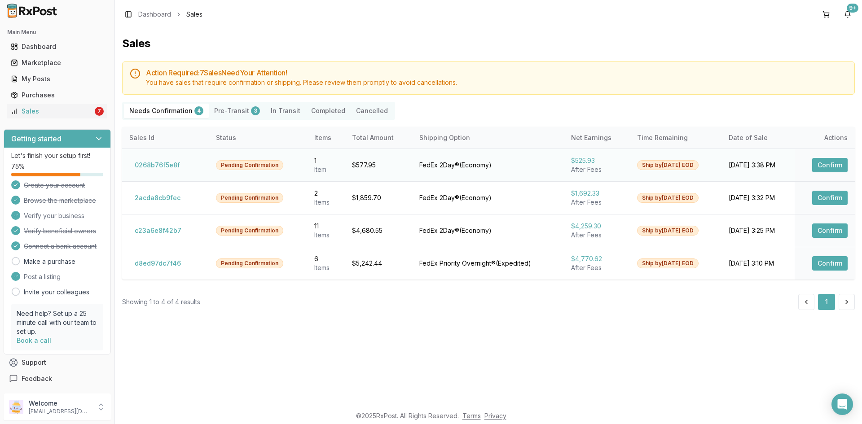
click at [828, 163] on button "Confirm" at bounding box center [829, 165] width 35 height 14
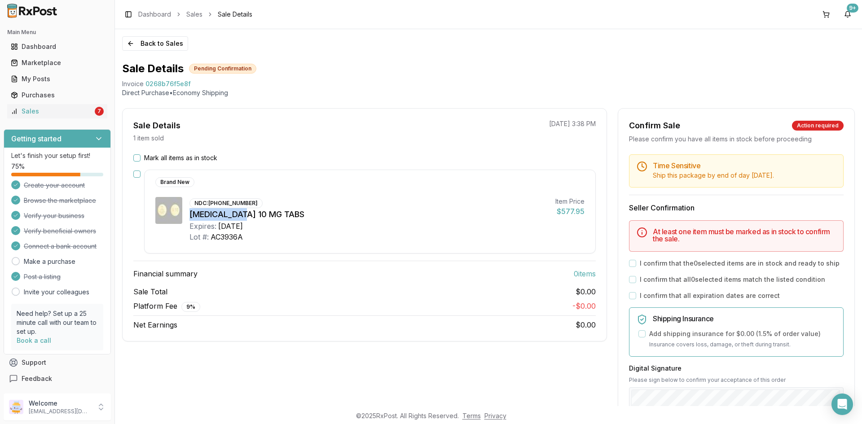
drag, startPoint x: 239, startPoint y: 213, endPoint x: 190, endPoint y: 209, distance: 49.2
click at [190, 209] on div "[MEDICAL_DATA] 10 MG TABS" at bounding box center [369, 214] width 359 height 13
copy div "[MEDICAL_DATA] 10"
drag, startPoint x: 211, startPoint y: 204, endPoint x: 251, endPoint y: 202, distance: 40.0
click at [251, 202] on div "NDC: [PHONE_NUMBER]" at bounding box center [226, 203] width 73 height 10
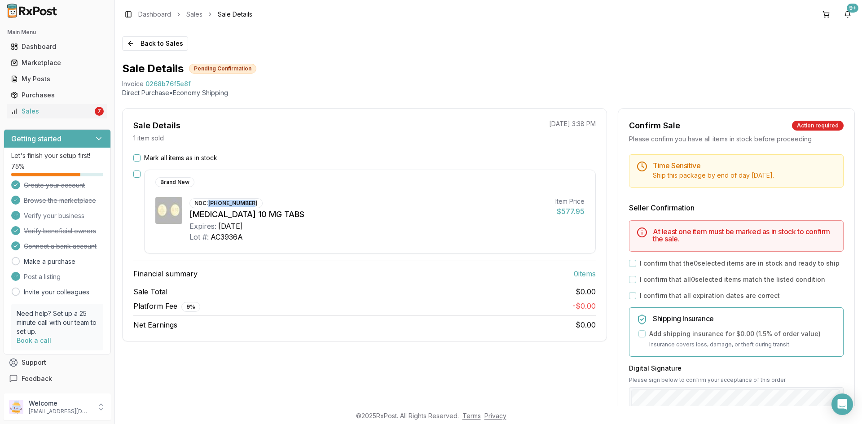
copy div "[PHONE_NUMBER]"
drag, startPoint x: 137, startPoint y: 157, endPoint x: 138, endPoint y: 170, distance: 12.6
click at [138, 161] on button "Mark all items as in stock" at bounding box center [136, 157] width 7 height 7
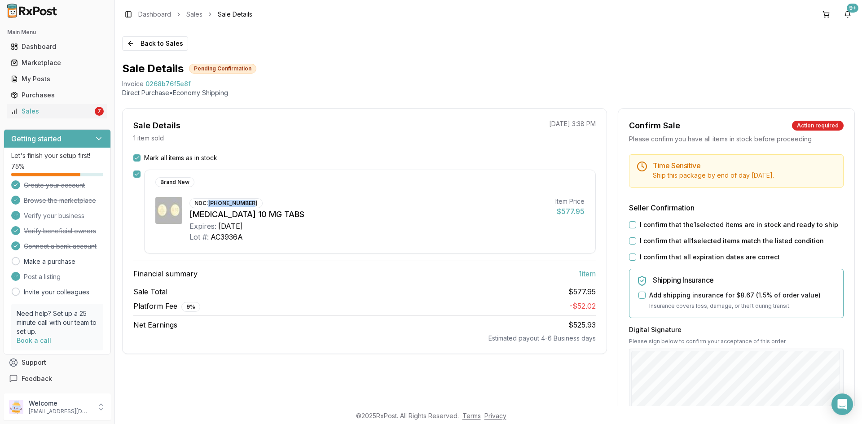
click at [138, 176] on button "button" at bounding box center [136, 174] width 7 height 7
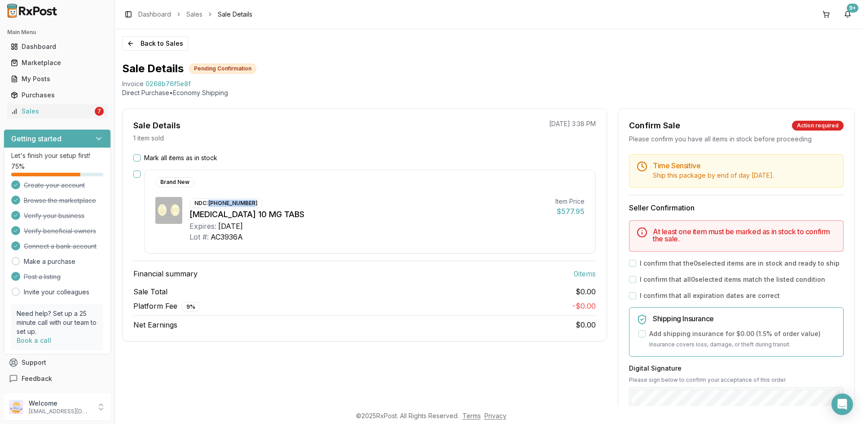
click at [138, 158] on button "Mark all items as in stock" at bounding box center [136, 157] width 7 height 7
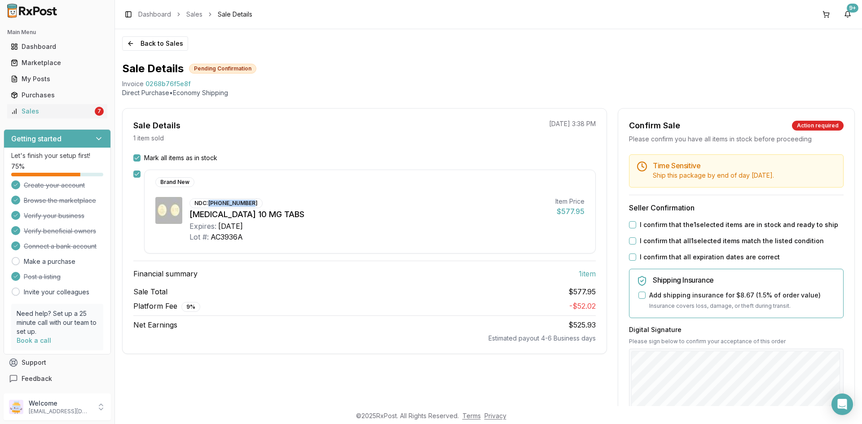
drag, startPoint x: 631, startPoint y: 227, endPoint x: 629, endPoint y: 236, distance: 9.2
click at [630, 228] on button "I confirm that the 1 selected items are in stock and ready to ship" at bounding box center [632, 224] width 7 height 7
click at [629, 242] on button "I confirm that all 1 selected items match the listed condition" at bounding box center [632, 241] width 7 height 7
click at [631, 255] on button "I confirm that all expiration dates are correct" at bounding box center [632, 257] width 7 height 7
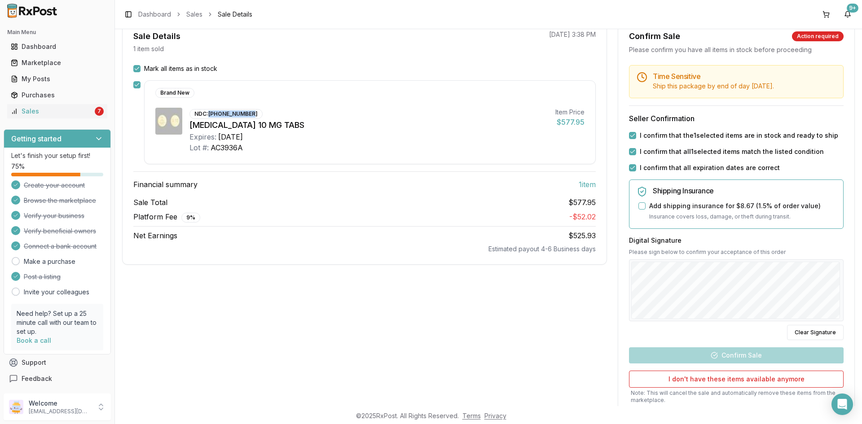
scroll to position [90, 0]
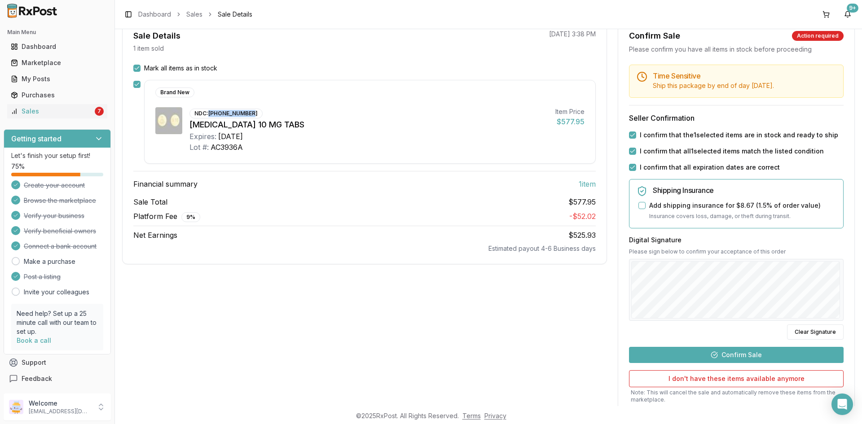
click at [744, 357] on button "Confirm Sale" at bounding box center [736, 355] width 215 height 16
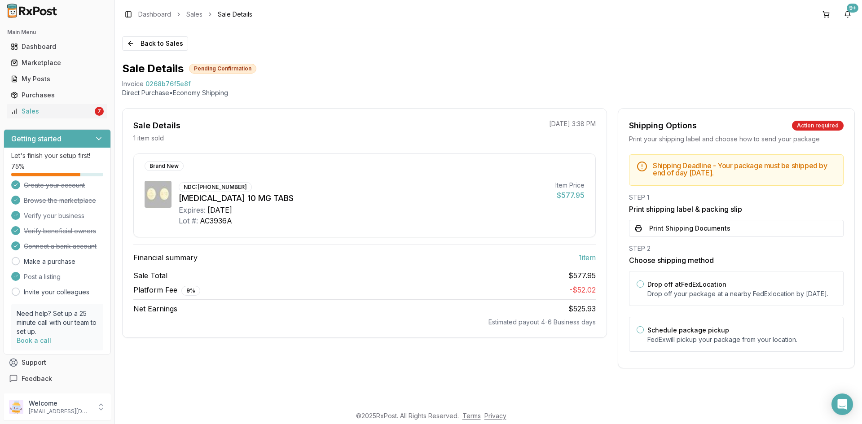
scroll to position [0, 0]
click at [679, 230] on button "Print Shipping Documents" at bounding box center [736, 228] width 215 height 17
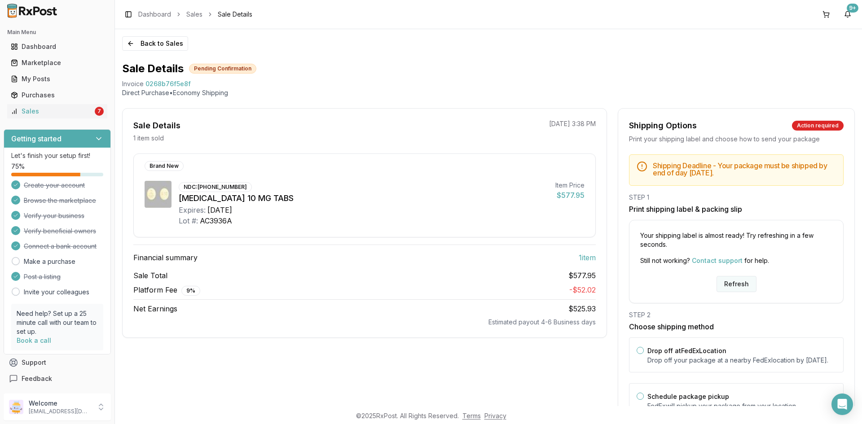
click at [733, 280] on button "Refresh" at bounding box center [737, 284] width 40 height 16
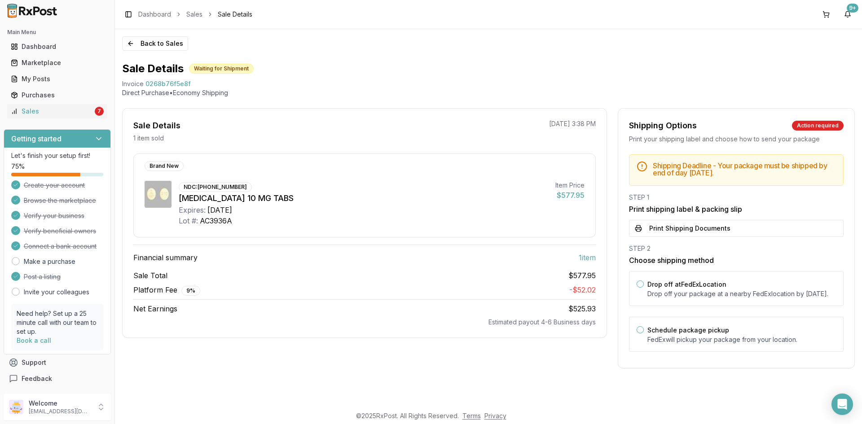
click at [677, 227] on button "Print Shipping Documents" at bounding box center [736, 228] width 215 height 17
click at [159, 44] on button "Back to Sales" at bounding box center [155, 43] width 66 height 14
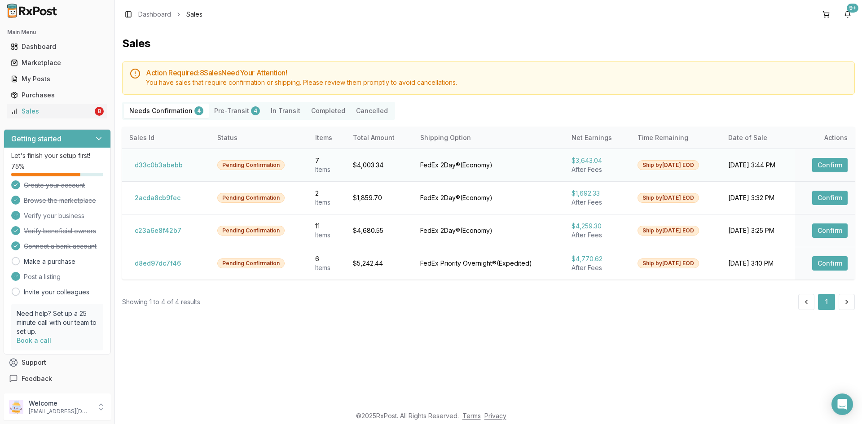
click at [827, 165] on button "Confirm" at bounding box center [829, 165] width 35 height 14
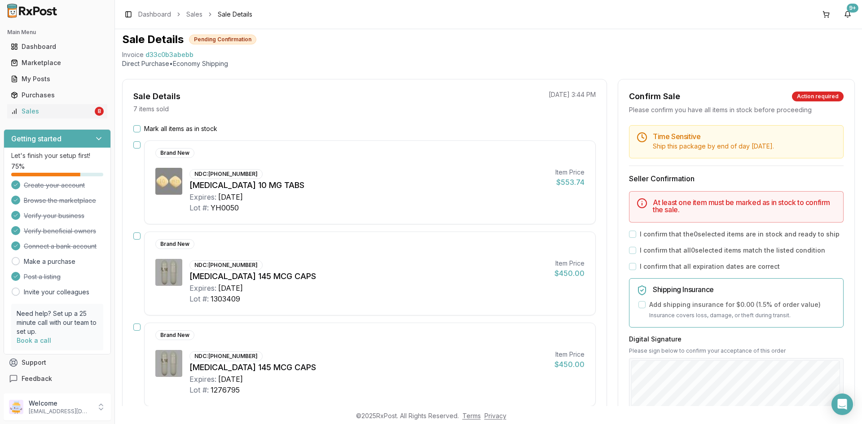
scroll to position [45, 0]
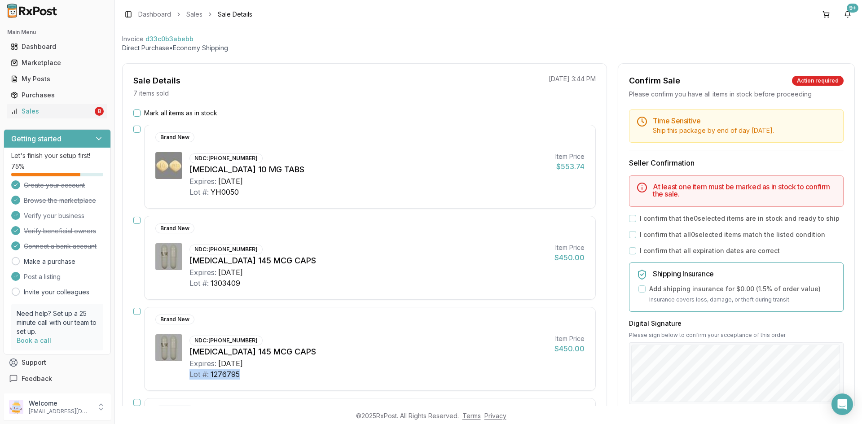
drag, startPoint x: 243, startPoint y: 377, endPoint x: 200, endPoint y: 385, distance: 43.9
click at [187, 376] on div "NDC: 00456-1201-30 Linzess 145 MCG CAPS Expires: 2026-09-30 Lot #: 1276795 Item…" at bounding box center [369, 357] width 429 height 45
copy div "Lot #: 1276795"
drag, startPoint x: 229, startPoint y: 170, endPoint x: 187, endPoint y: 168, distance: 41.3
click at [187, 168] on div "NDC: 00310-6210-30 Farxiga 10 MG TABS Expires: 2028-03-31 Lot #: YH0050 Item Pr…" at bounding box center [369, 174] width 429 height 45
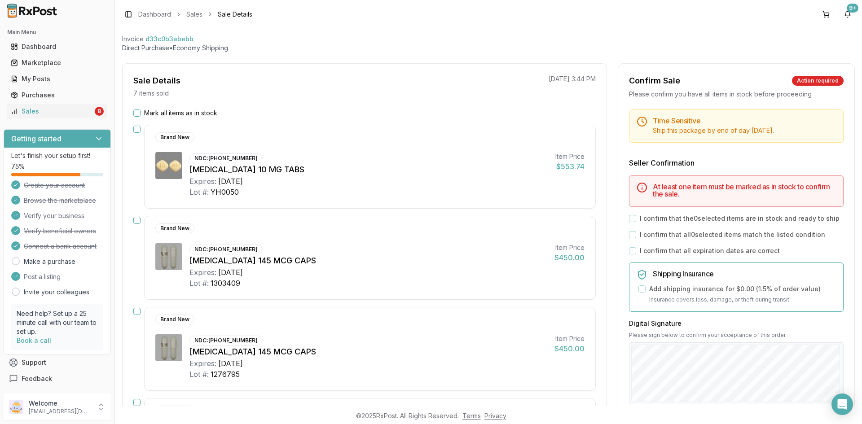
click at [212, 157] on div "NDC: 00310-6210-30" at bounding box center [226, 159] width 73 height 10
drag, startPoint x: 208, startPoint y: 157, endPoint x: 249, endPoint y: 158, distance: 40.9
click at [250, 157] on div "NDC: 00310-6210-30" at bounding box center [226, 159] width 73 height 10
copy div "[PHONE_NUMBER]"
drag, startPoint x: 212, startPoint y: 251, endPoint x: 250, endPoint y: 252, distance: 37.8
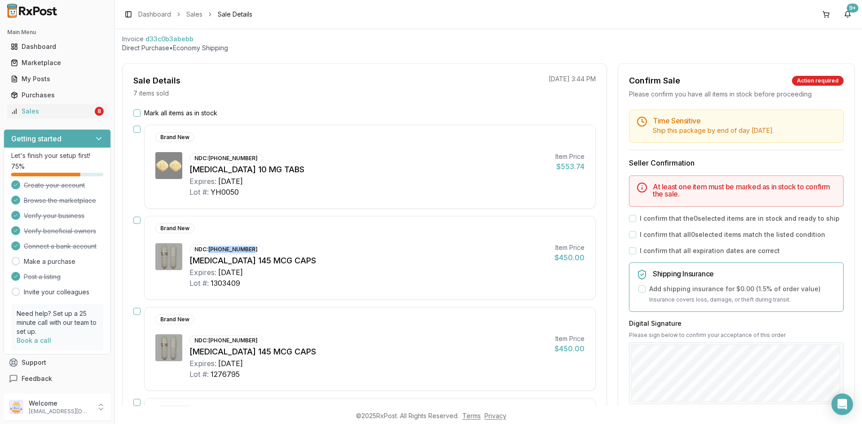
click at [250, 252] on div "NDC: 00456-1201-30" at bounding box center [226, 250] width 73 height 10
copy div "00456-1201-30"
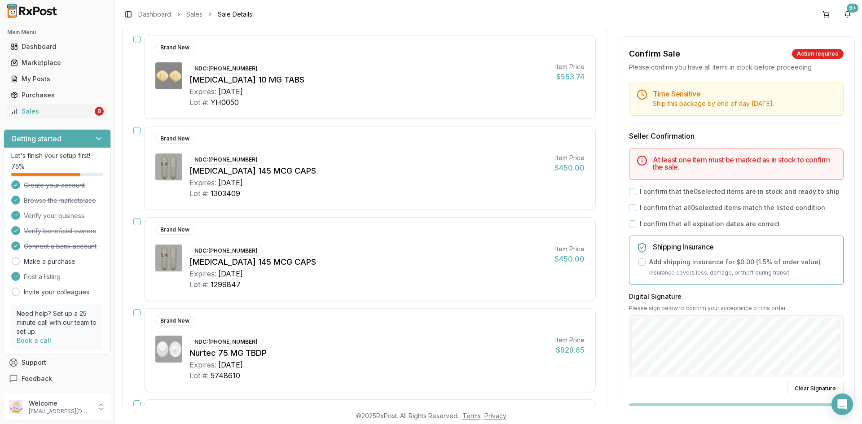
scroll to position [45, 0]
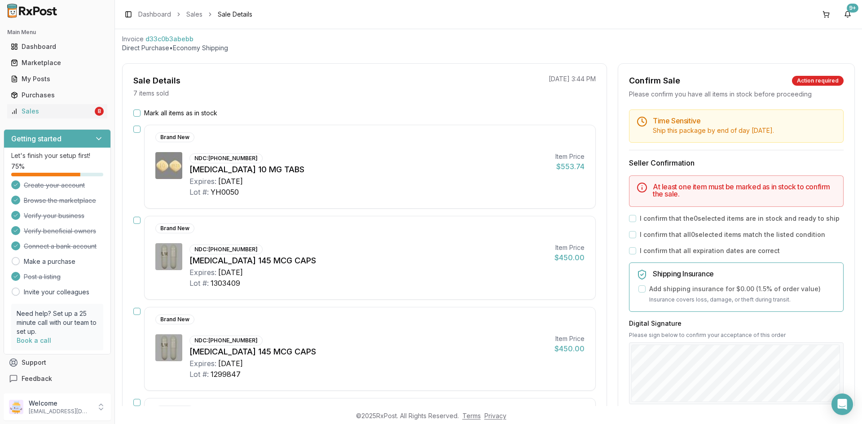
click at [138, 132] on button "button" at bounding box center [136, 129] width 7 height 7
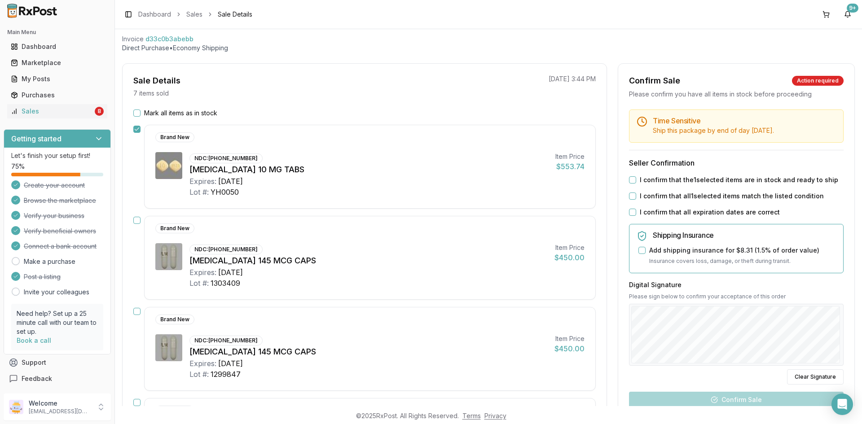
click at [138, 223] on button "button" at bounding box center [136, 220] width 7 height 7
click at [137, 308] on button "button" at bounding box center [136, 311] width 7 height 7
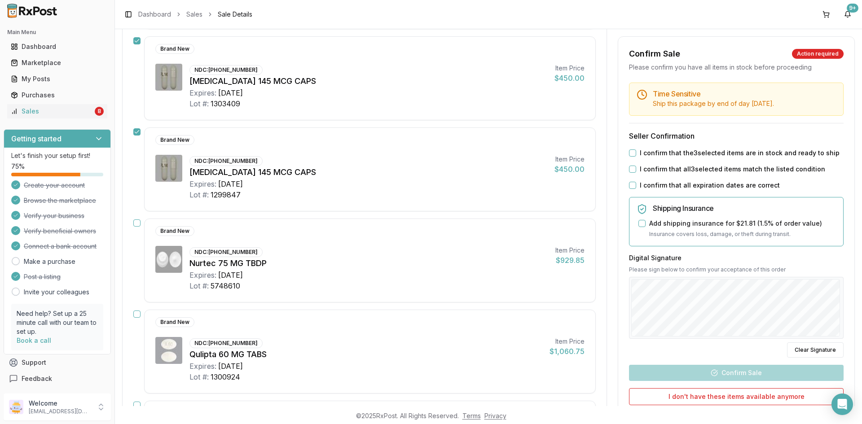
scroll to position [269, 0]
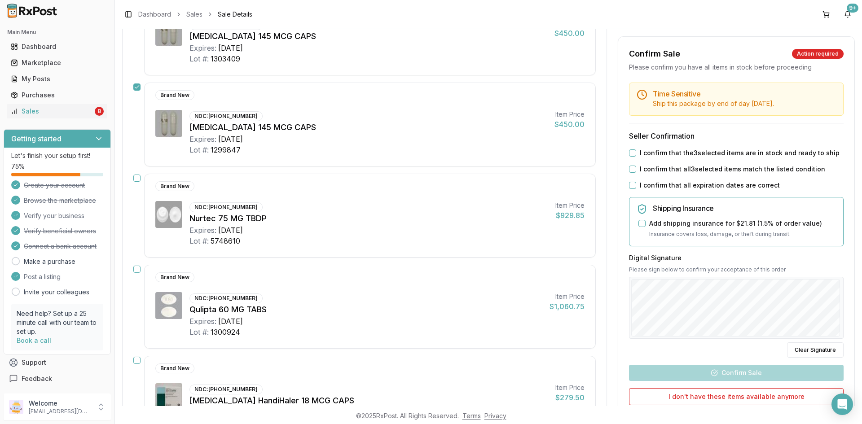
click at [133, 180] on div "Mark all items as in stock Brand New NDC: 00310-6210-30 Farxiga 10 MG TABS Expi…" at bounding box center [365, 252] width 484 height 736
click at [141, 179] on div "Brand New NDC: 72618-3000-02 Nurtec 75 MG TBDP Expires: 2028-04-30 Lot #: 57486…" at bounding box center [364, 216] width 463 height 84
click at [140, 178] on div "Brand New NDC: 72618-3000-02 Nurtec 75 MG TBDP Expires: 2028-04-30 Lot #: 57486…" at bounding box center [364, 216] width 463 height 84
click at [137, 178] on button "button" at bounding box center [136, 178] width 7 height 7
drag, startPoint x: 226, startPoint y: 217, endPoint x: 217, endPoint y: 209, distance: 11.8
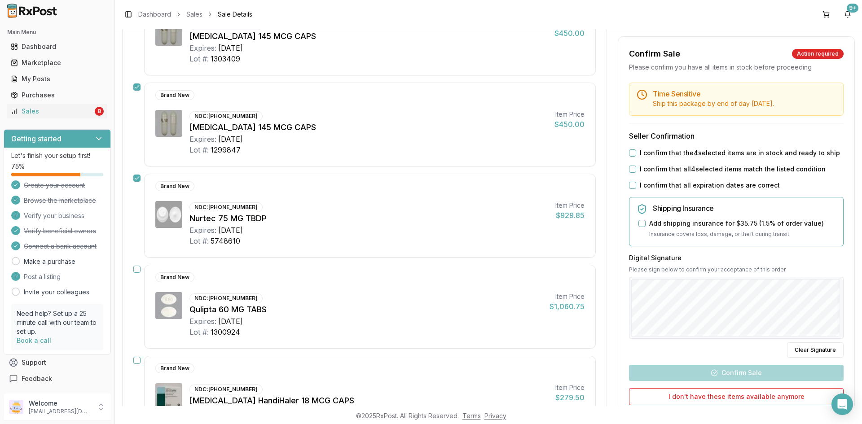
click at [226, 216] on div "Nurtec 75 MG TBDP" at bounding box center [369, 218] width 359 height 13
drag, startPoint x: 210, startPoint y: 207, endPoint x: 255, endPoint y: 205, distance: 45.4
click at [255, 205] on div "NDC: 72618-3000-02" at bounding box center [226, 208] width 73 height 10
copy div "72618-3000-02"
drag, startPoint x: 210, startPoint y: 299, endPoint x: 252, endPoint y: 298, distance: 41.8
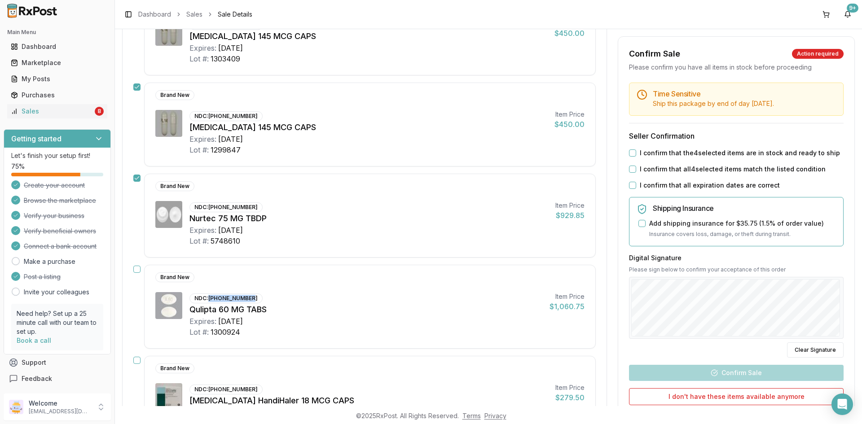
click at [252, 298] on div "NDC: 00074-7094-30" at bounding box center [226, 299] width 73 height 10
copy div "00074-7094-30"
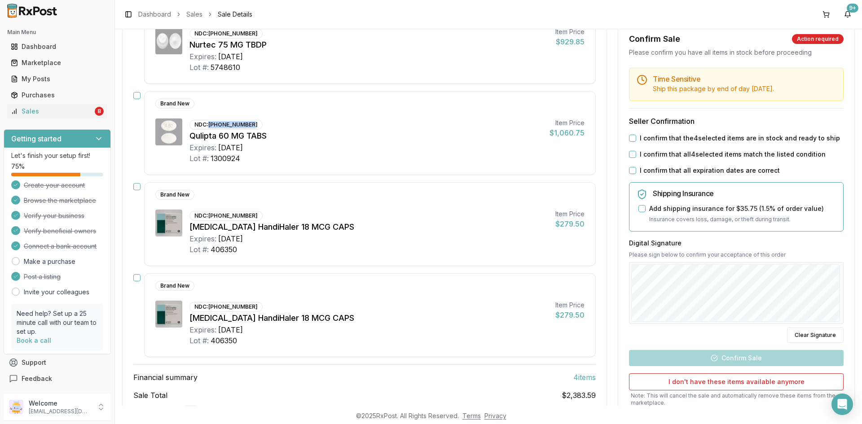
scroll to position [494, 0]
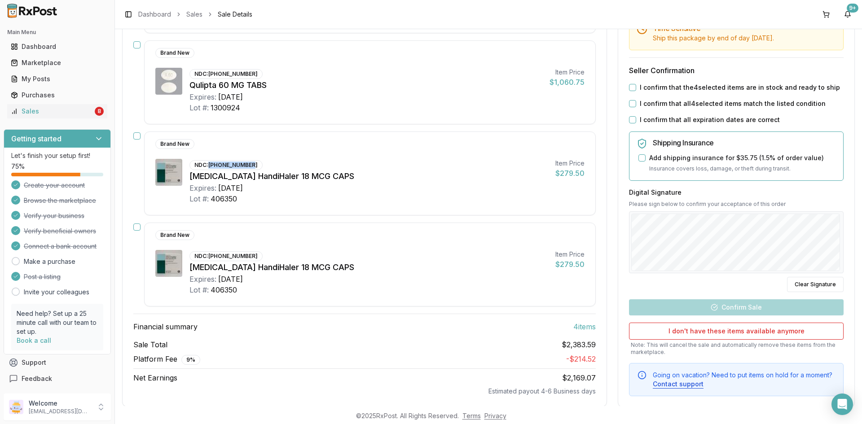
drag, startPoint x: 207, startPoint y: 164, endPoint x: 251, endPoint y: 170, distance: 43.5
click at [252, 167] on div "NDC: 00597-0075-41" at bounding box center [226, 165] width 73 height 10
copy div "00597-0075-41"
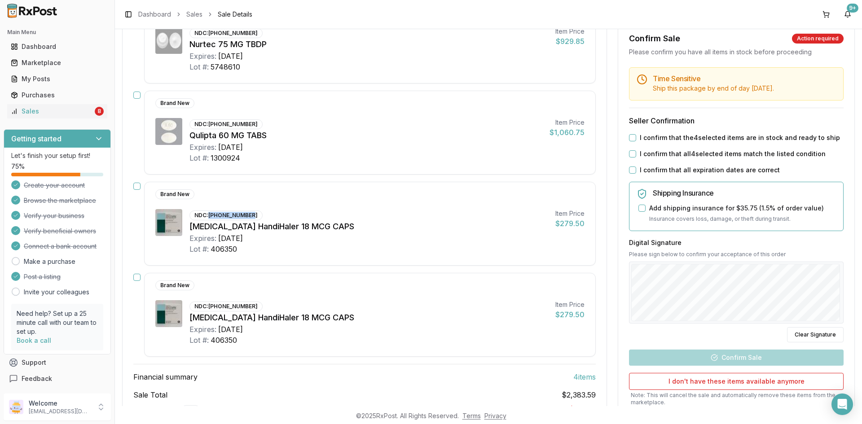
scroll to position [449, 0]
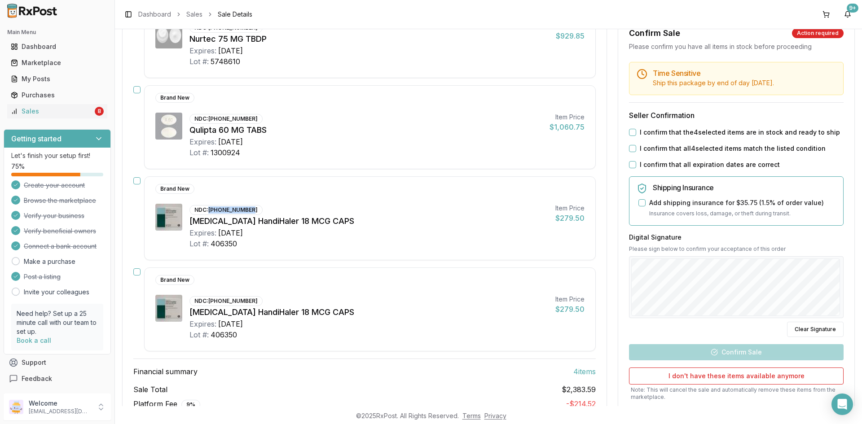
click at [137, 87] on button "button" at bounding box center [136, 89] width 7 height 7
drag, startPoint x: 135, startPoint y: 179, endPoint x: 137, endPoint y: 205, distance: 26.1
click at [136, 178] on button "button" at bounding box center [136, 180] width 7 height 7
click at [137, 273] on button "button" at bounding box center [136, 272] width 7 height 7
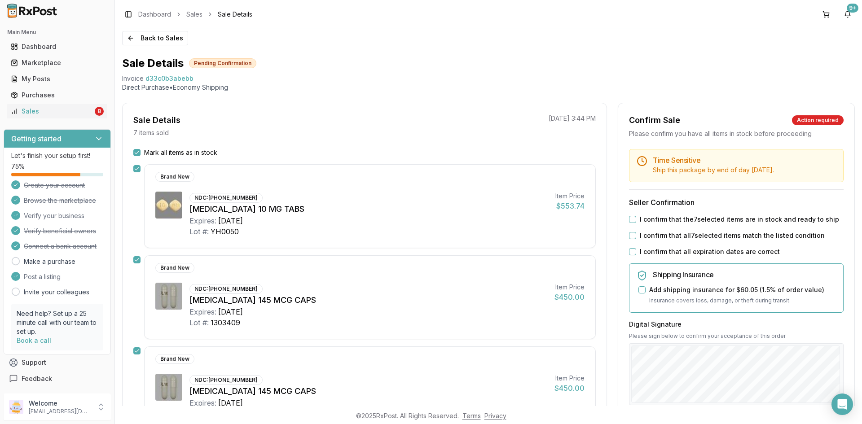
scroll to position [0, 0]
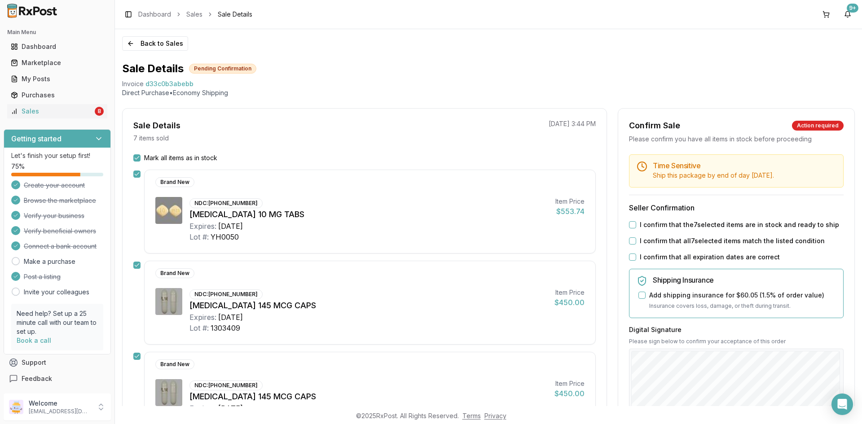
click at [630, 227] on button "I confirm that the 7 selected items are in stock and ready to ship" at bounding box center [632, 224] width 7 height 7
click at [630, 243] on button "I confirm that all 7 selected items match the listed condition" at bounding box center [632, 241] width 7 height 7
click at [633, 260] on button "I confirm that all expiration dates are correct" at bounding box center [632, 257] width 7 height 7
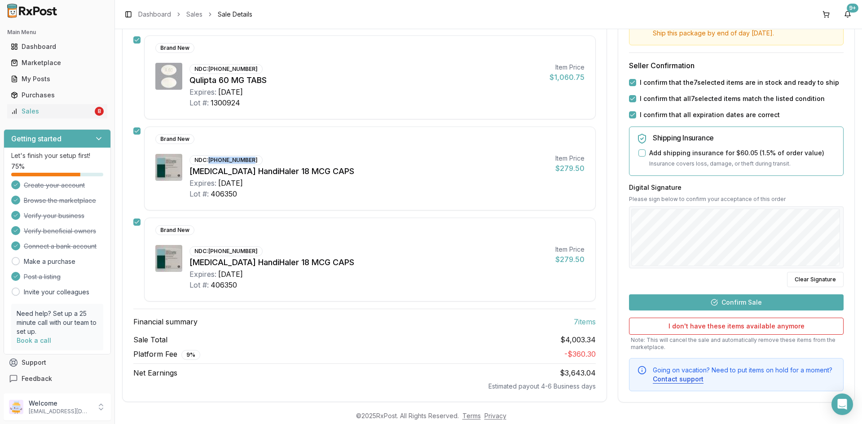
scroll to position [509, 0]
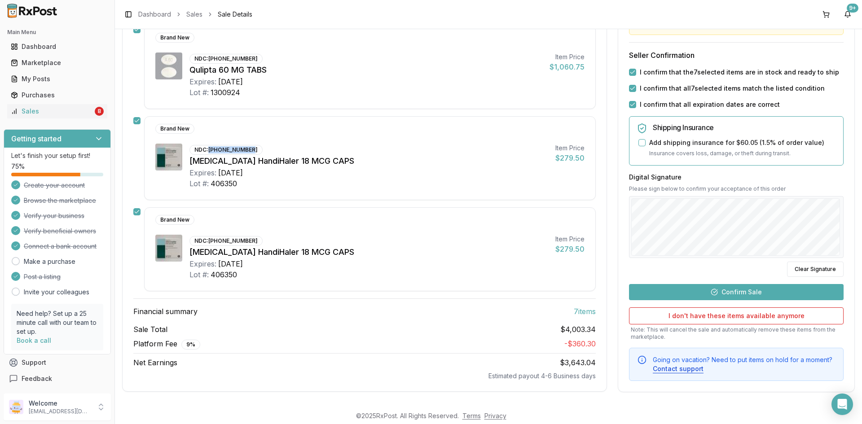
click at [743, 292] on button "Confirm Sale" at bounding box center [736, 292] width 215 height 16
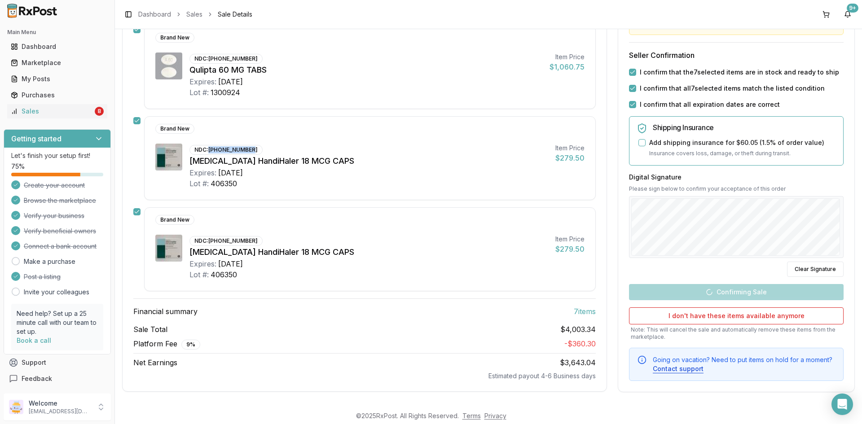
scroll to position [493, 0]
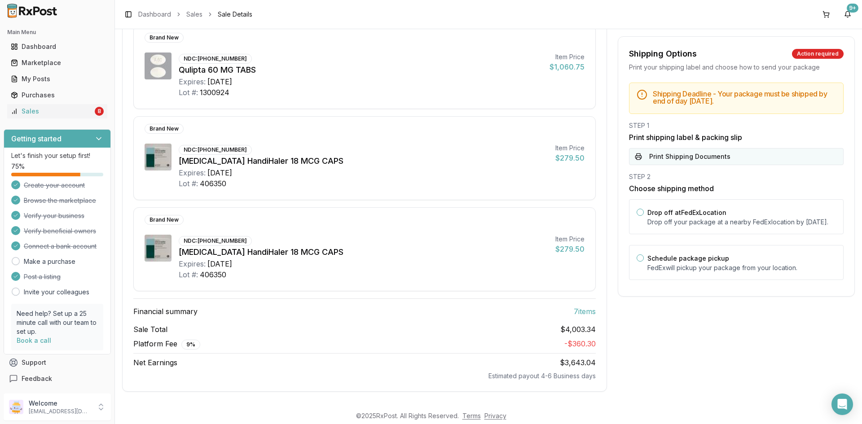
click at [683, 156] on button "Print Shipping Documents" at bounding box center [736, 156] width 215 height 17
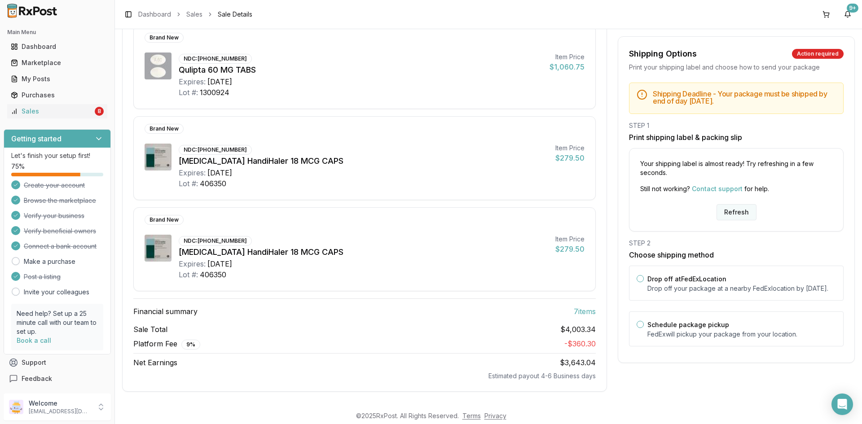
click at [728, 214] on button "Refresh" at bounding box center [737, 212] width 40 height 16
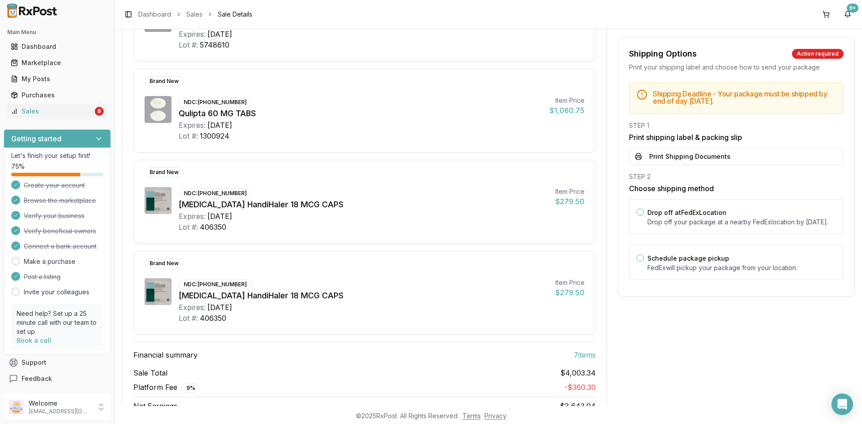
scroll to position [493, 0]
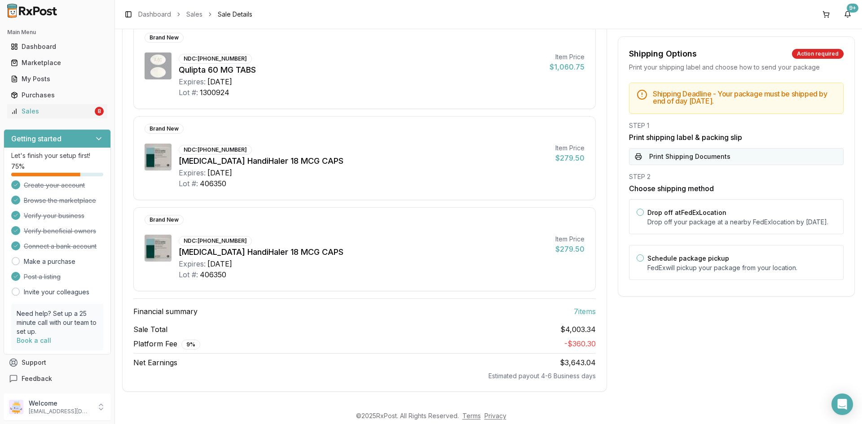
click at [664, 159] on button "Print Shipping Documents" at bounding box center [736, 156] width 215 height 17
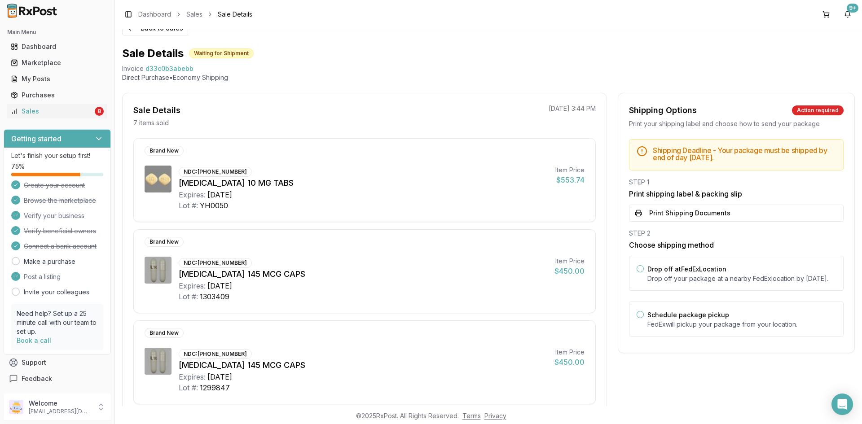
scroll to position [0, 0]
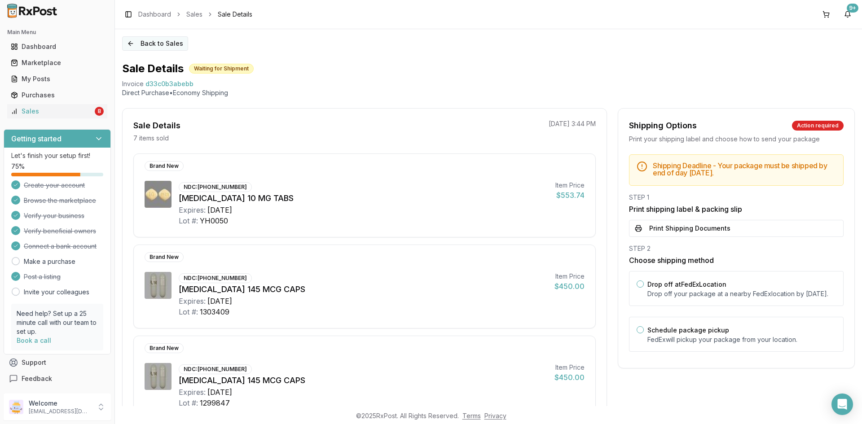
click at [159, 46] on button "Back to Sales" at bounding box center [155, 43] width 66 height 14
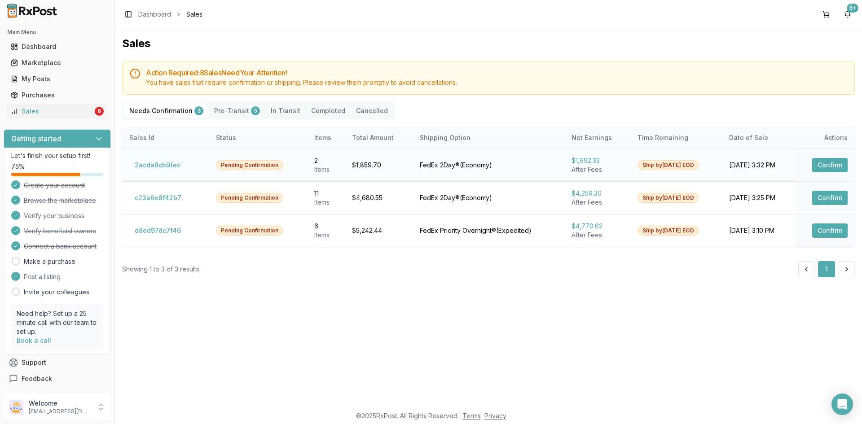
click at [826, 162] on button "Confirm" at bounding box center [829, 165] width 35 height 14
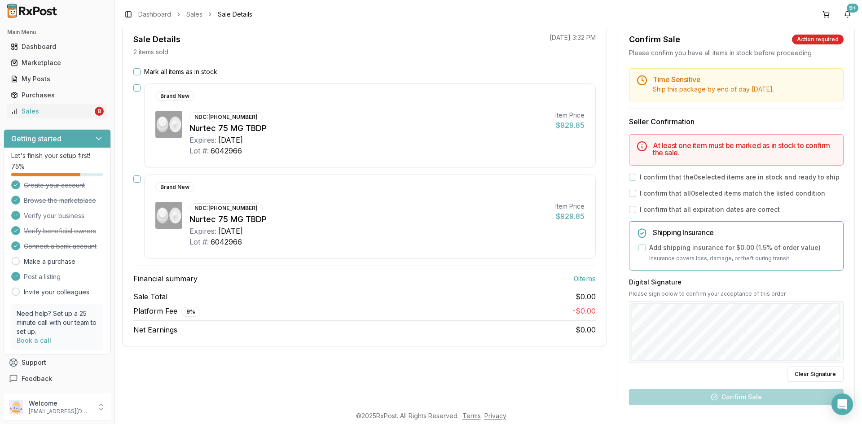
scroll to position [90, 0]
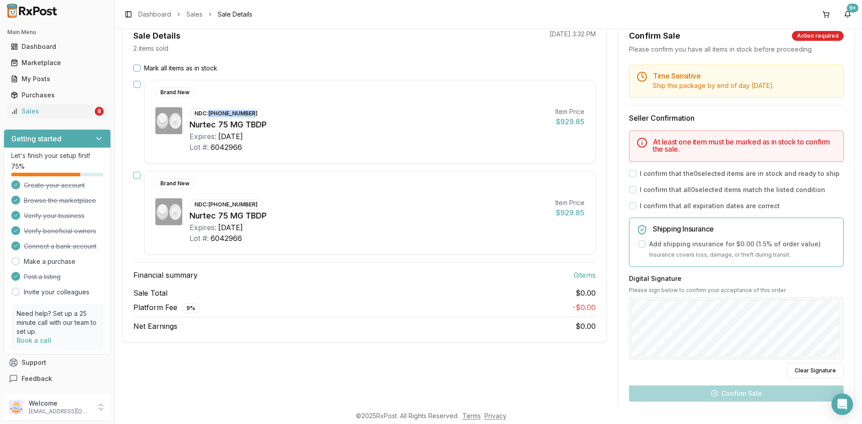
drag, startPoint x: 210, startPoint y: 113, endPoint x: 250, endPoint y: 114, distance: 40.4
click at [250, 114] on div "NDC: 72618-3000-02" at bounding box center [226, 114] width 73 height 10
copy div "[PHONE_NUMBER]"
click at [137, 70] on button "Mark all items as in stock" at bounding box center [136, 68] width 7 height 7
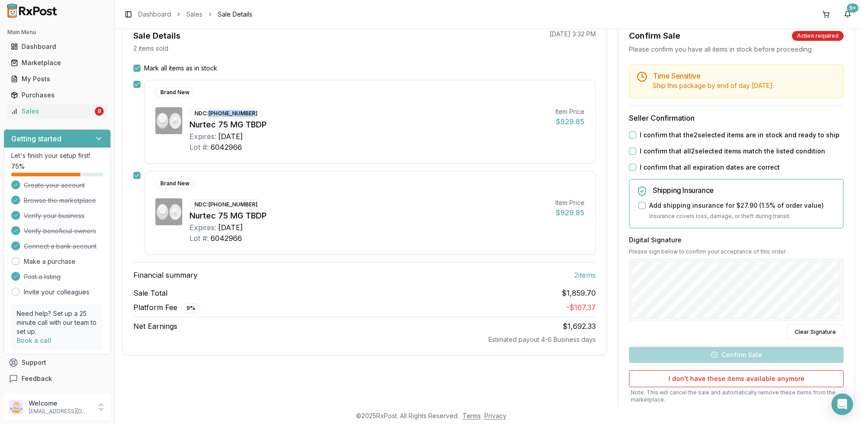
click at [629, 136] on button "I confirm that the 2 selected items are in stock and ready to ship" at bounding box center [632, 135] width 7 height 7
drag, startPoint x: 629, startPoint y: 152, endPoint x: 630, endPoint y: 160, distance: 8.2
click at [630, 152] on button "I confirm that all 2 selected items match the listed condition" at bounding box center [632, 151] width 7 height 7
click at [630, 166] on button "I confirm that all expiration dates are correct" at bounding box center [632, 167] width 7 height 7
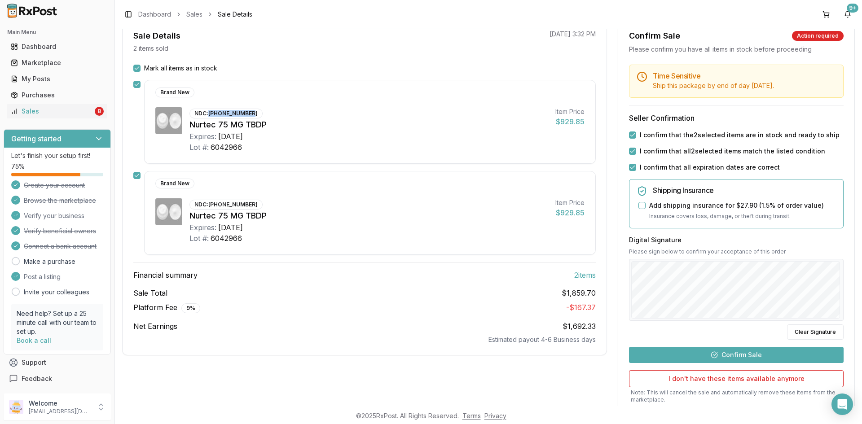
click at [736, 356] on button "Confirm Sale" at bounding box center [736, 355] width 215 height 16
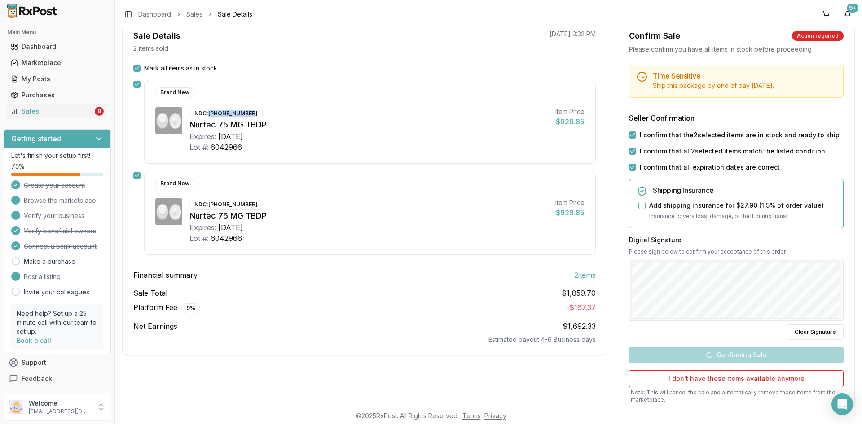
scroll to position [37, 0]
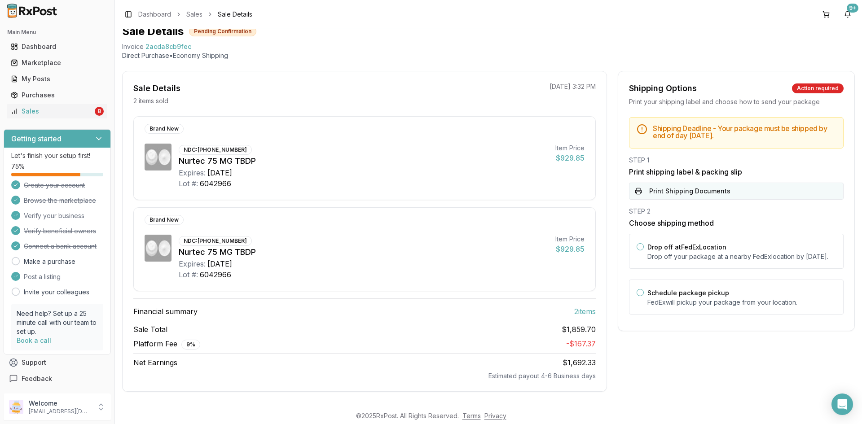
click at [657, 194] on button "Print Shipping Documents" at bounding box center [736, 191] width 215 height 17
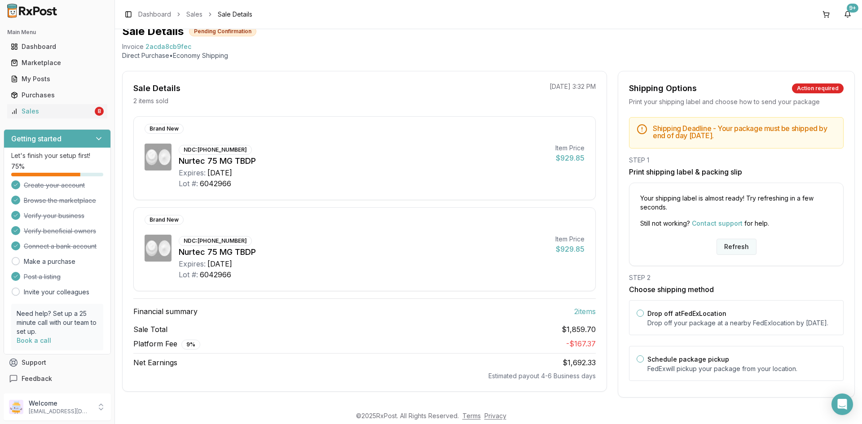
click at [736, 247] on button "Refresh" at bounding box center [737, 247] width 40 height 16
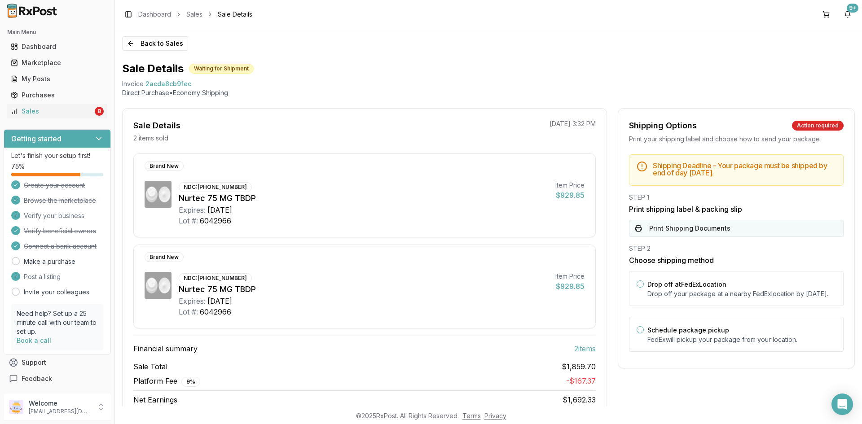
click at [727, 225] on button "Print Shipping Documents" at bounding box center [736, 228] width 215 height 17
click at [145, 38] on button "Back to Sales" at bounding box center [155, 43] width 66 height 14
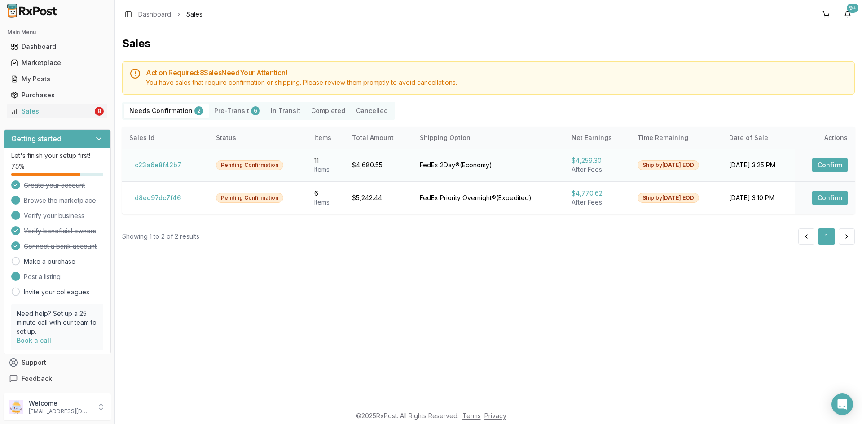
click at [832, 159] on button "Confirm" at bounding box center [829, 165] width 35 height 14
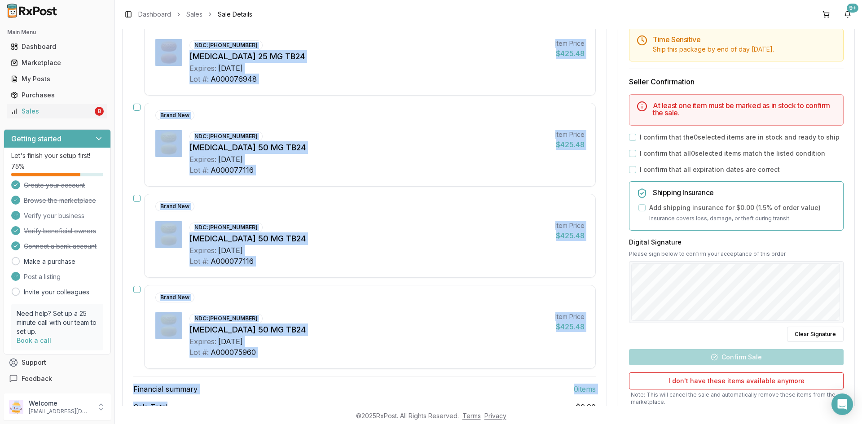
scroll to position [861, 0]
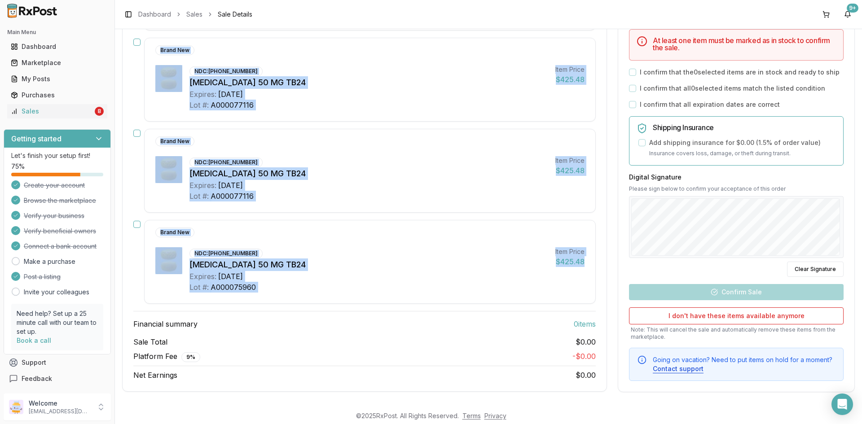
drag, startPoint x: 159, startPoint y: 172, endPoint x: 217, endPoint y: 306, distance: 146.6
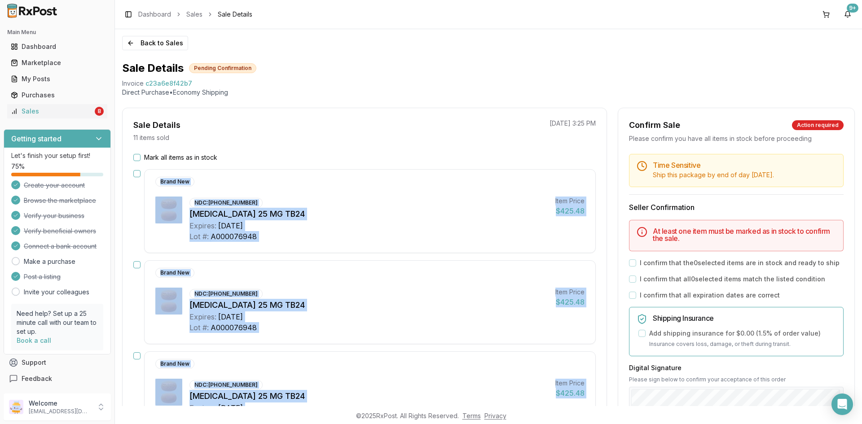
scroll to position [0, 0]
click at [347, 236] on div "Lot #: A000076948" at bounding box center [369, 237] width 359 height 11
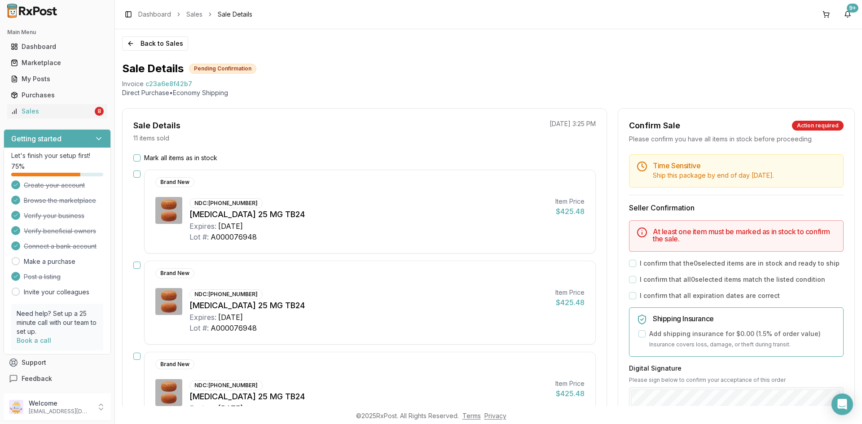
click at [138, 175] on button "button" at bounding box center [136, 174] width 7 height 7
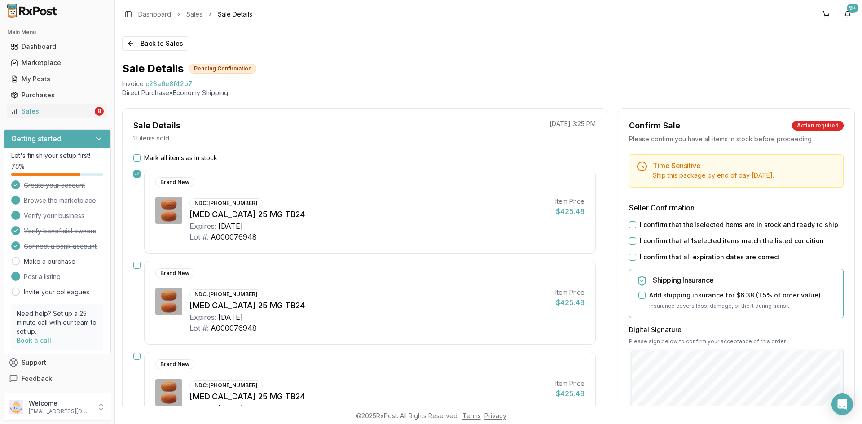
drag, startPoint x: 137, startPoint y: 265, endPoint x: 168, endPoint y: 280, distance: 34.8
click at [137, 265] on button "button" at bounding box center [136, 265] width 7 height 7
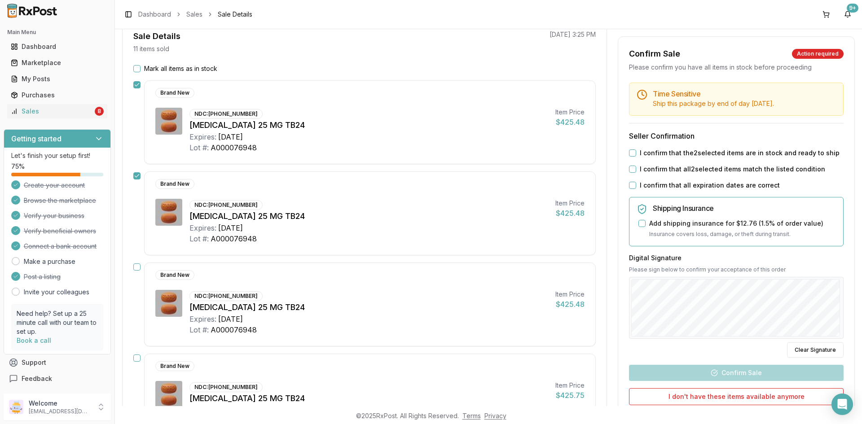
scroll to position [90, 0]
click at [137, 268] on button "button" at bounding box center [136, 266] width 7 height 7
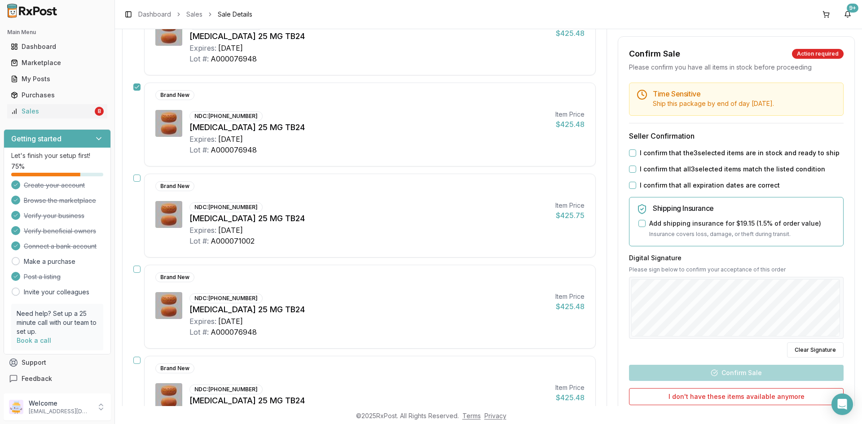
click at [138, 179] on button "button" at bounding box center [136, 178] width 7 height 7
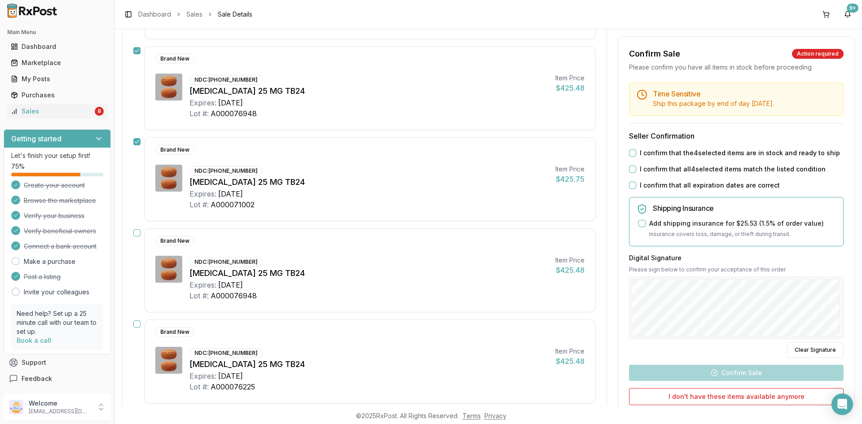
scroll to position [359, 0]
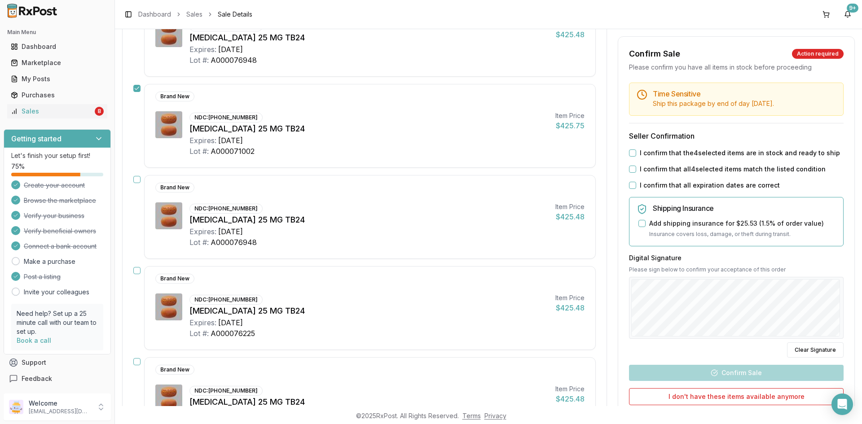
click at [137, 181] on button "button" at bounding box center [136, 179] width 7 height 7
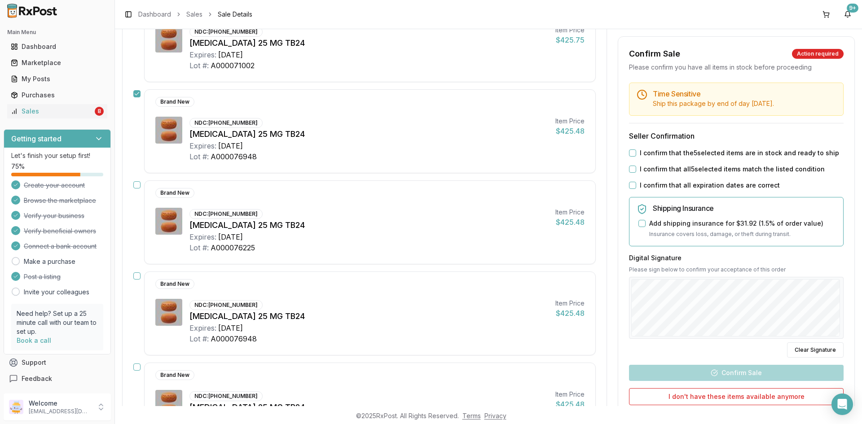
scroll to position [449, 0]
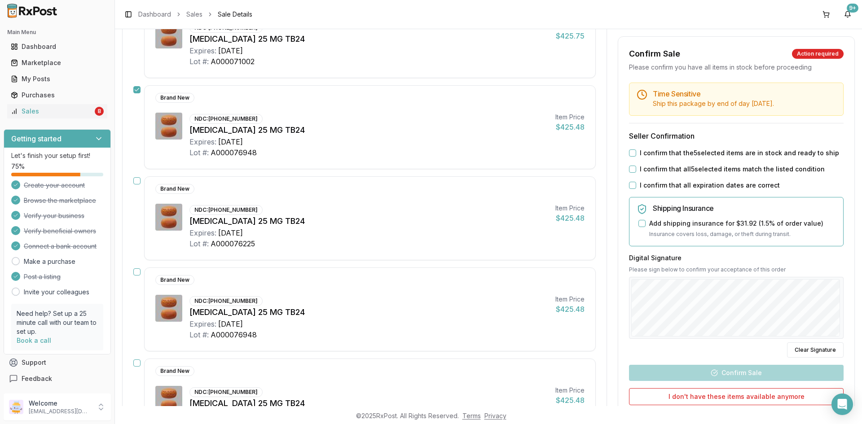
click at [137, 181] on button "button" at bounding box center [136, 180] width 7 height 7
drag, startPoint x: 210, startPoint y: 119, endPoint x: 253, endPoint y: 115, distance: 43.7
click at [253, 115] on div "NDC: 00469-2601-30" at bounding box center [226, 119] width 73 height 10
copy div "[PHONE_NUMBER]"
drag, startPoint x: 137, startPoint y: 273, endPoint x: 228, endPoint y: 324, distance: 104.3
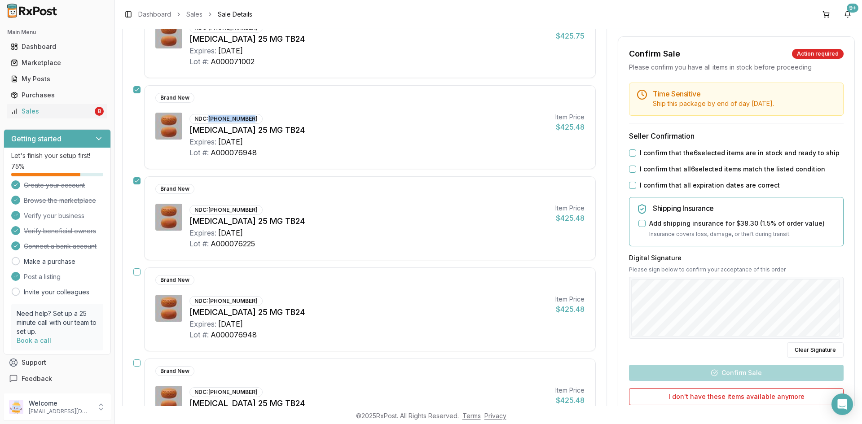
click at [137, 273] on button "button" at bounding box center [136, 272] width 7 height 7
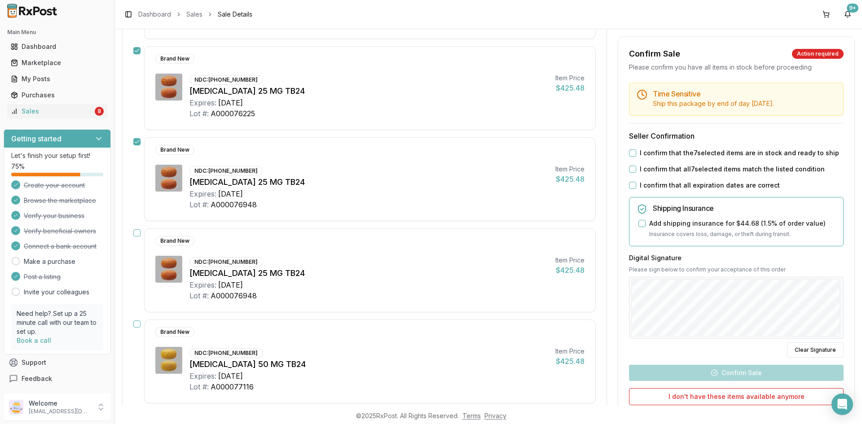
scroll to position [584, 0]
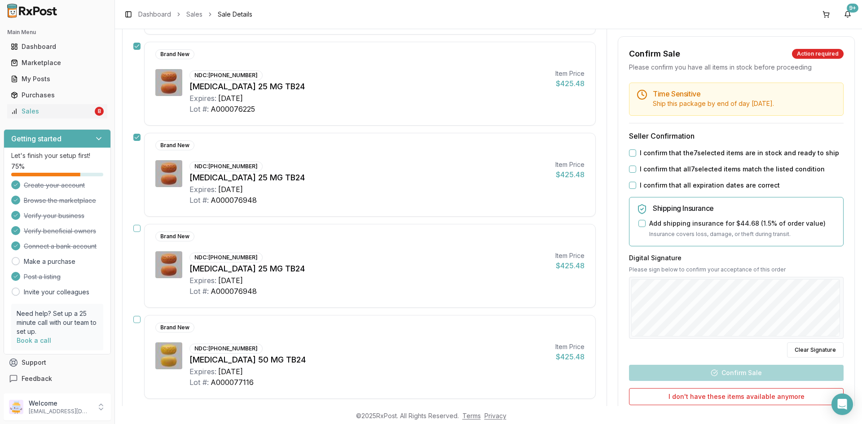
click at [138, 228] on button "button" at bounding box center [136, 228] width 7 height 7
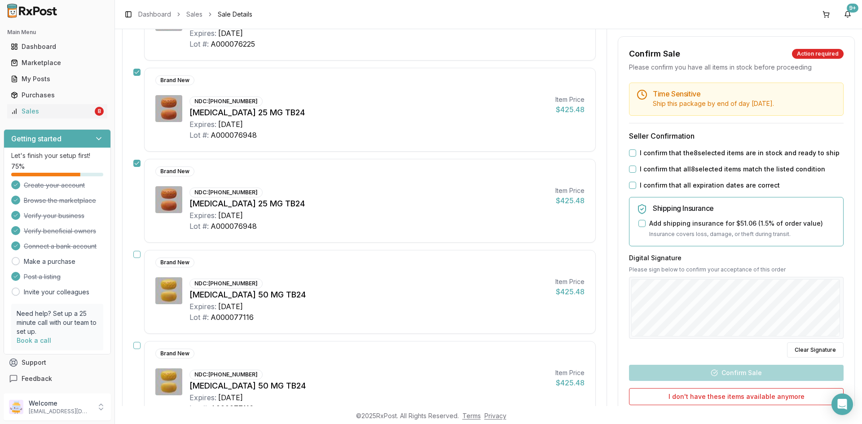
scroll to position [719, 0]
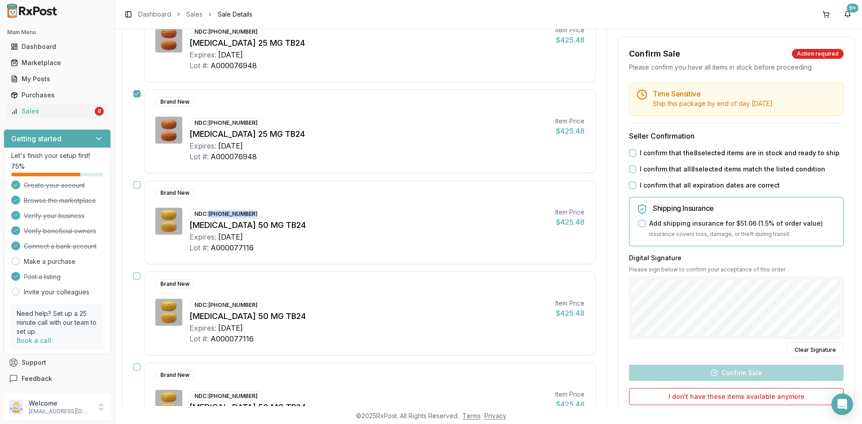
drag, startPoint x: 210, startPoint y: 215, endPoint x: 255, endPoint y: 215, distance: 44.9
click at [255, 215] on div "NDC: 00469-2602-30" at bounding box center [226, 214] width 73 height 10
copy div "[PHONE_NUMBER]"
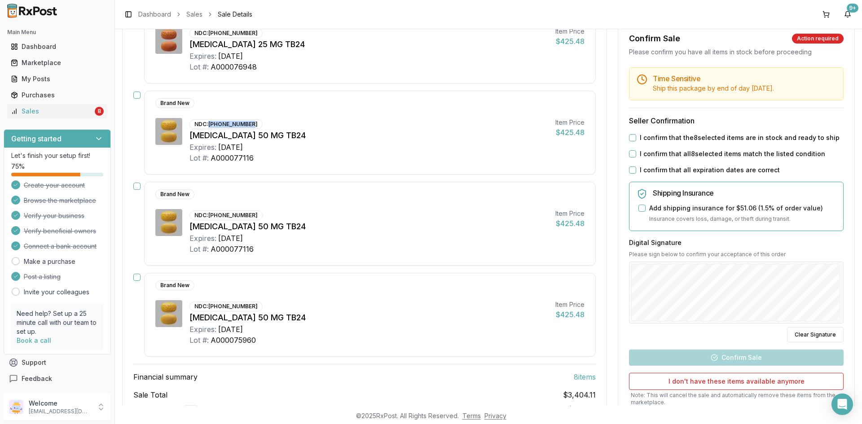
scroll to position [853, 0]
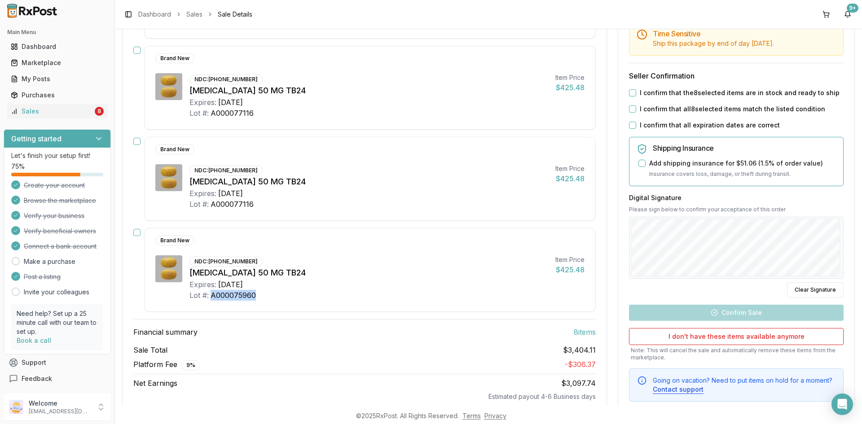
drag, startPoint x: 277, startPoint y: 299, endPoint x: 212, endPoint y: 302, distance: 65.2
click at [212, 302] on div "Brand New NDC: 00469-2602-30 Myrbetriq 50 MG TB24 Expires: 2028-03-31 Lot #: A0…" at bounding box center [370, 270] width 452 height 84
copy div "A000075960"
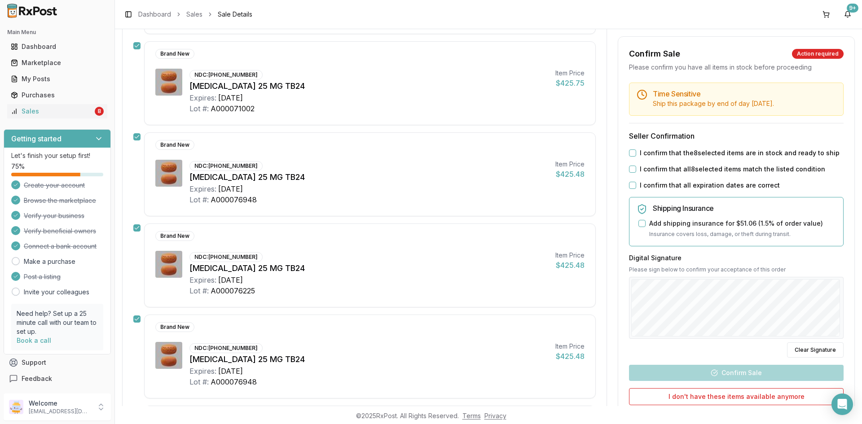
scroll to position [314, 0]
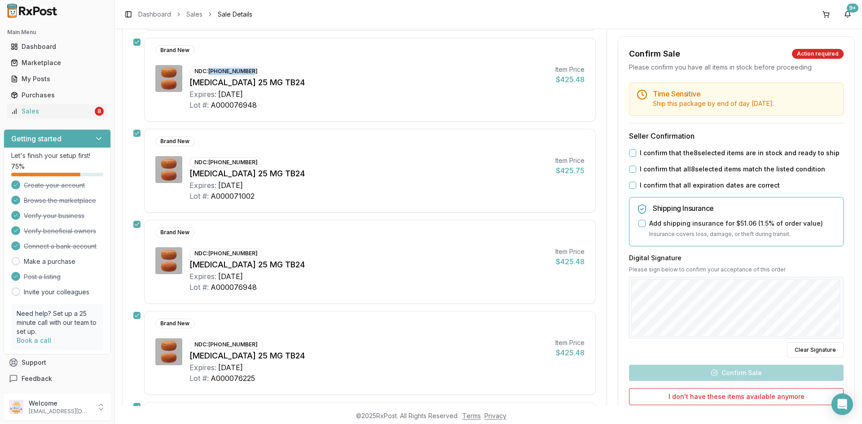
drag, startPoint x: 209, startPoint y: 71, endPoint x: 253, endPoint y: 71, distance: 44.0
click at [253, 71] on div "NDC: 00469-2601-30" at bounding box center [226, 71] width 73 height 10
copy div "[PHONE_NUMBER]"
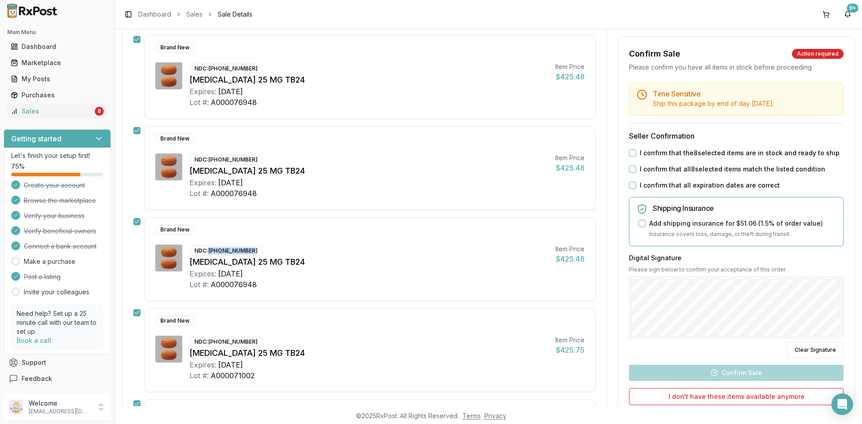
scroll to position [0, 0]
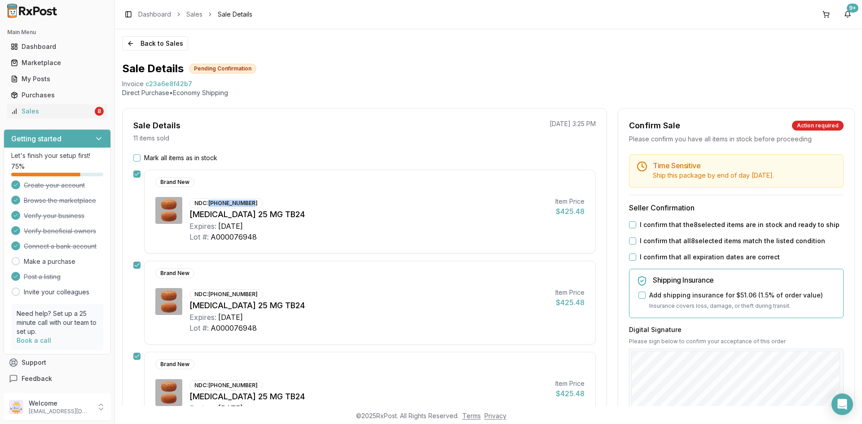
drag, startPoint x: 210, startPoint y: 203, endPoint x: 268, endPoint y: 210, distance: 58.4
click at [251, 203] on div "NDC: 00469-2601-30" at bounding box center [226, 203] width 73 height 10
copy div "[PHONE_NUMBER]"
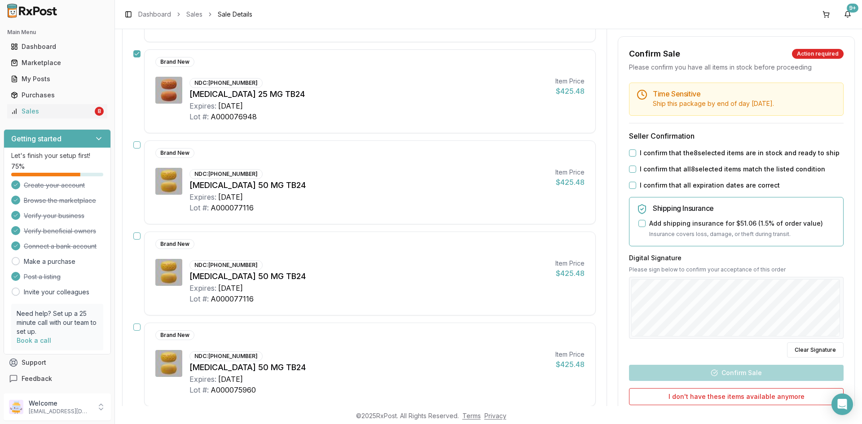
scroll to position [763, 0]
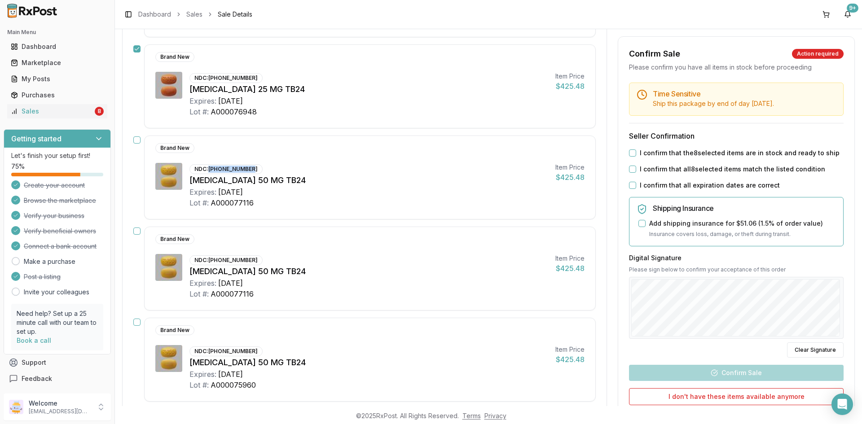
drag, startPoint x: 210, startPoint y: 168, endPoint x: 255, endPoint y: 168, distance: 44.9
click at [255, 168] on div "NDC: 00469-2602-30" at bounding box center [226, 169] width 73 height 10
copy div "[PHONE_NUMBER]"
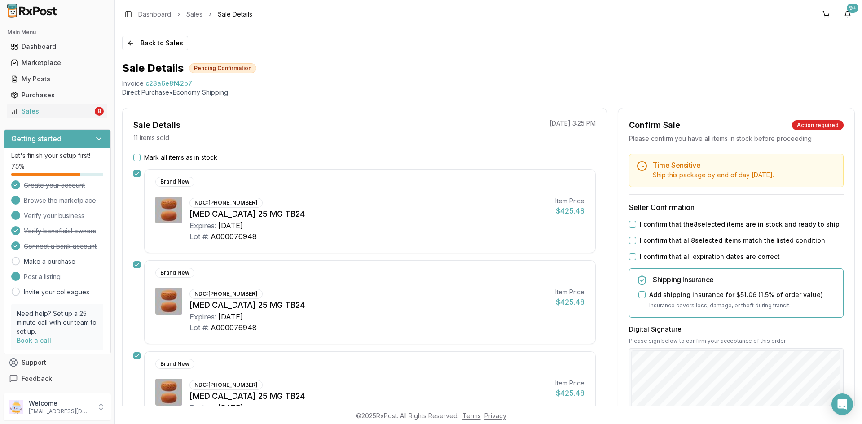
scroll to position [0, 0]
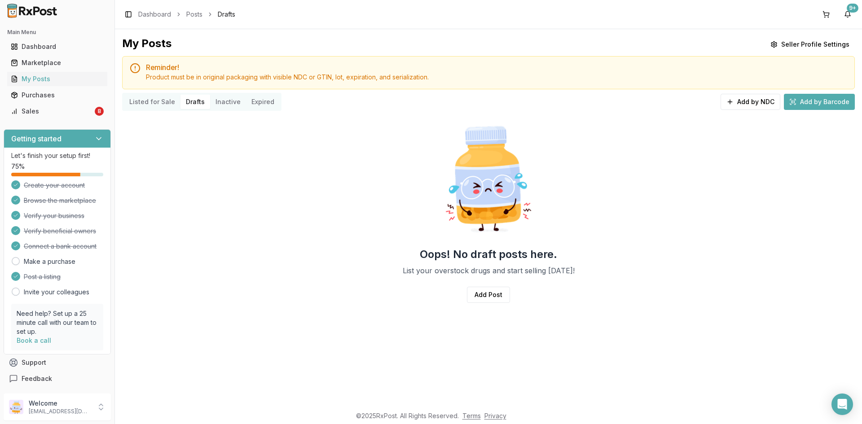
drag, startPoint x: 759, startPoint y: 100, endPoint x: 677, endPoint y: 119, distance: 84.2
click at [758, 99] on button "Add by NDC" at bounding box center [751, 102] width 60 height 16
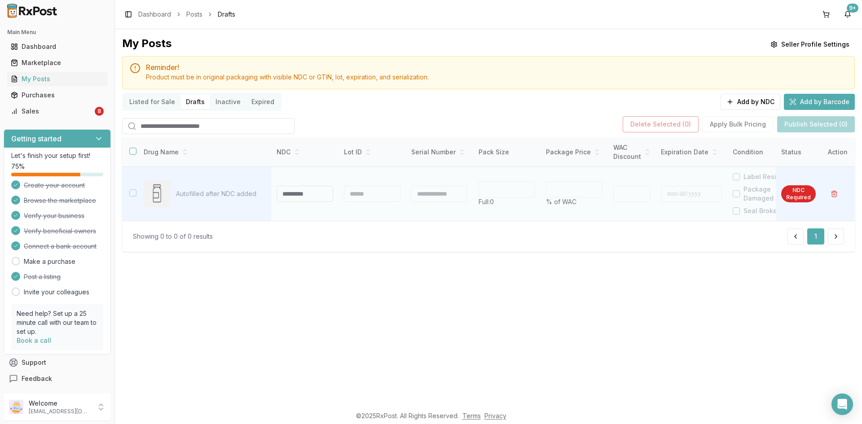
click at [299, 198] on input at bounding box center [305, 194] width 57 height 16
type input "**********"
click at [345, 194] on div at bounding box center [346, 194] width 5 height 16
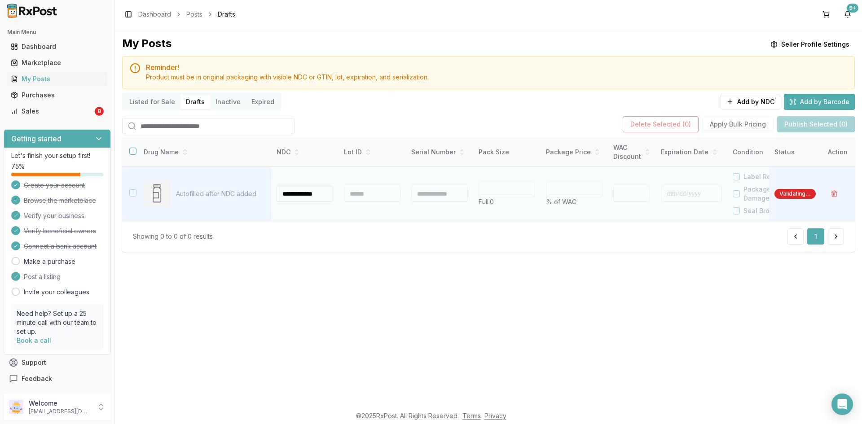
click at [350, 197] on div at bounding box center [372, 194] width 57 height 16
type input "**"
type input "*"
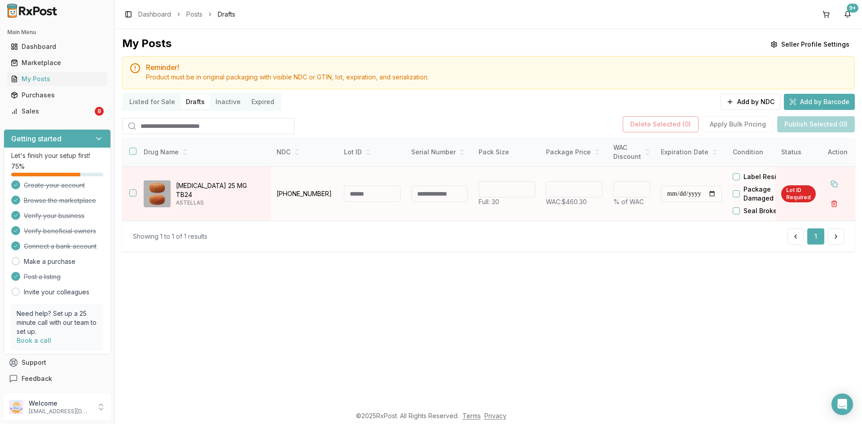
click at [835, 203] on button "button" at bounding box center [834, 204] width 16 height 16
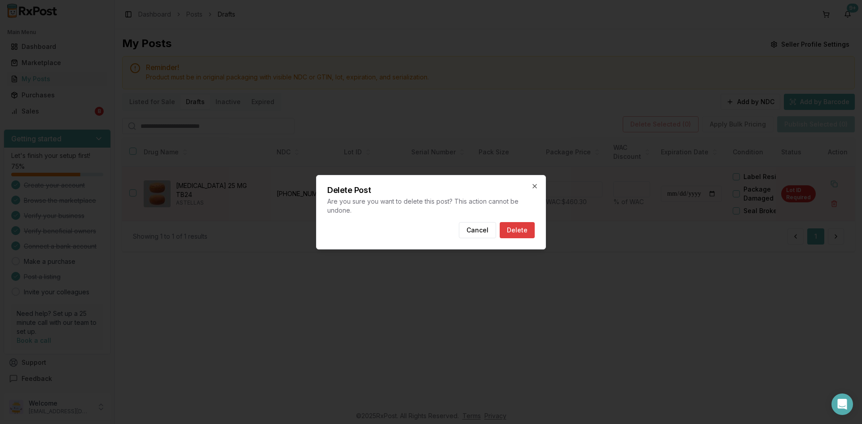
drag, startPoint x: 523, startPoint y: 226, endPoint x: 535, endPoint y: 227, distance: 12.1
click at [524, 226] on button "Delete" at bounding box center [517, 230] width 35 height 16
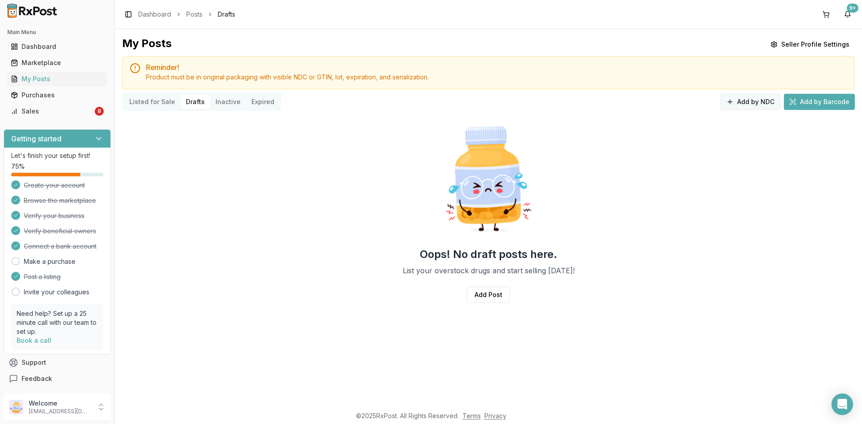
click at [762, 101] on button "Add by NDC" at bounding box center [751, 102] width 60 height 16
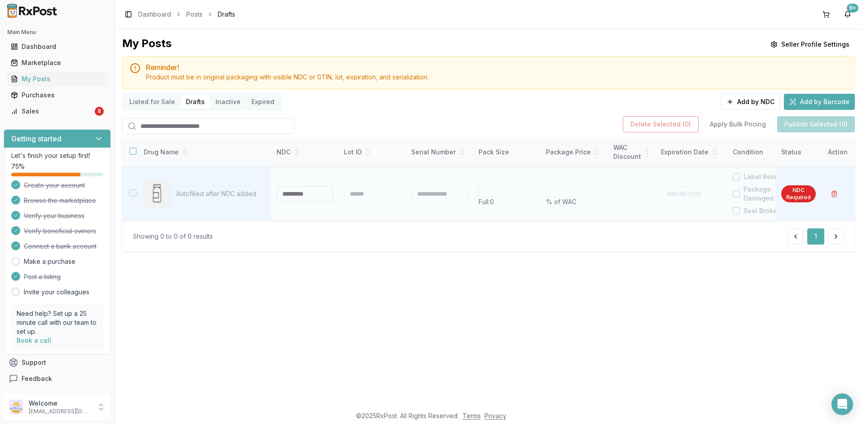
click at [286, 193] on input at bounding box center [305, 194] width 57 height 16
type input "**********"
click at [367, 194] on div at bounding box center [372, 194] width 57 height 16
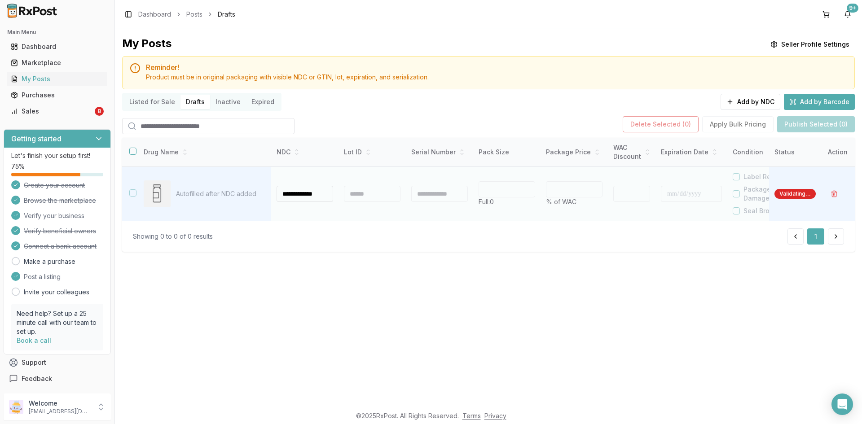
type input "**"
type input "*"
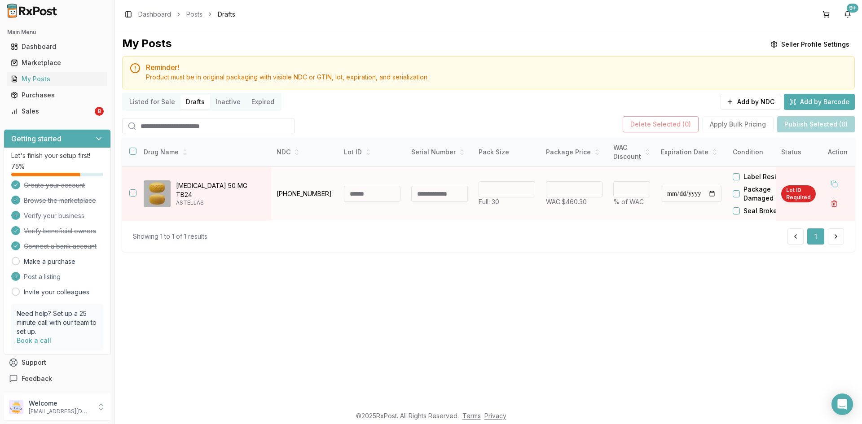
click at [836, 207] on button "button" at bounding box center [834, 204] width 16 height 16
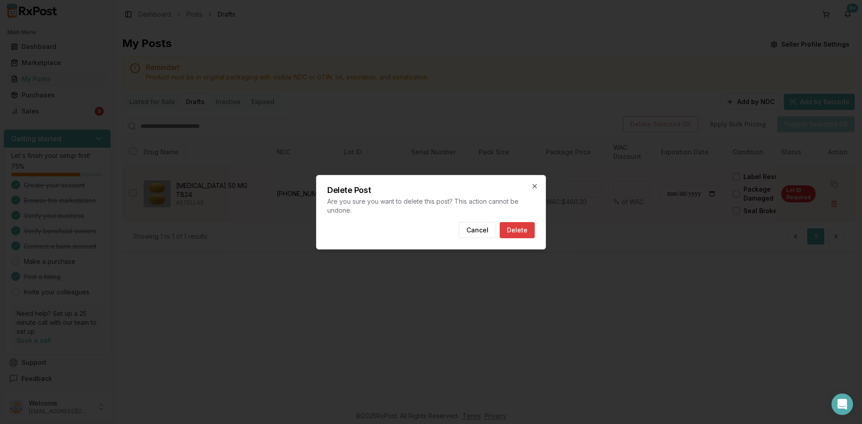
click at [526, 235] on button "Delete" at bounding box center [517, 230] width 35 height 16
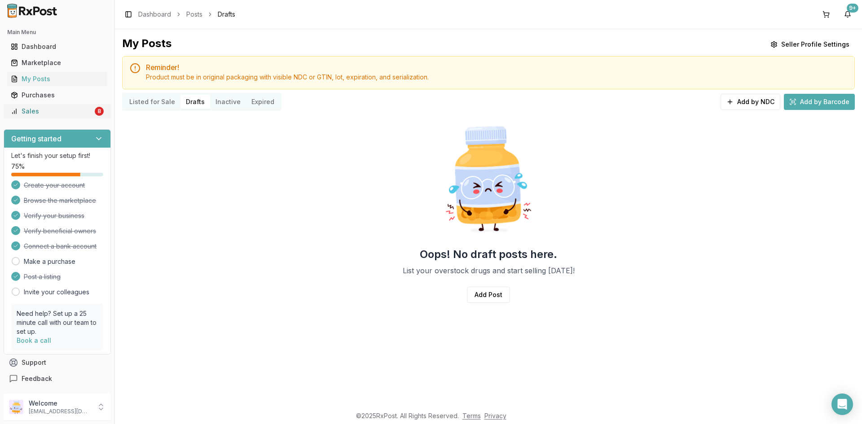
click at [36, 114] on div "Sales" at bounding box center [52, 111] width 82 height 9
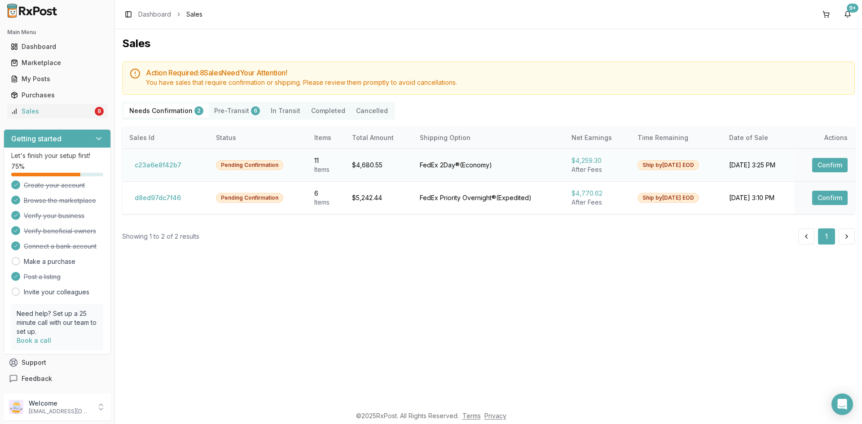
click at [825, 163] on button "Confirm" at bounding box center [829, 165] width 35 height 14
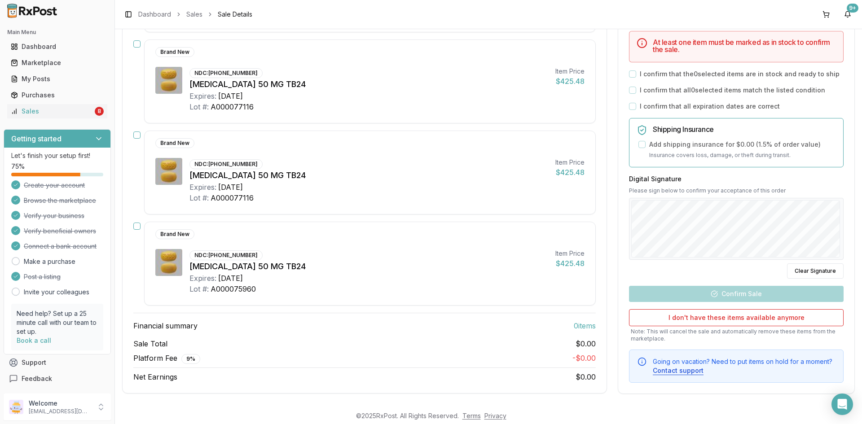
scroll to position [861, 0]
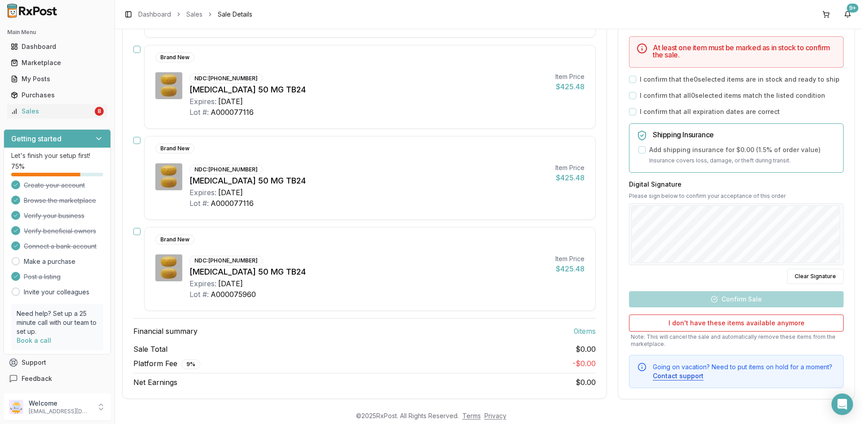
scroll to position [861, 0]
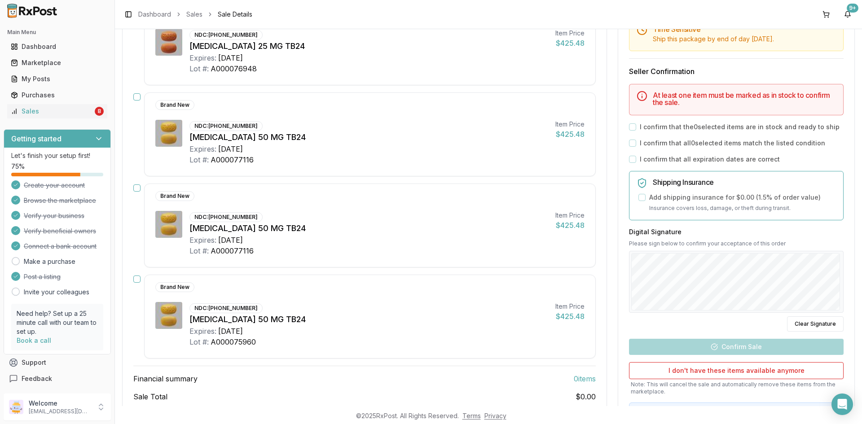
scroll to position [808, 0]
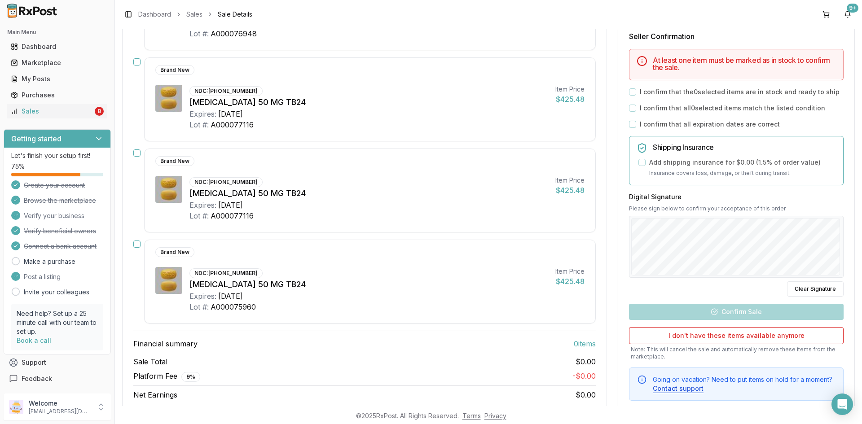
scroll to position [861, 0]
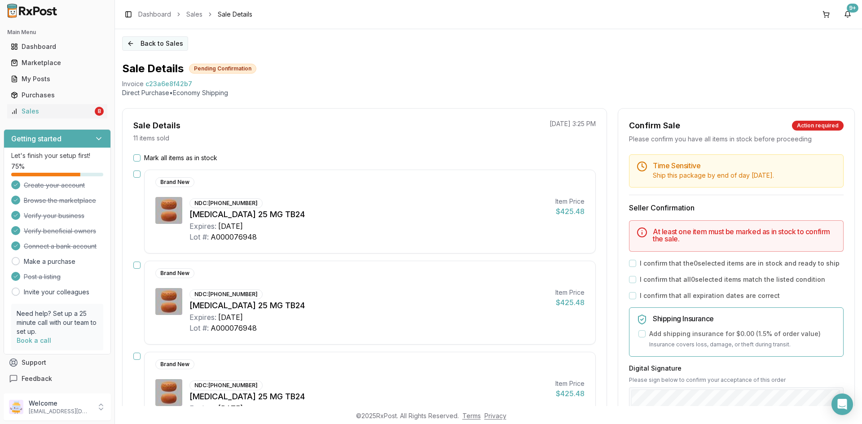
click at [158, 40] on button "Back to Sales" at bounding box center [155, 43] width 66 height 14
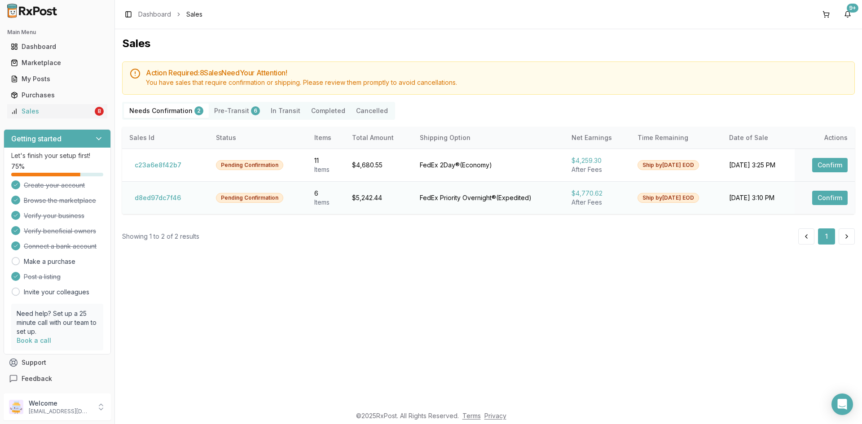
click at [815, 198] on button "Confirm" at bounding box center [829, 198] width 35 height 14
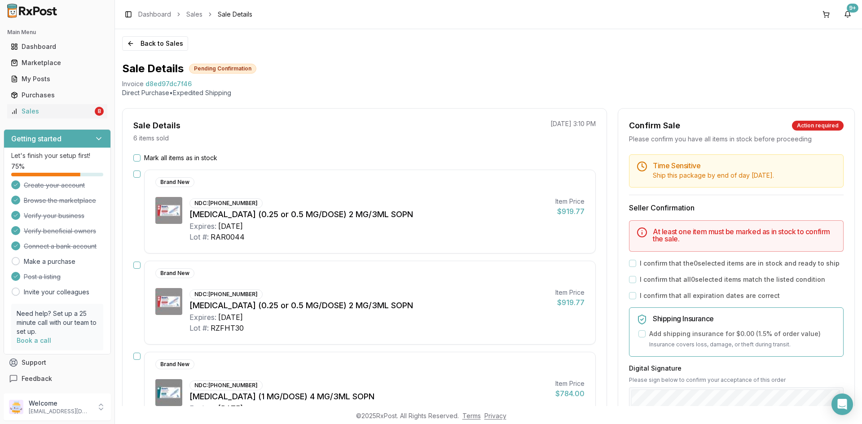
click at [138, 175] on button "button" at bounding box center [136, 174] width 7 height 7
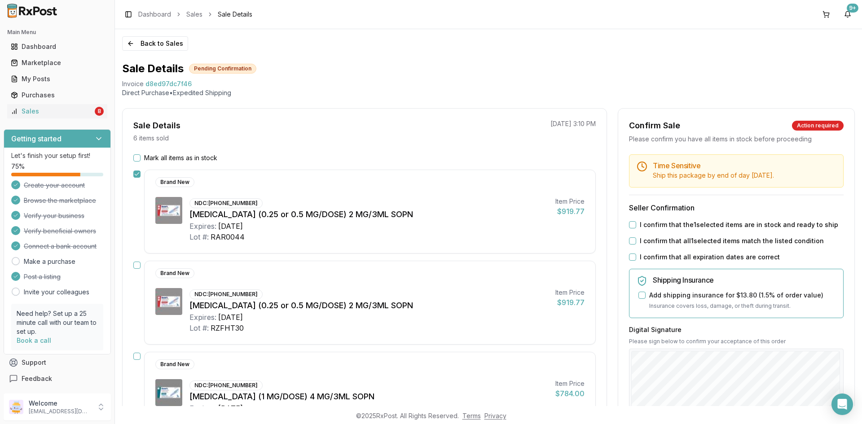
click at [137, 264] on button "button" at bounding box center [136, 265] width 7 height 7
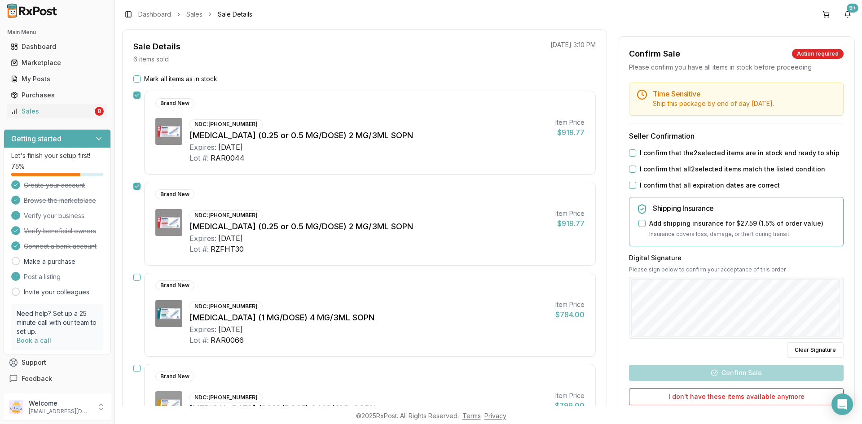
scroll to position [90, 0]
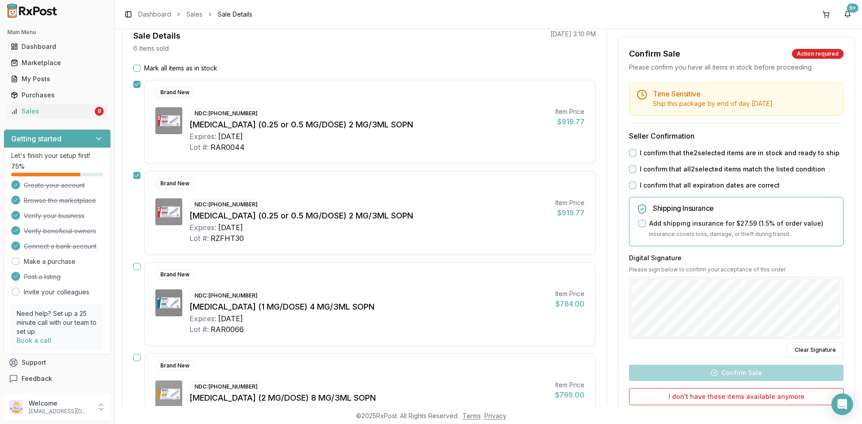
click at [136, 264] on button "button" at bounding box center [136, 266] width 7 height 7
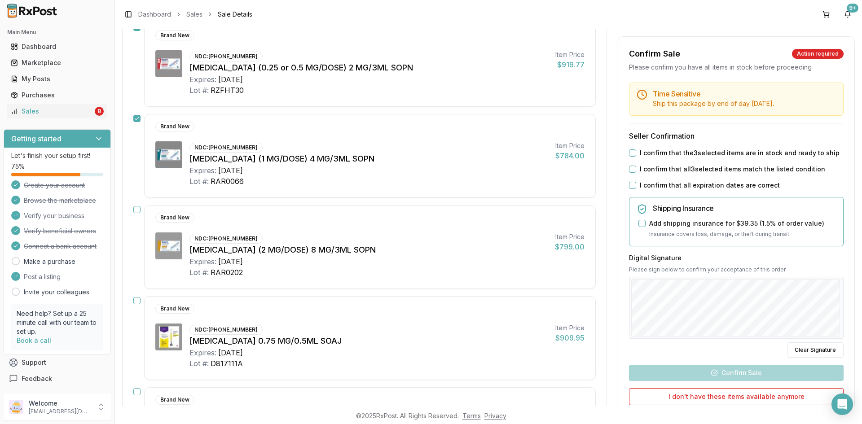
scroll to position [314, 0]
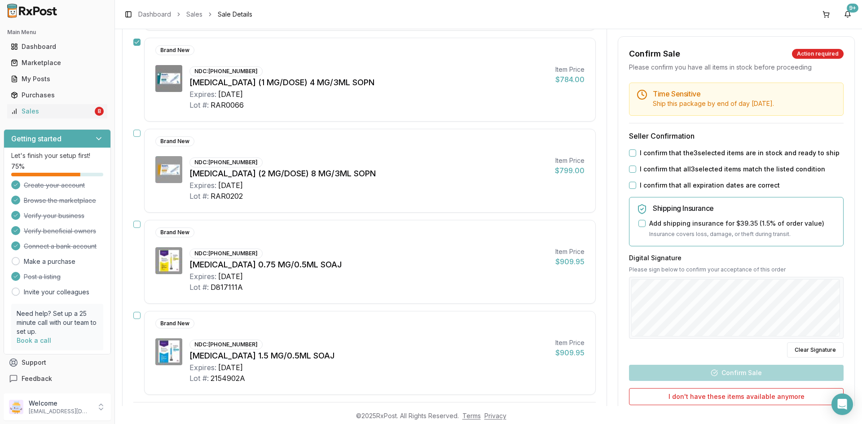
click at [138, 134] on button "button" at bounding box center [136, 133] width 7 height 7
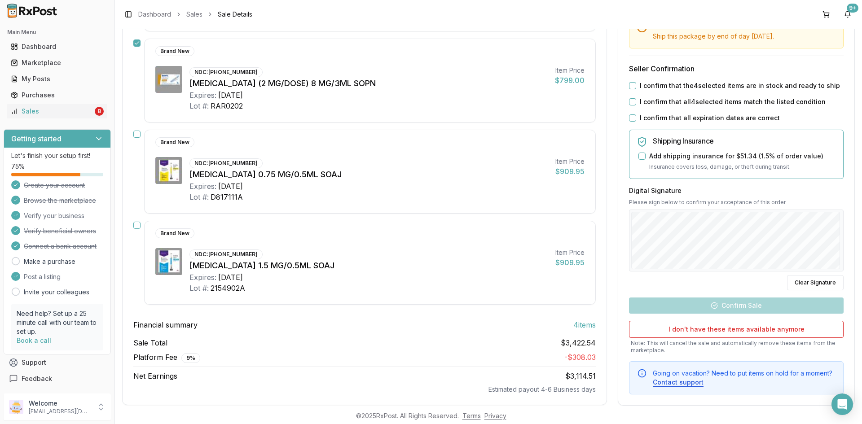
scroll to position [418, 0]
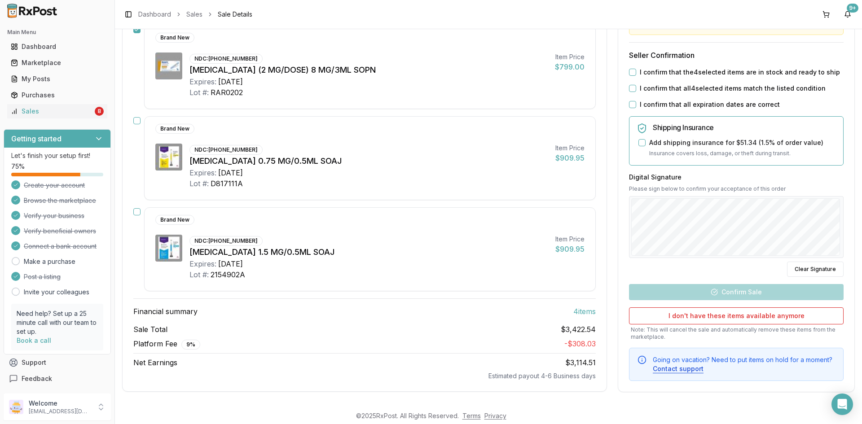
click at [134, 208] on button "button" at bounding box center [136, 211] width 7 height 7
drag, startPoint x: 209, startPoint y: 238, endPoint x: 252, endPoint y: 240, distance: 42.7
click at [252, 240] on div "NDC: 00002-1434-80" at bounding box center [226, 241] width 73 height 10
copy div "[PHONE_NUMBER]"
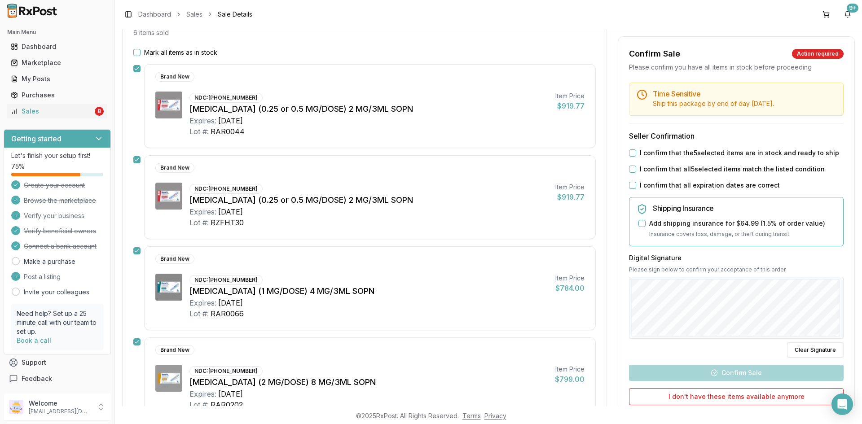
scroll to position [104, 0]
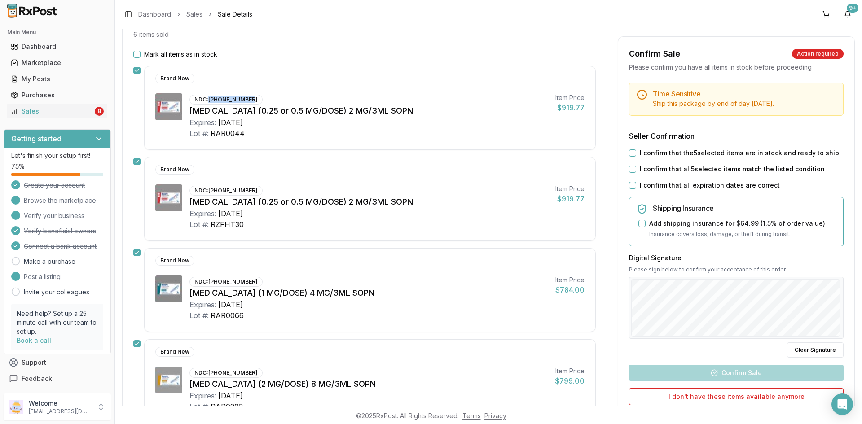
drag, startPoint x: 217, startPoint y: 96, endPoint x: 247, endPoint y: 96, distance: 30.5
click at [247, 96] on div "NDC: 00169-4181-13" at bounding box center [226, 100] width 73 height 10
copy div "[PHONE_NUMBER]"
click at [263, 93] on div "Brand New NDC: 00169-4181-13 Ozempic (0.25 or 0.5 MG/DOSE) 2 MG/3ML SOPN Expire…" at bounding box center [370, 108] width 452 height 84
drag, startPoint x: 209, startPoint y: 98, endPoint x: 247, endPoint y: 96, distance: 38.2
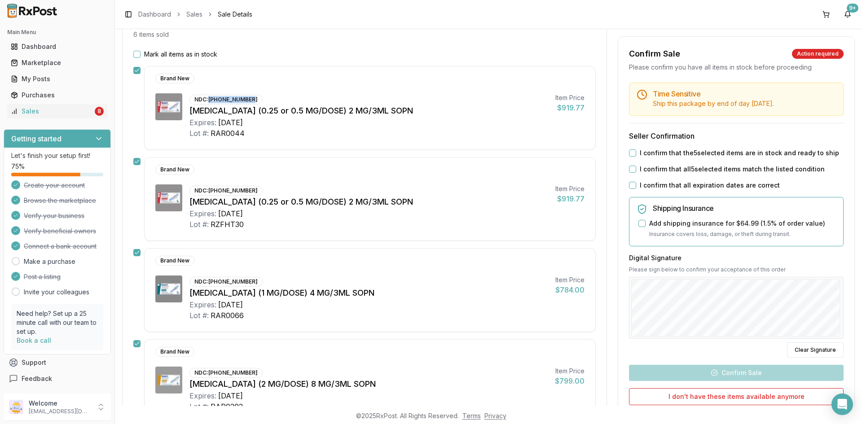
click at [247, 96] on div "NDC: 00169-4181-13" at bounding box center [226, 100] width 73 height 10
copy div "[PHONE_NUMBER]"
drag, startPoint x: 209, startPoint y: 282, endPoint x: 249, endPoint y: 282, distance: 40.0
click at [249, 282] on div "NDC: 00169-4130-13" at bounding box center [226, 282] width 73 height 10
copy div "[PHONE_NUMBER]"
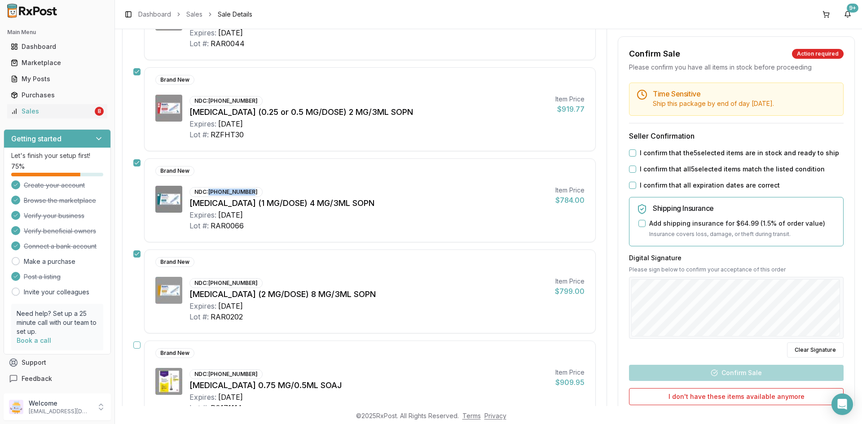
scroll to position [238, 0]
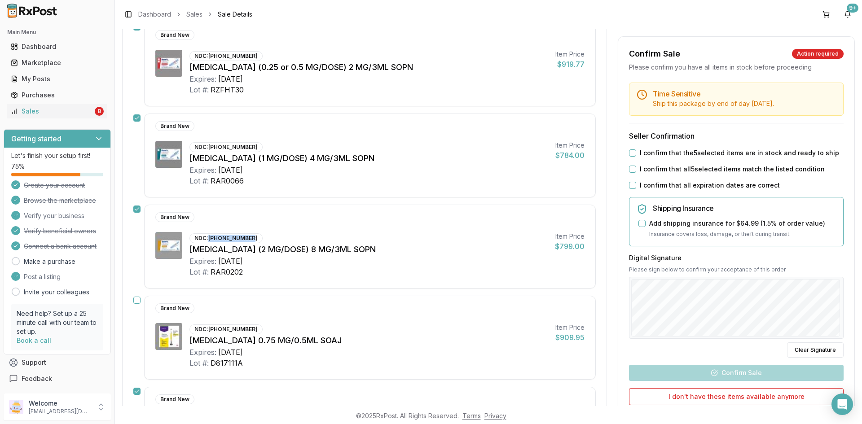
drag, startPoint x: 212, startPoint y: 238, endPoint x: 256, endPoint y: 242, distance: 45.0
click at [256, 242] on div "NDC: 00169-4772-12 Ozempic (2 MG/DOSE) 8 MG/3ML SOPN Expires: 2028-02-29 Lot #:…" at bounding box center [369, 254] width 358 height 45
copy div "[PHONE_NUMBER]"
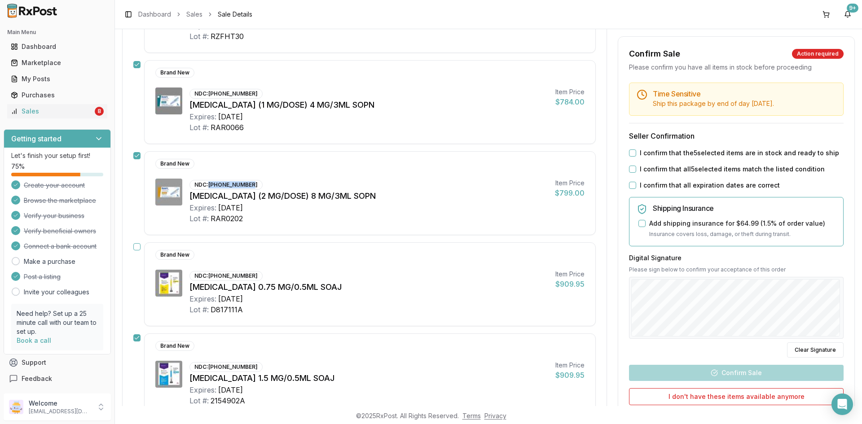
scroll to position [328, 0]
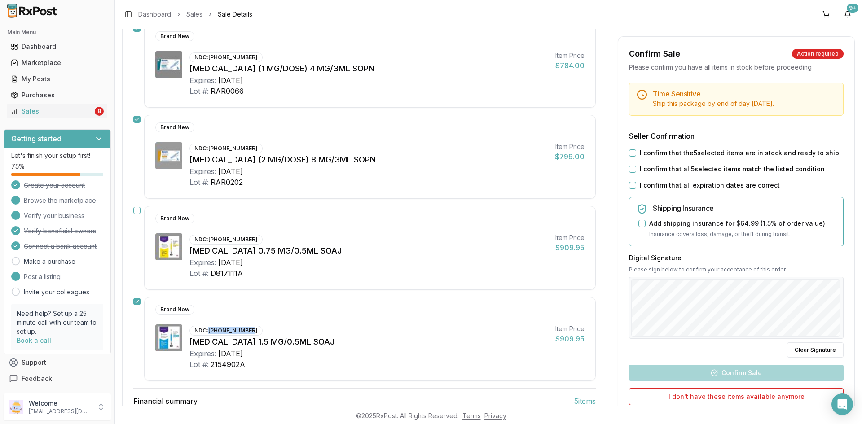
drag, startPoint x: 210, startPoint y: 332, endPoint x: 254, endPoint y: 332, distance: 44.5
click at [254, 332] on div "NDC: 00002-1434-80" at bounding box center [226, 331] width 73 height 10
copy div "[PHONE_NUMBER]"
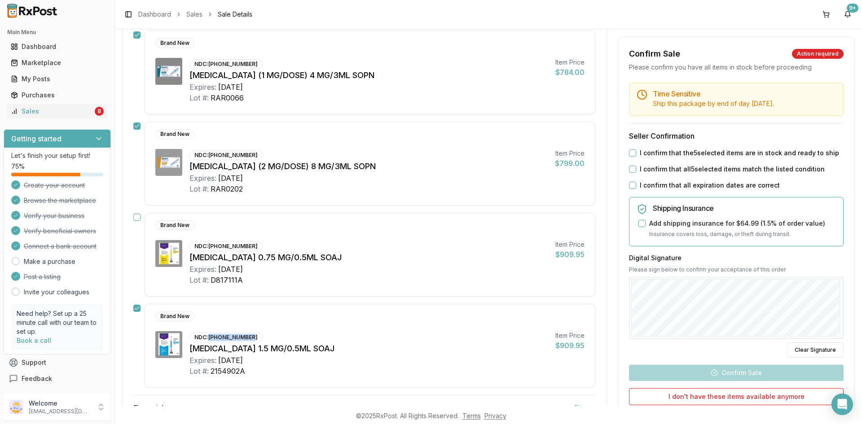
scroll to position [373, 0]
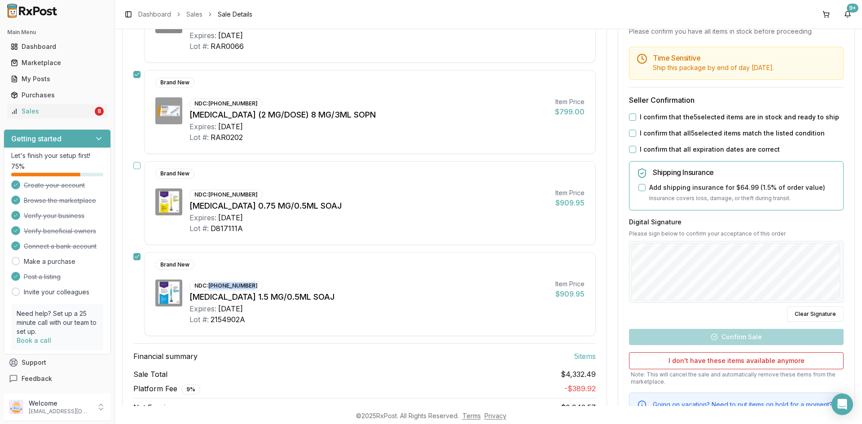
drag, startPoint x: 632, startPoint y: 119, endPoint x: 631, endPoint y: 128, distance: 9.0
click at [632, 120] on button "I confirm that the 5 selected items are in stock and ready to ship" at bounding box center [632, 117] width 7 height 7
drag, startPoint x: 631, startPoint y: 131, endPoint x: 631, endPoint y: 137, distance: 6.3
click at [631, 132] on button "I confirm that all 5 selected items match the listed condition" at bounding box center [632, 133] width 7 height 7
drag, startPoint x: 631, startPoint y: 146, endPoint x: 643, endPoint y: 165, distance: 21.8
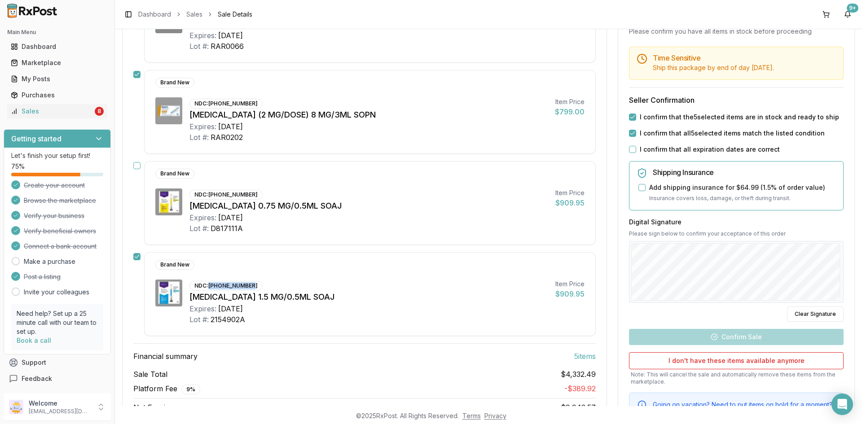
click at [631, 146] on button "I confirm that all expiration dates are correct" at bounding box center [632, 149] width 7 height 7
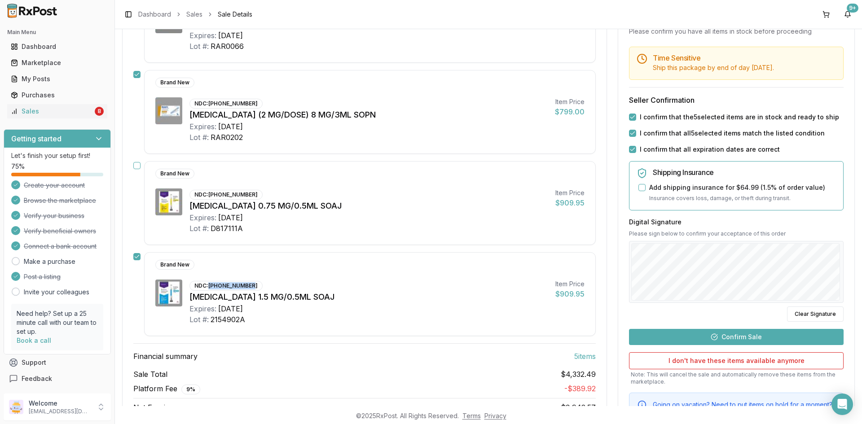
click at [732, 333] on button "Confirm Sale" at bounding box center [736, 337] width 215 height 16
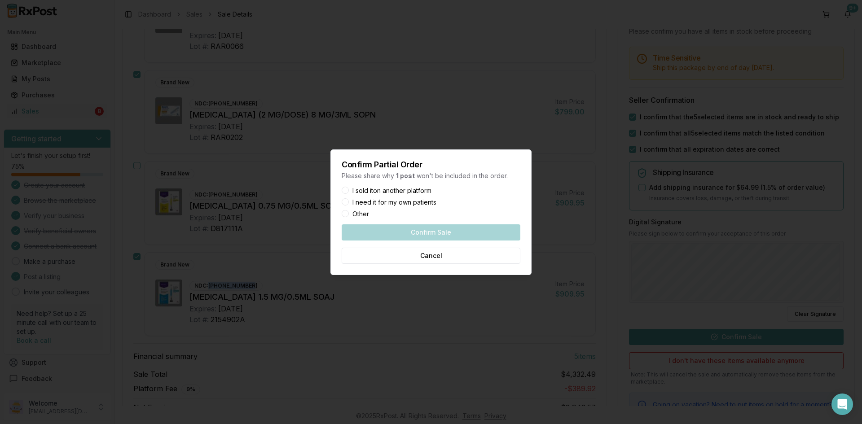
click at [344, 191] on button "I sold it on another platform" at bounding box center [345, 190] width 7 height 7
click at [393, 226] on button "Confirm Sale" at bounding box center [431, 233] width 179 height 16
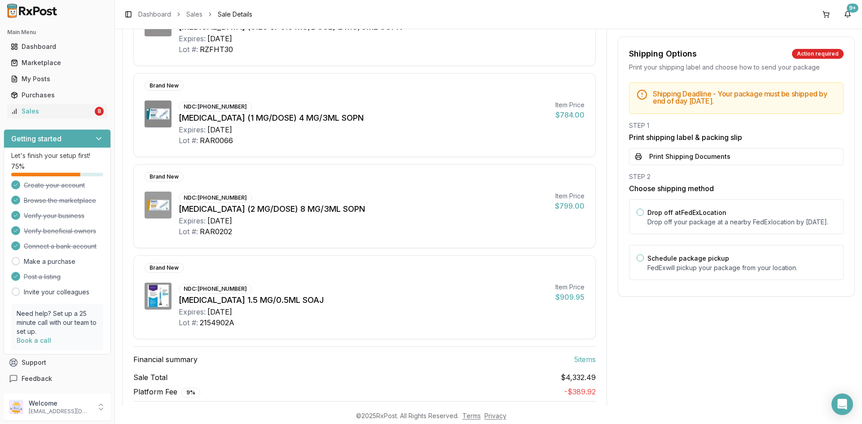
scroll to position [311, 0]
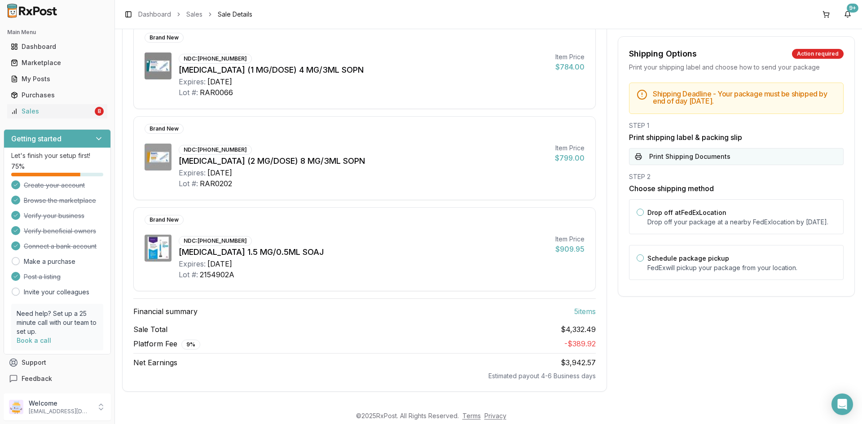
click at [678, 160] on button "Print Shipping Documents" at bounding box center [736, 156] width 215 height 17
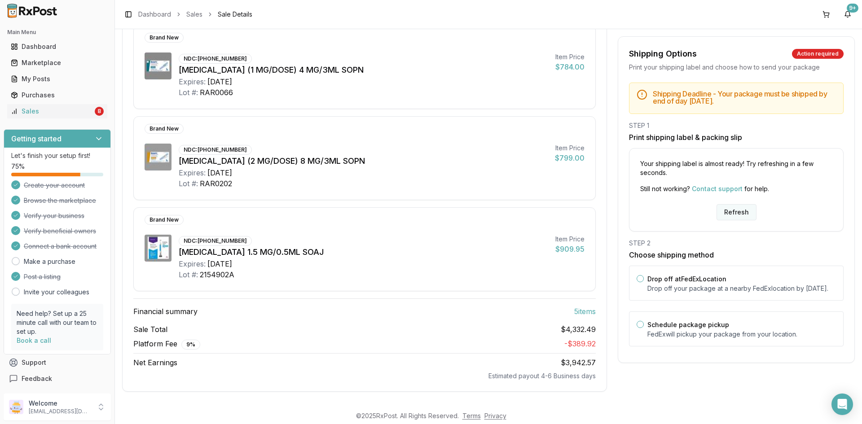
click at [736, 208] on button "Refresh" at bounding box center [737, 212] width 40 height 16
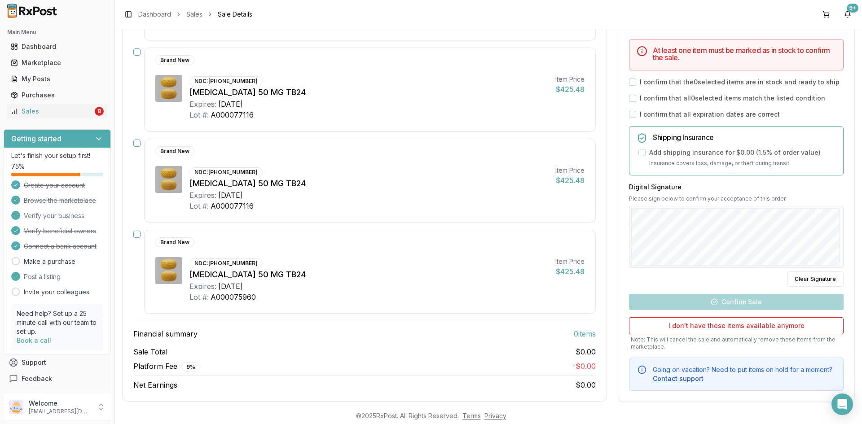
scroll to position [861, 0]
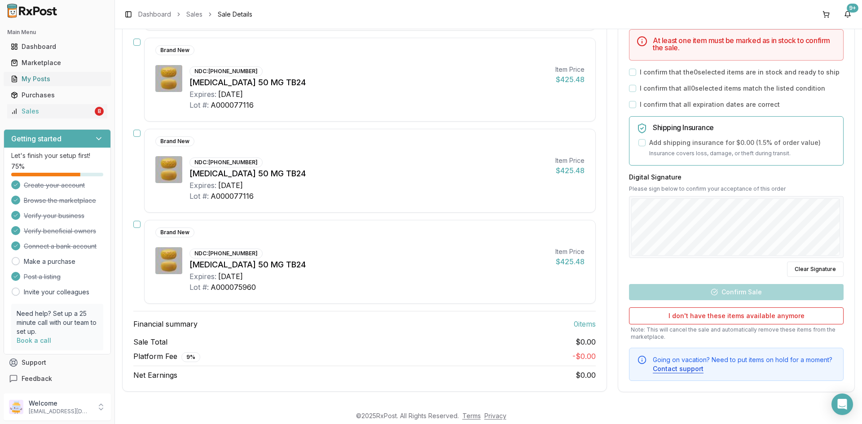
click at [31, 78] on div "My Posts" at bounding box center [57, 79] width 93 height 9
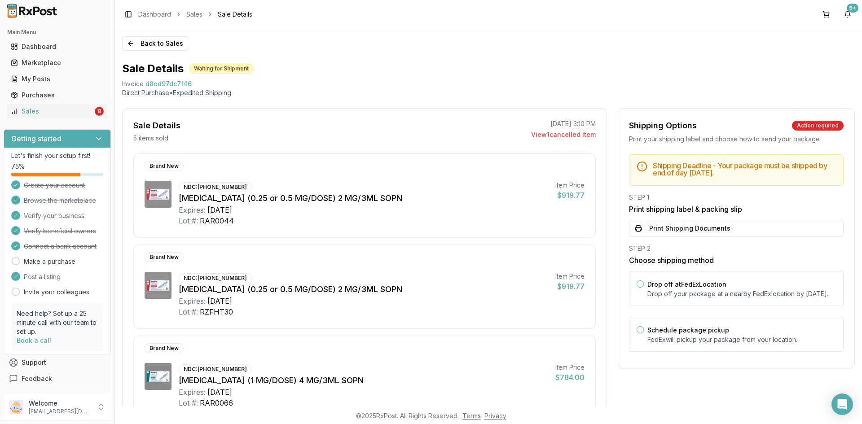
drag, startPoint x: 758, startPoint y: 230, endPoint x: 751, endPoint y: 245, distance: 16.7
click at [758, 230] on button "Print Shipping Documents" at bounding box center [736, 228] width 215 height 17
click at [147, 38] on button "Back to Sales" at bounding box center [155, 43] width 66 height 14
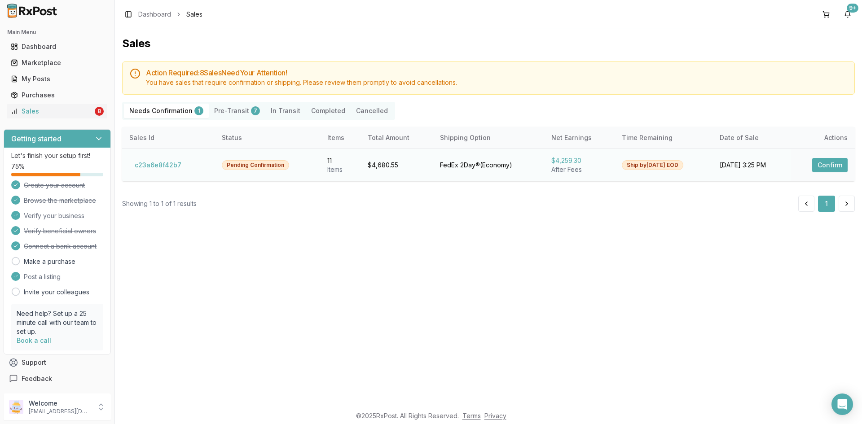
click at [831, 161] on button "Confirm" at bounding box center [829, 165] width 35 height 14
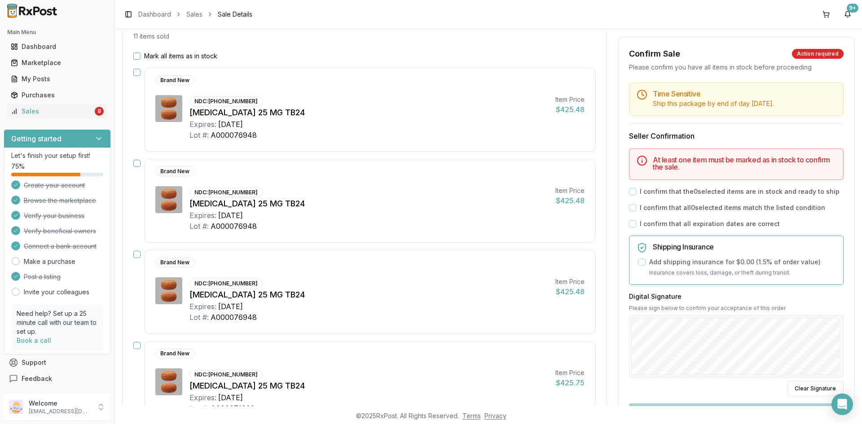
scroll to position [90, 0]
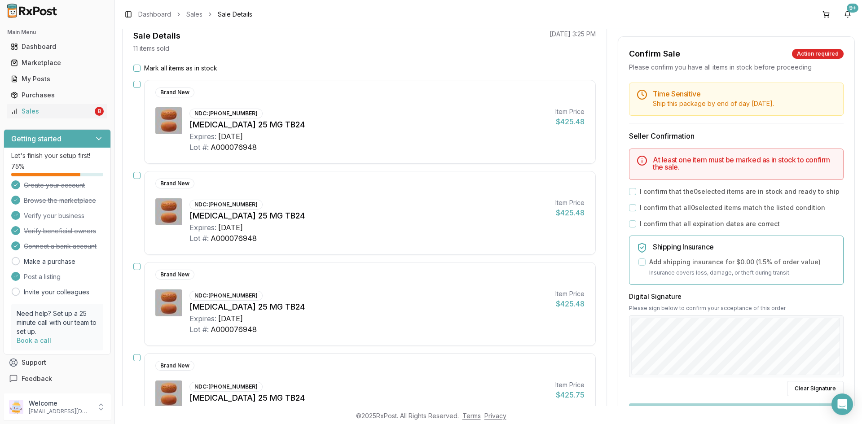
click at [140, 71] on button "Mark all items as in stock" at bounding box center [136, 68] width 7 height 7
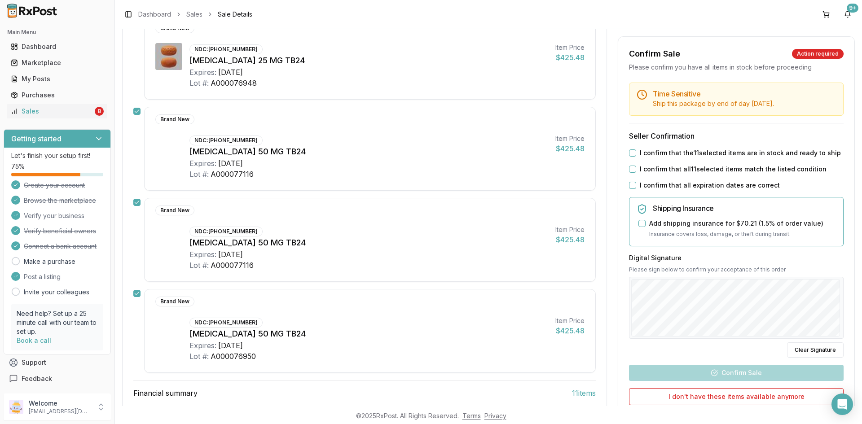
scroll to position [808, 0]
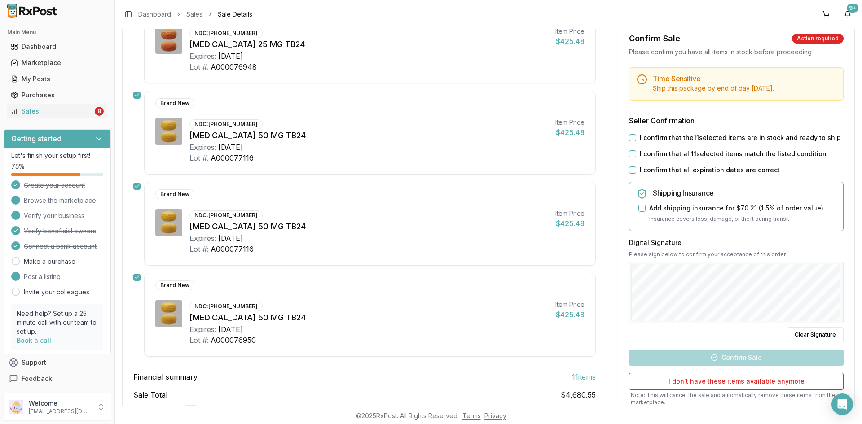
drag, startPoint x: 633, startPoint y: 137, endPoint x: 631, endPoint y: 145, distance: 9.2
click at [633, 137] on button "I confirm that the 11 selected items are in stock and ready to ship" at bounding box center [632, 137] width 7 height 7
click at [631, 154] on button "I confirm that all 11 selected items match the listed condition" at bounding box center [632, 153] width 7 height 7
click at [630, 171] on button "I confirm that all expiration dates are correct" at bounding box center [632, 170] width 7 height 7
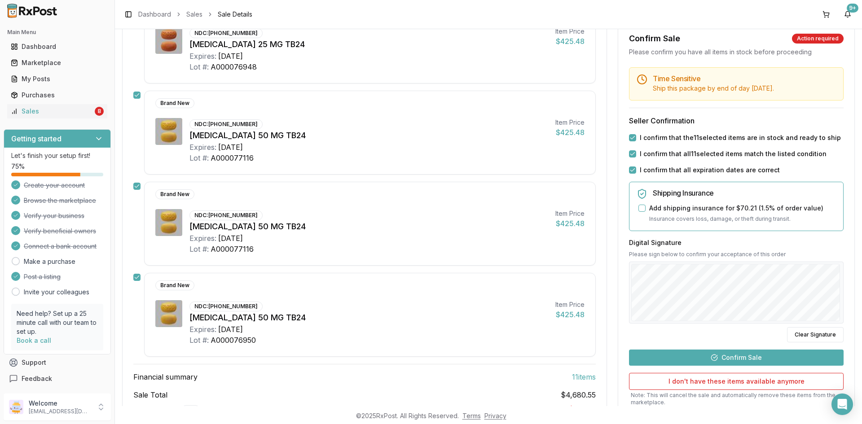
click at [750, 356] on button "Confirm Sale" at bounding box center [736, 357] width 215 height 16
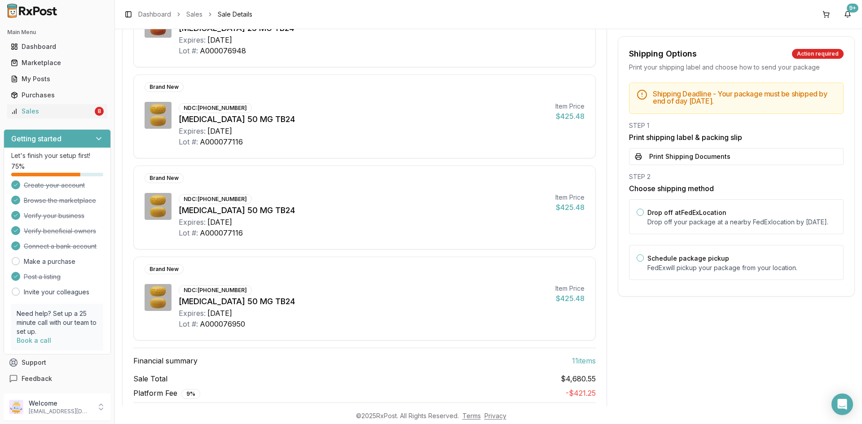
click at [685, 163] on button "Print Shipping Documents" at bounding box center [736, 156] width 215 height 17
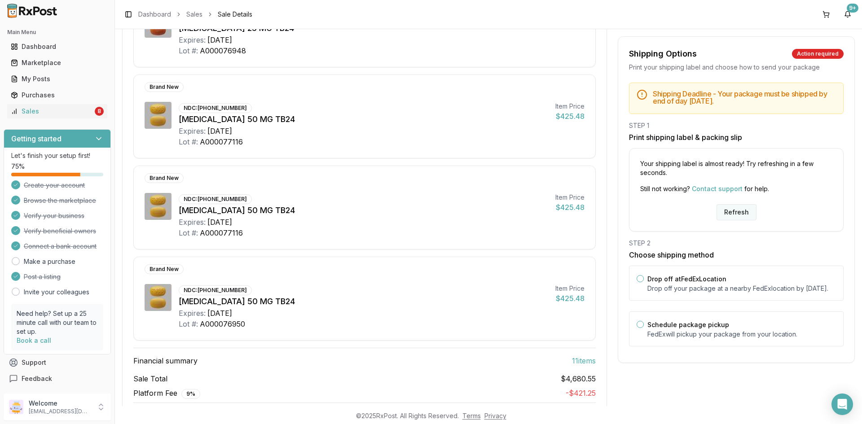
click at [740, 212] on button "Refresh" at bounding box center [737, 212] width 40 height 16
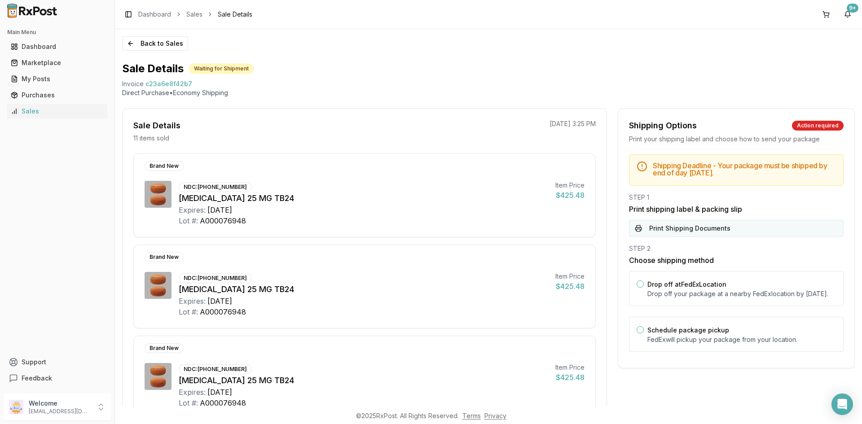
click at [701, 228] on button "Print Shipping Documents" at bounding box center [736, 228] width 215 height 17
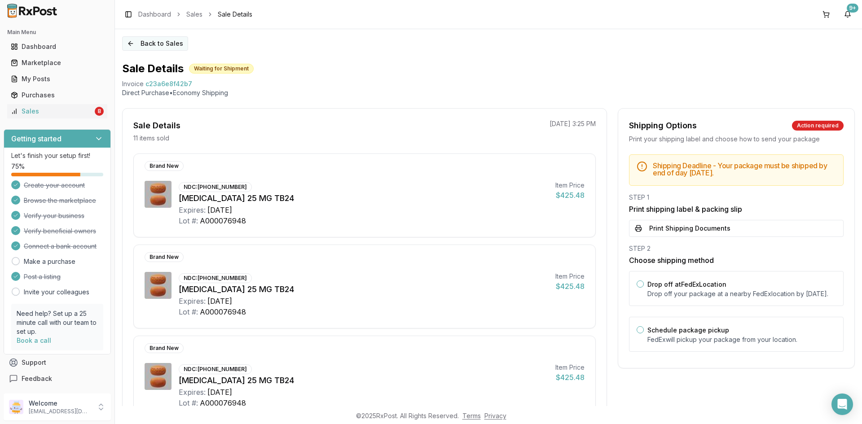
click at [160, 45] on button "Back to Sales" at bounding box center [155, 43] width 66 height 14
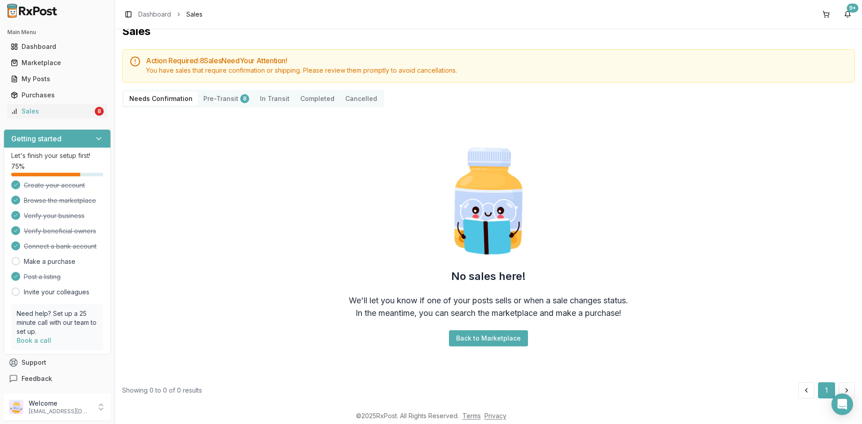
scroll to position [19, 0]
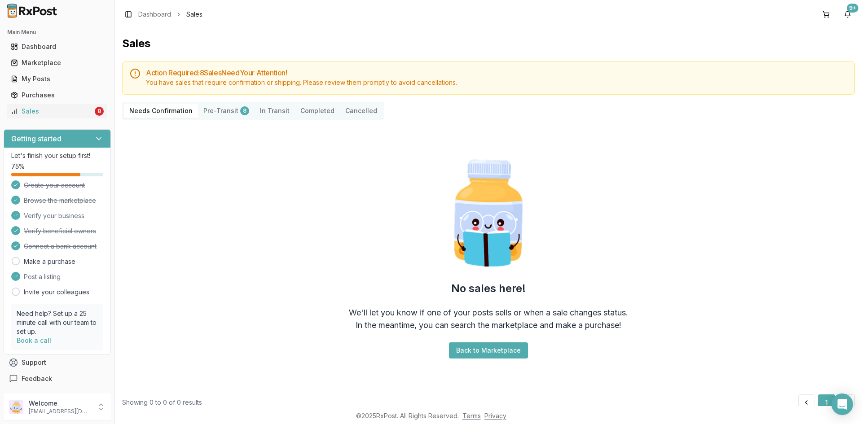
click at [271, 110] on Transit "In Transit" at bounding box center [275, 111] width 40 height 14
click at [220, 110] on button "Pre-Transit 8" at bounding box center [226, 111] width 57 height 14
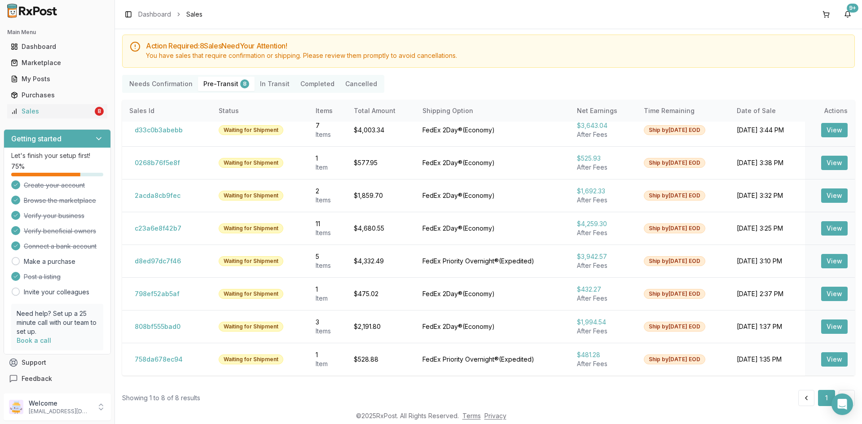
scroll to position [41, 0]
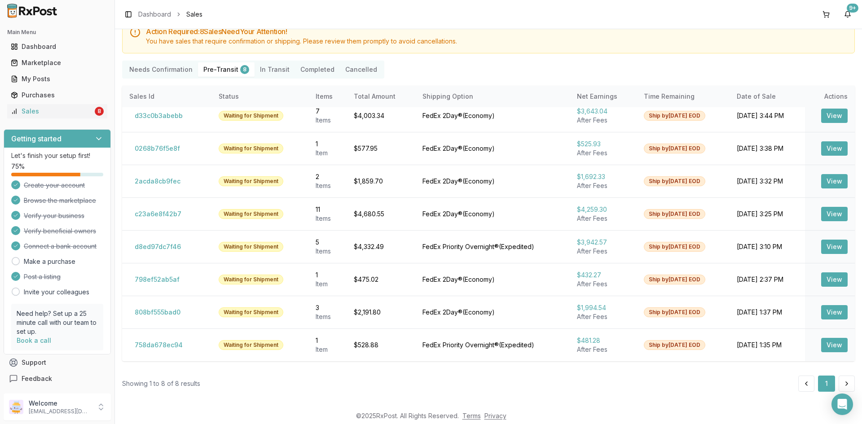
click at [161, 71] on Confirmation "Needs Confirmation" at bounding box center [161, 69] width 74 height 14
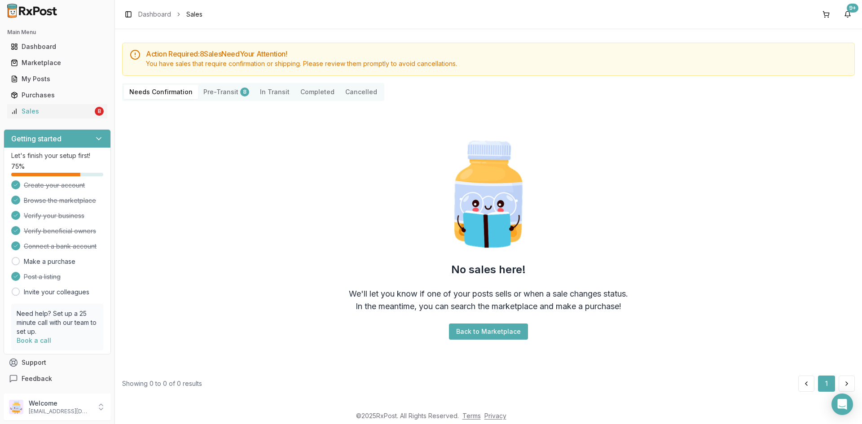
scroll to position [19, 0]
